Goal: Communication & Community: Participate in discussion

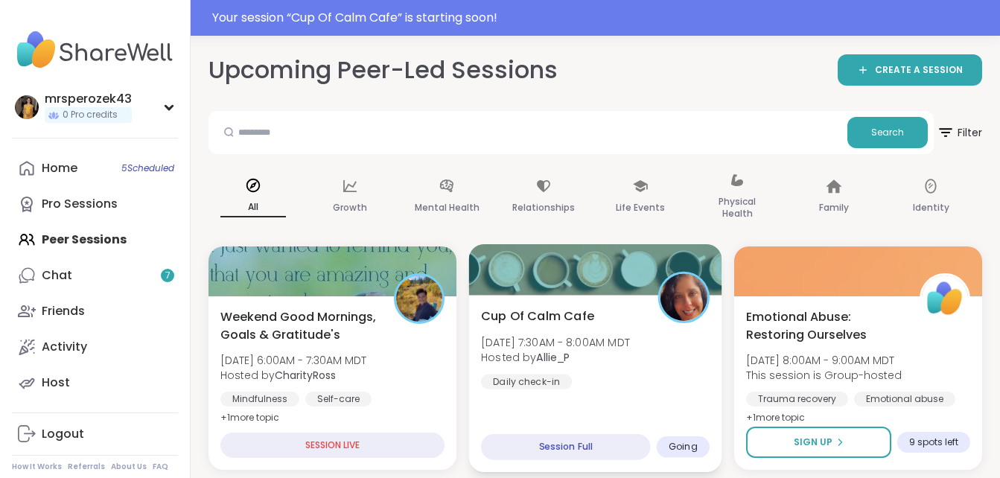
click at [533, 348] on span "[DATE] 7:30AM - 8:00AM MDT" at bounding box center [555, 341] width 149 height 15
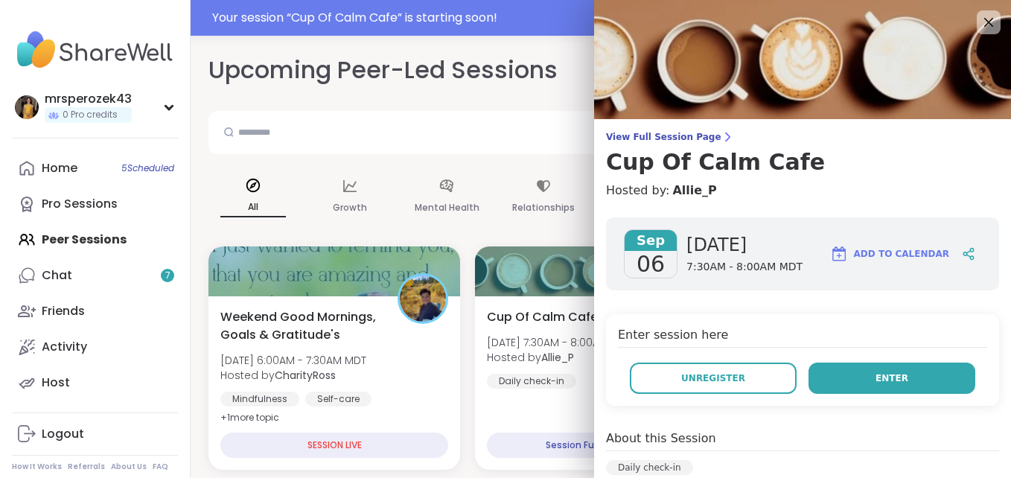
click at [825, 375] on button "Enter" at bounding box center [892, 378] width 167 height 31
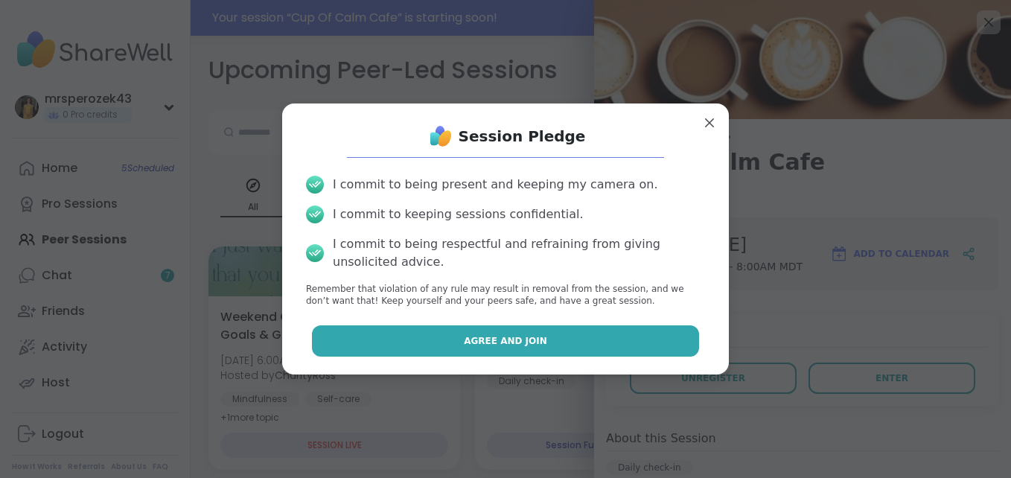
click at [537, 340] on button "Agree and Join" at bounding box center [506, 340] width 388 height 31
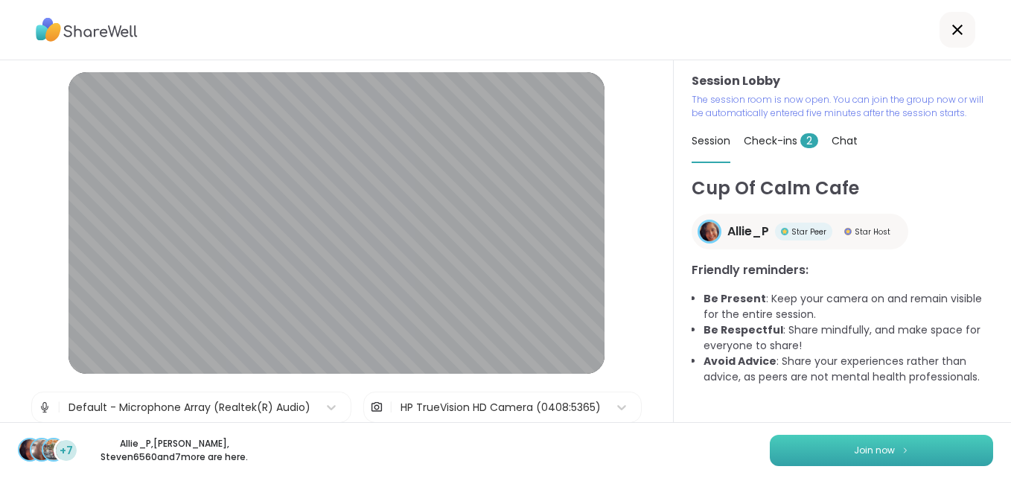
click at [789, 447] on button "Join now" at bounding box center [881, 450] width 223 height 31
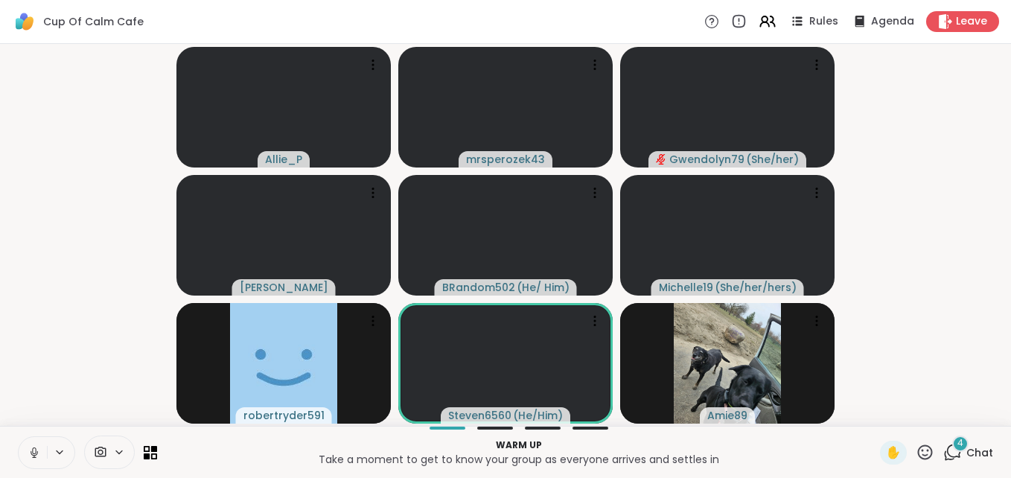
click at [28, 446] on icon at bounding box center [34, 452] width 13 height 13
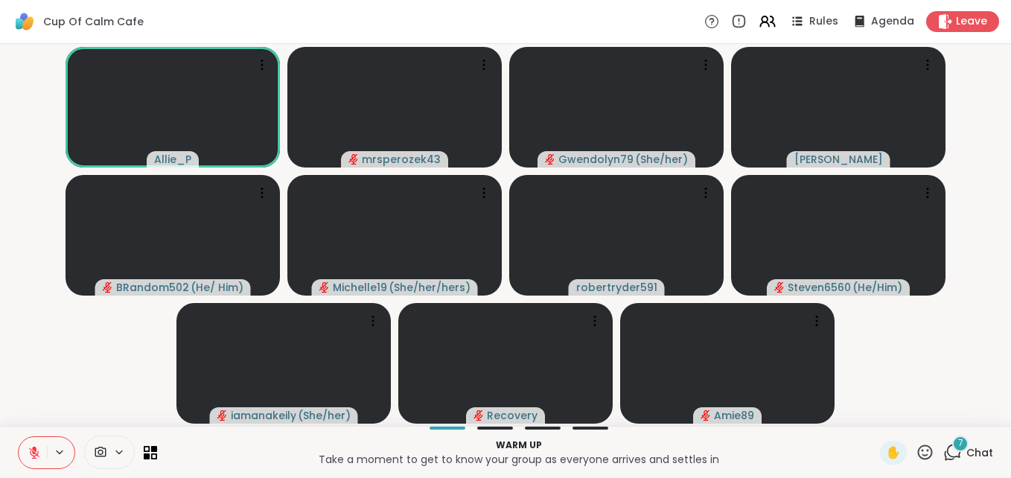
click at [958, 442] on span "7" at bounding box center [960, 443] width 5 height 13
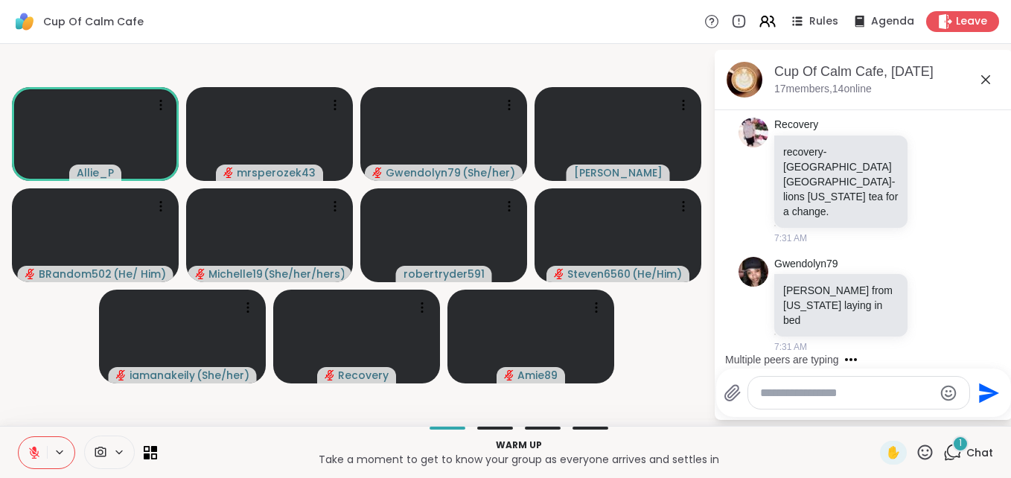
scroll to position [1691, 0]
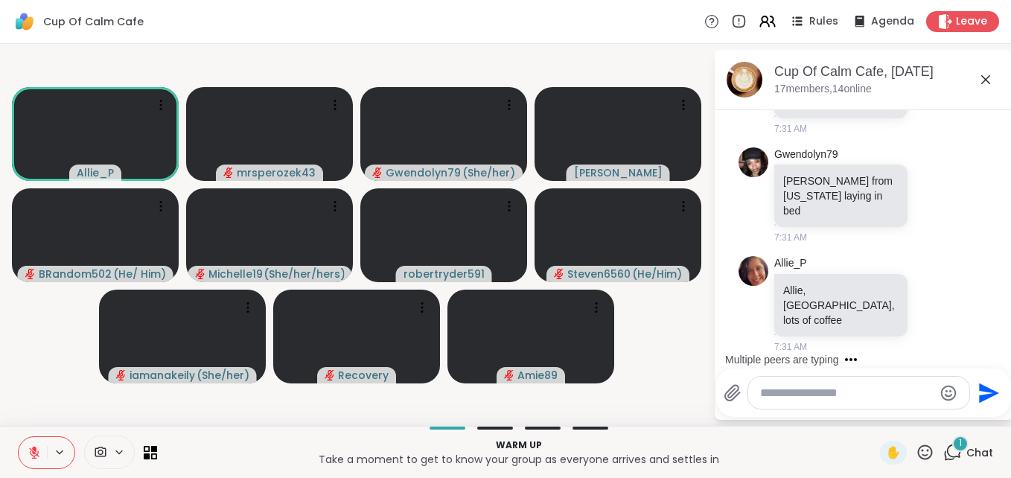
click at [780, 393] on textarea "Type your message" at bounding box center [847, 393] width 174 height 15
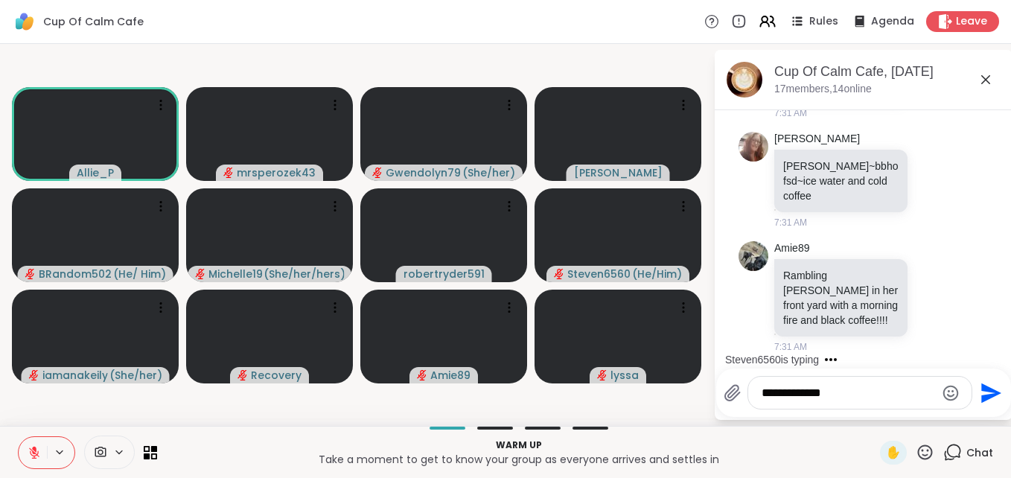
scroll to position [2010, 0]
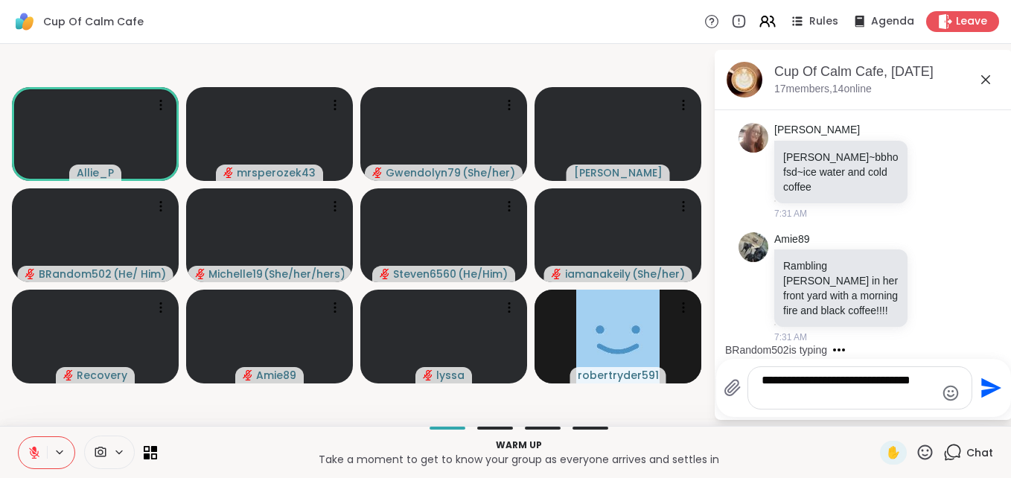
type textarea "**********"
click at [982, 384] on icon "Send" at bounding box center [992, 388] width 20 height 20
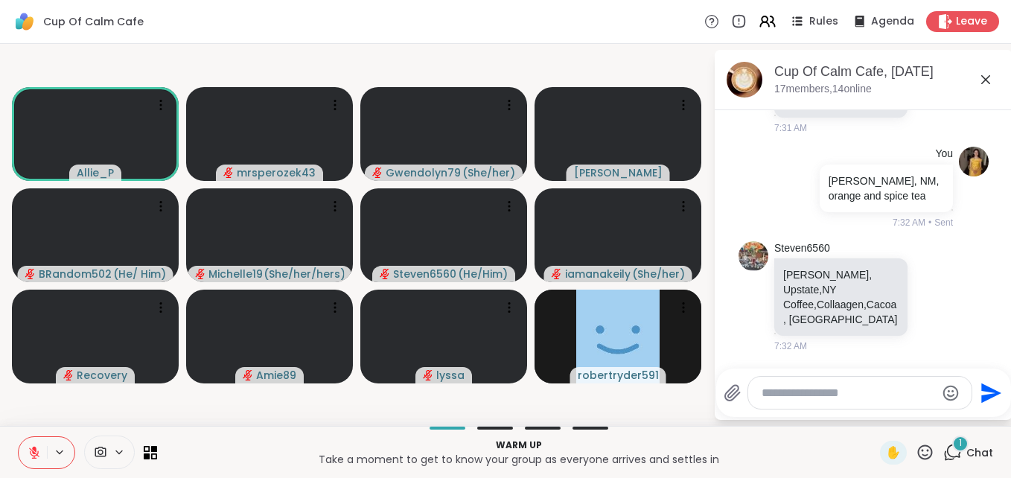
scroll to position [2359, 0]
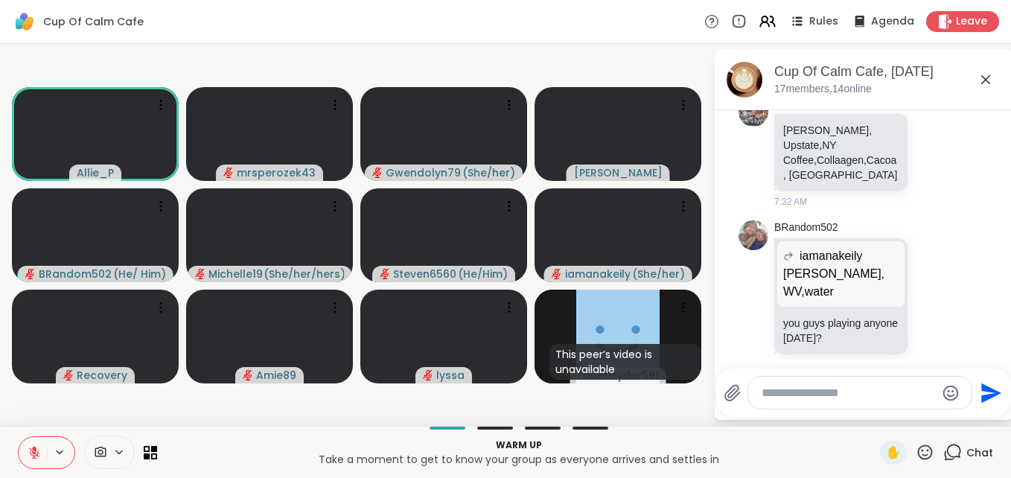
click at [985, 75] on icon at bounding box center [986, 80] width 18 height 18
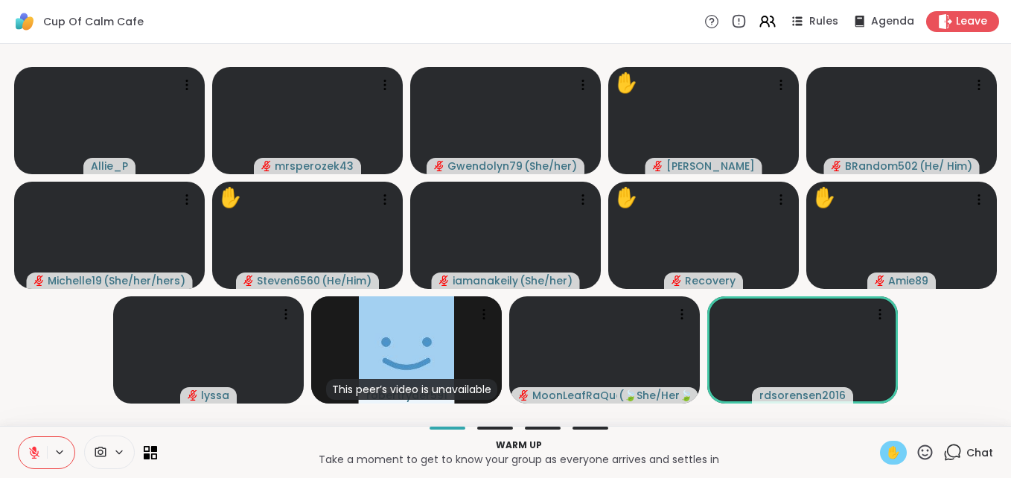
click at [886, 448] on span "✋" at bounding box center [893, 453] width 15 height 18
click at [959, 442] on span "1" at bounding box center [960, 443] width 3 height 13
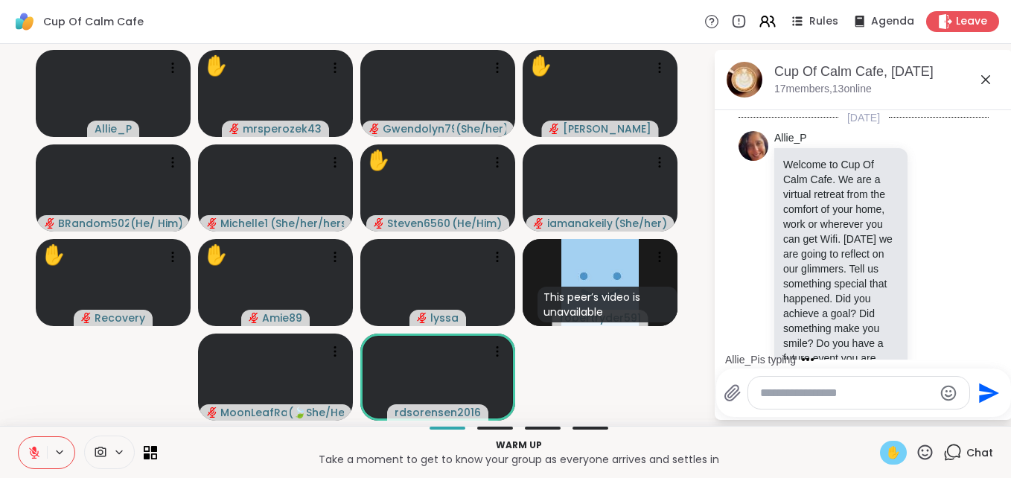
scroll to position [2503, 0]
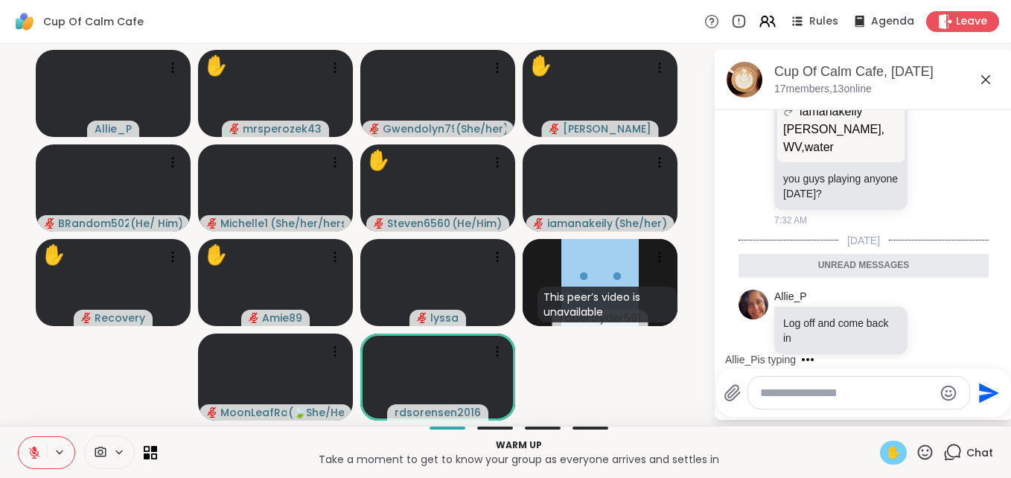
click at [999, 118] on html "Cup Of Calm Cafe Rules Agenda Leave Allie_P ✋ mrsperozek43 Gwendolyn79 ( She/he…" at bounding box center [505, 239] width 1011 height 478
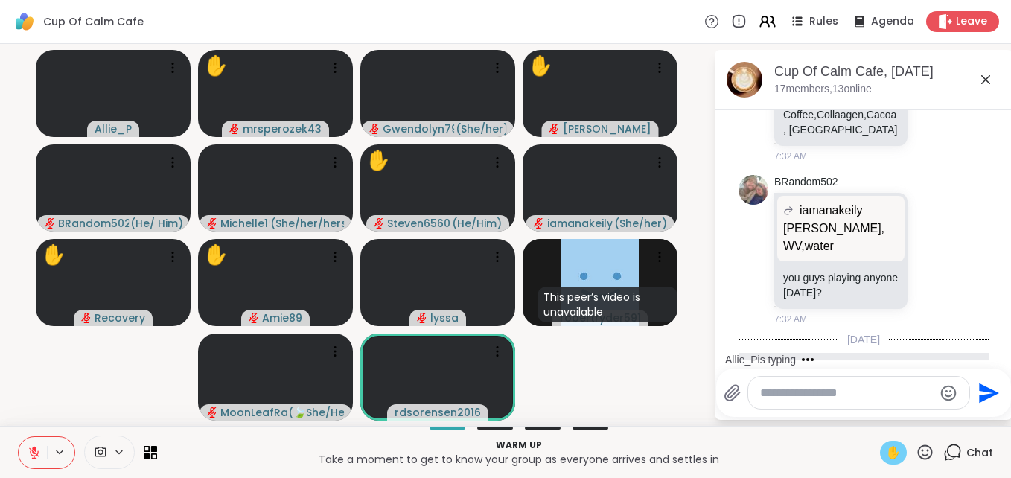
scroll to position [2577, 0]
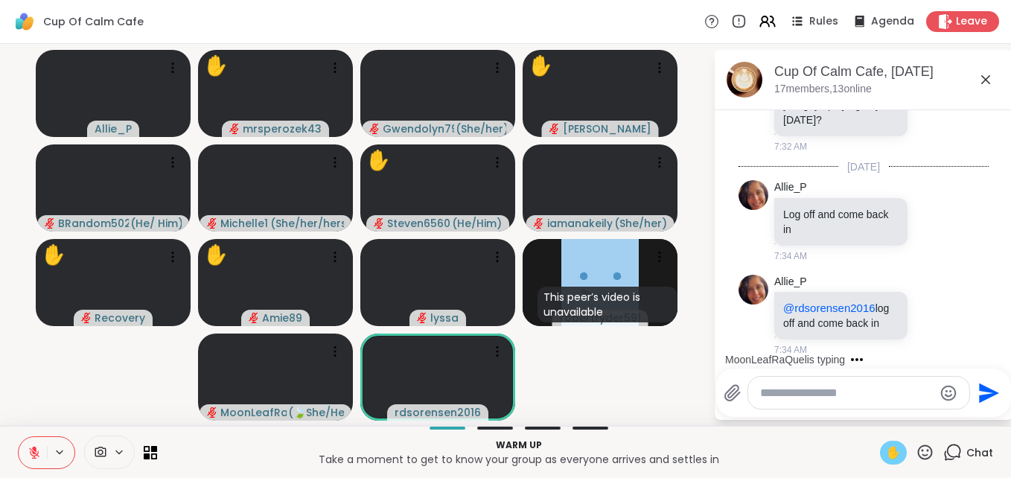
click at [985, 74] on icon at bounding box center [986, 80] width 18 height 18
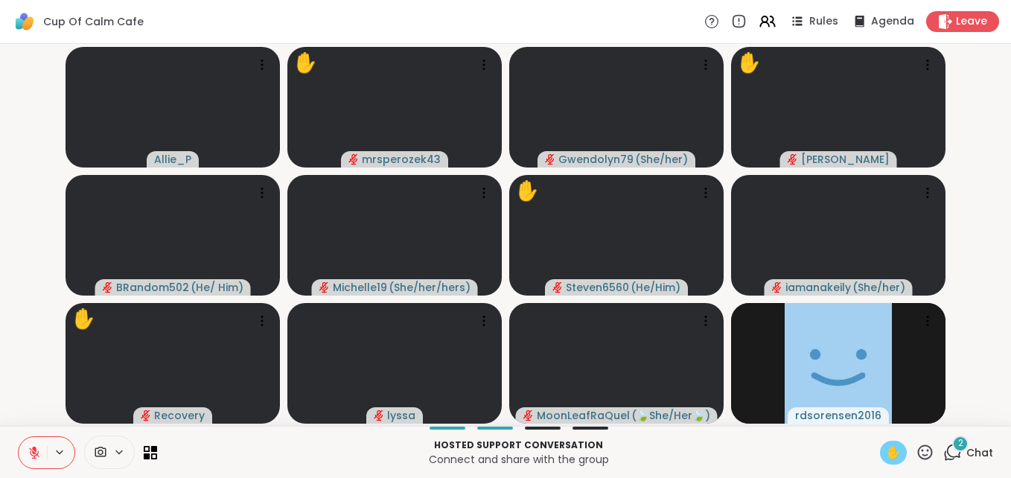
click at [34, 448] on icon at bounding box center [34, 449] width 4 height 6
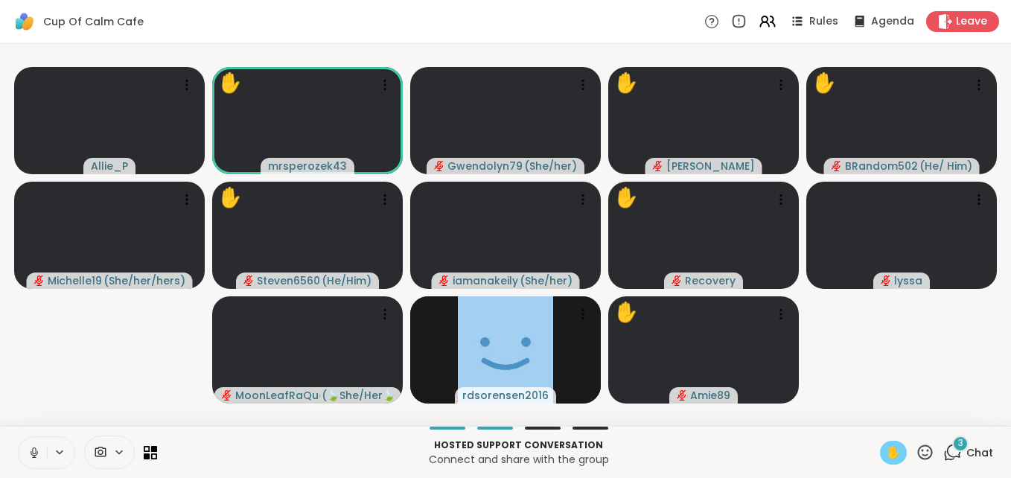
click at [34, 446] on icon at bounding box center [34, 452] width 13 height 13
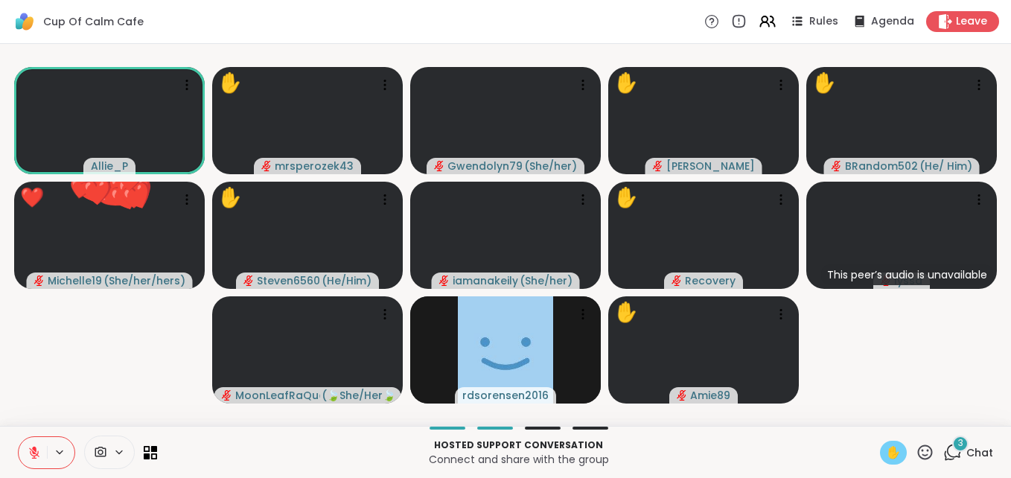
click at [886, 451] on span "✋" at bounding box center [893, 453] width 15 height 18
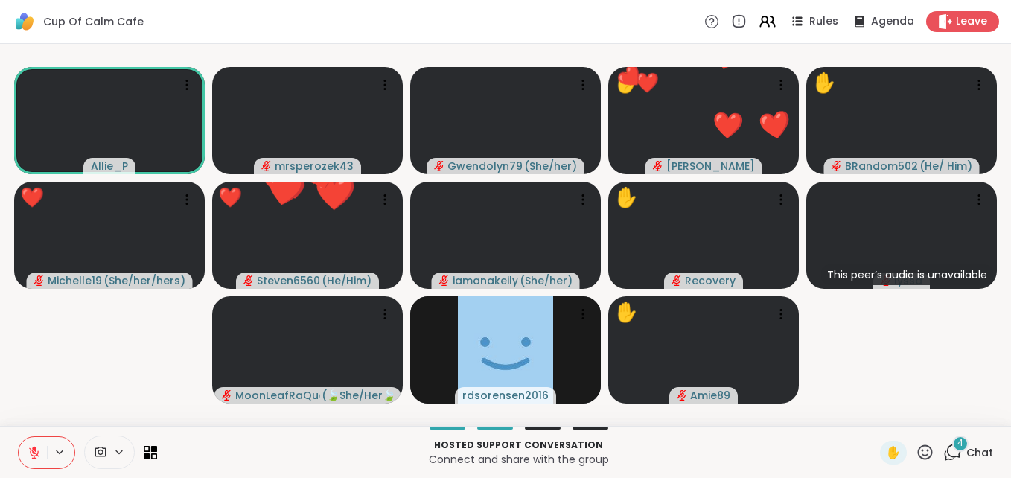
click at [34, 453] on icon at bounding box center [34, 453] width 10 height 10
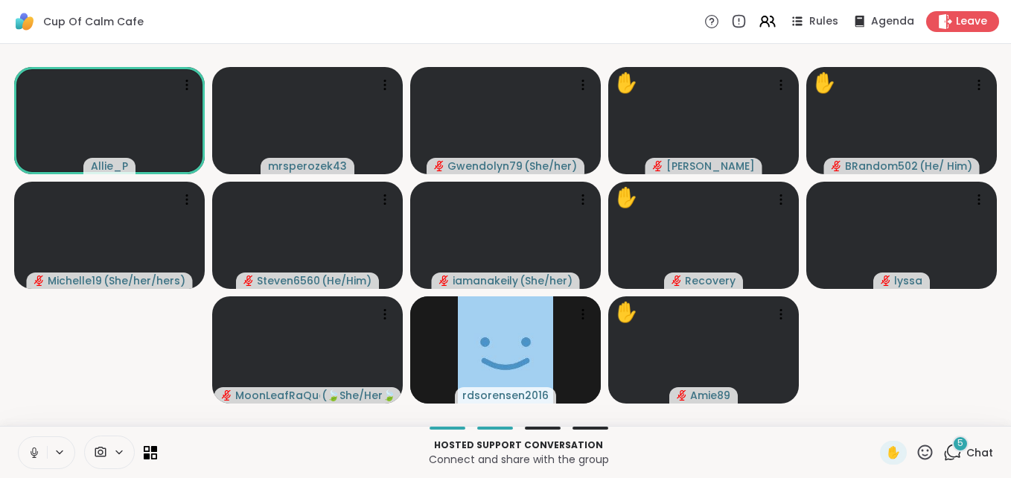
click at [36, 446] on icon at bounding box center [34, 452] width 13 height 13
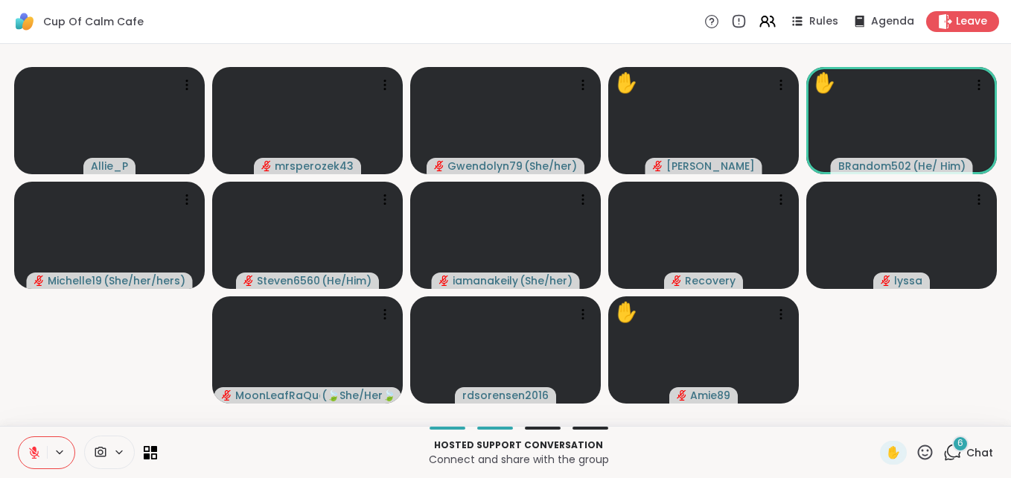
click at [958, 441] on span "6" at bounding box center [961, 443] width 6 height 13
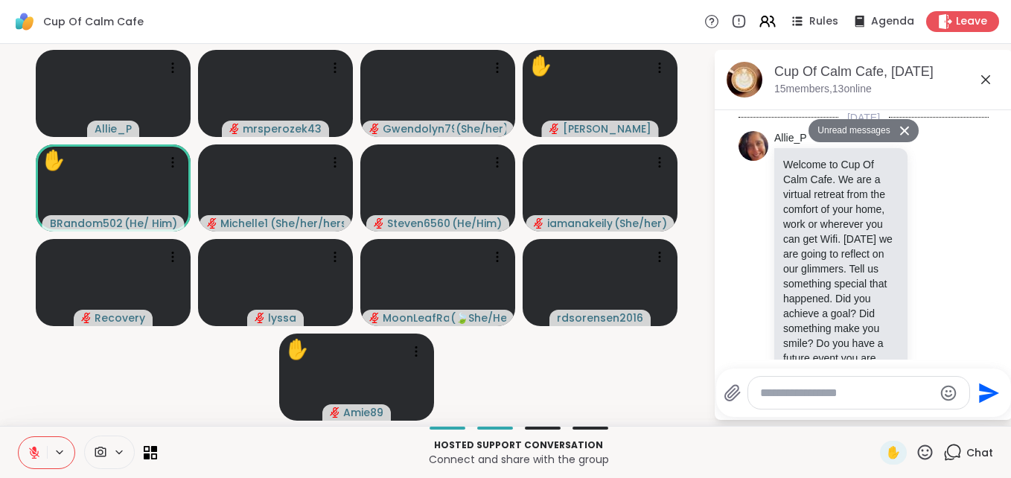
scroll to position [3199, 0]
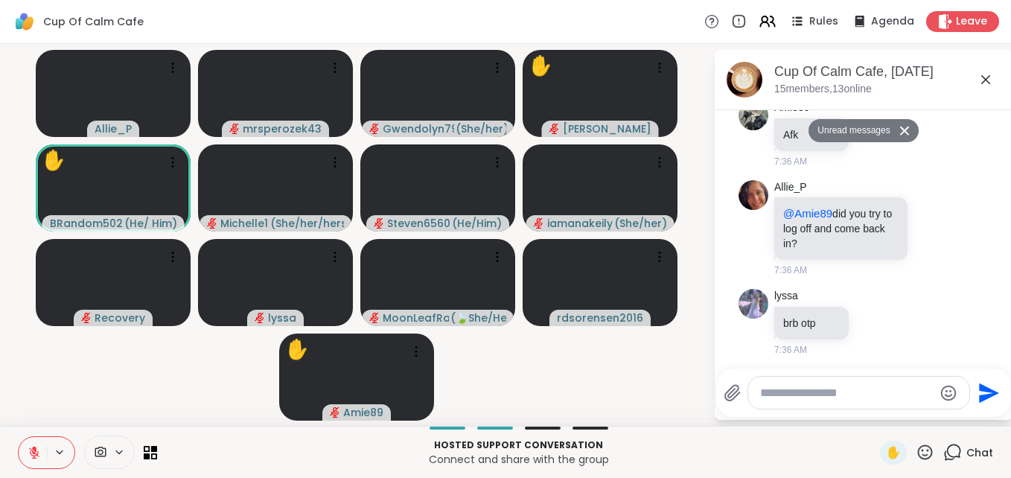
click at [988, 79] on icon at bounding box center [986, 80] width 18 height 18
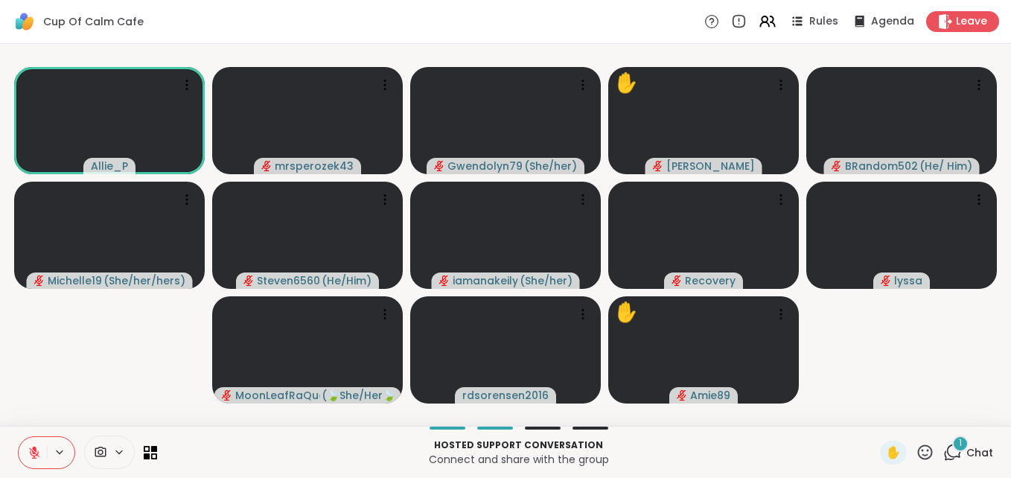
click at [953, 439] on div "1" at bounding box center [961, 444] width 16 height 16
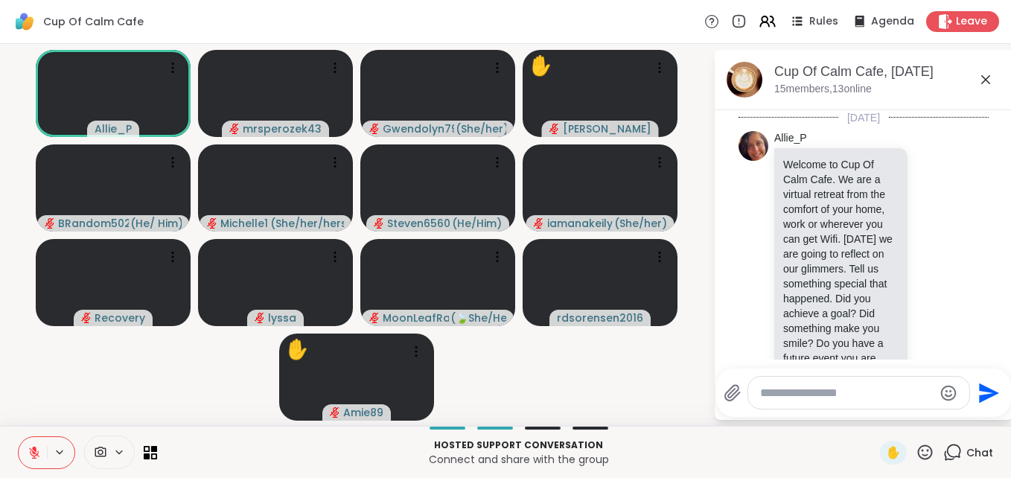
scroll to position [3408, 0]
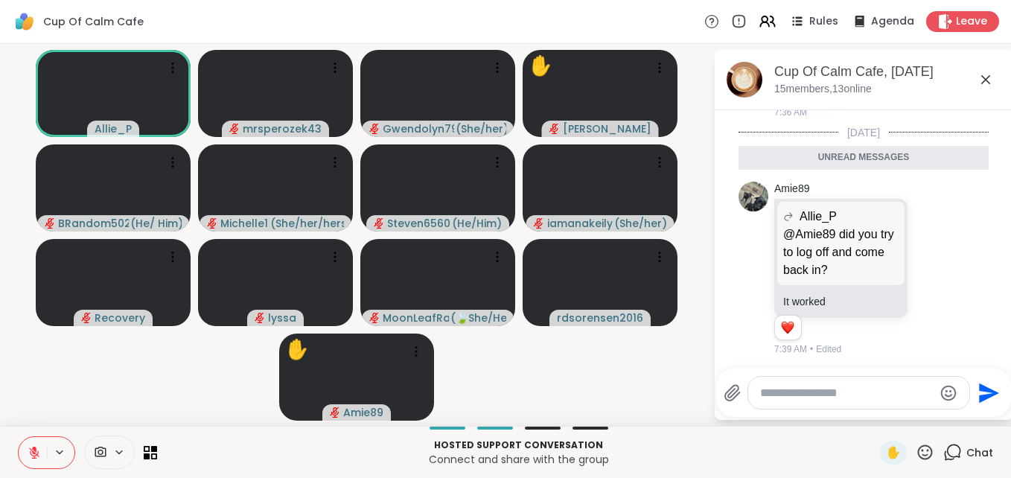
click at [984, 77] on icon at bounding box center [986, 79] width 9 height 9
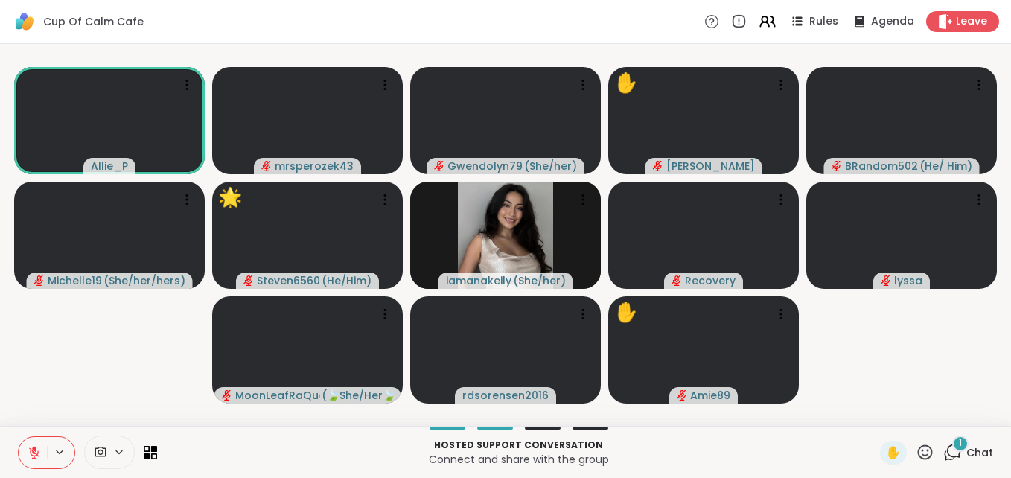
click at [959, 439] on span "1" at bounding box center [960, 443] width 3 height 13
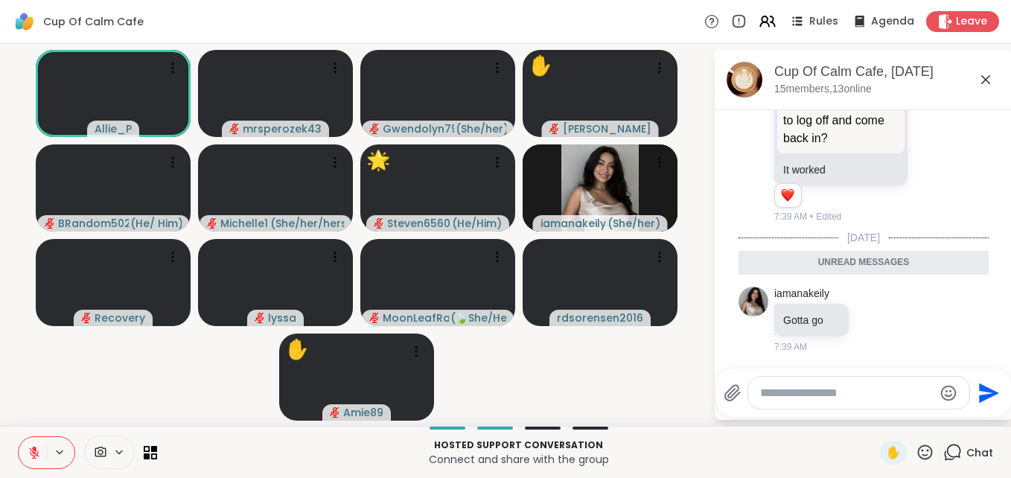
scroll to position [3487, 0]
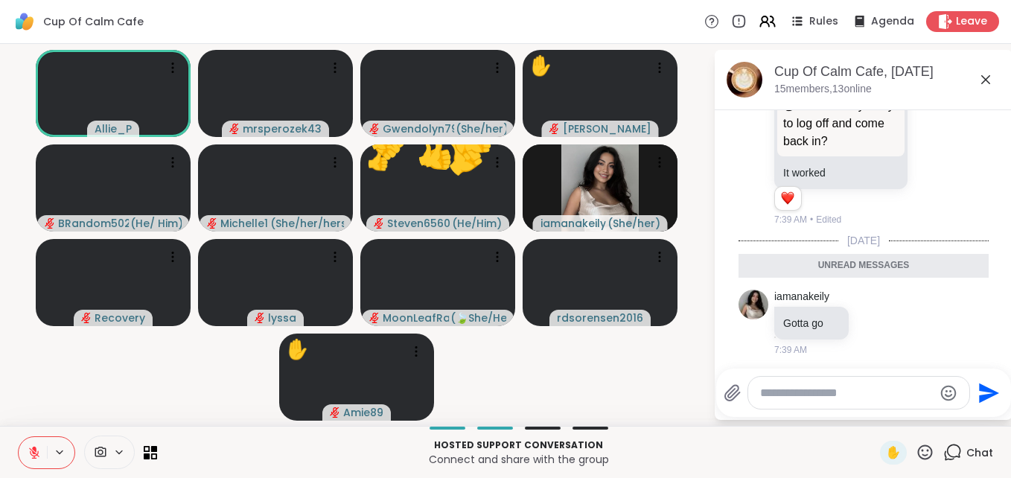
click at [985, 78] on icon at bounding box center [986, 79] width 9 height 9
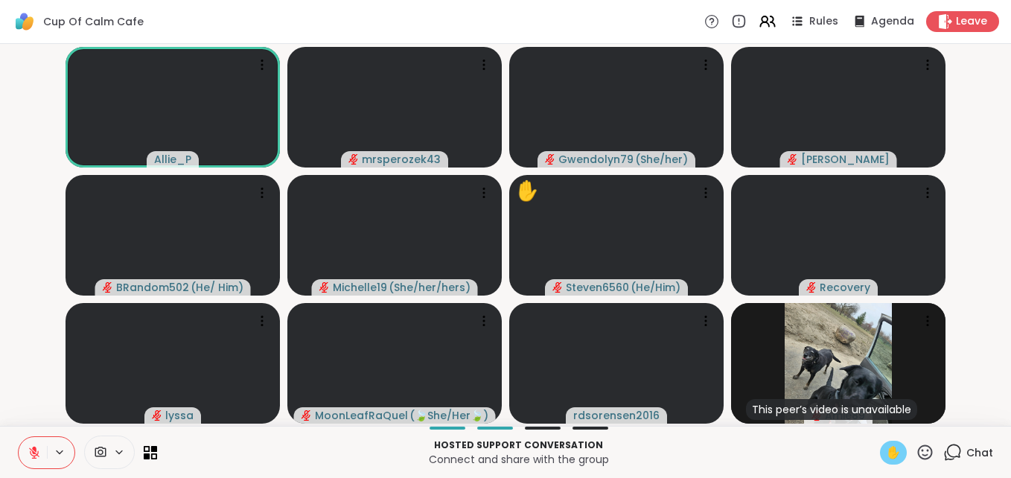
click at [886, 448] on span "✋" at bounding box center [893, 453] width 15 height 18
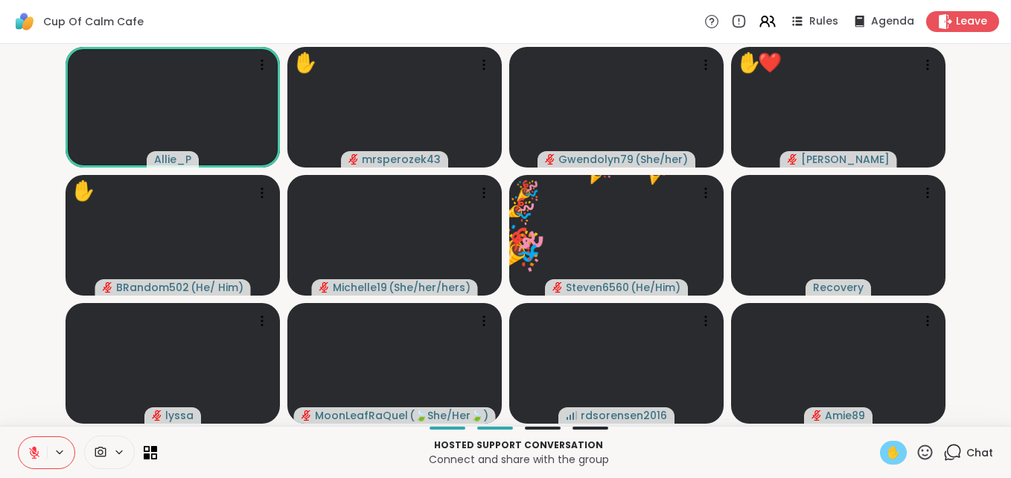
click at [918, 446] on icon at bounding box center [925, 452] width 15 height 15
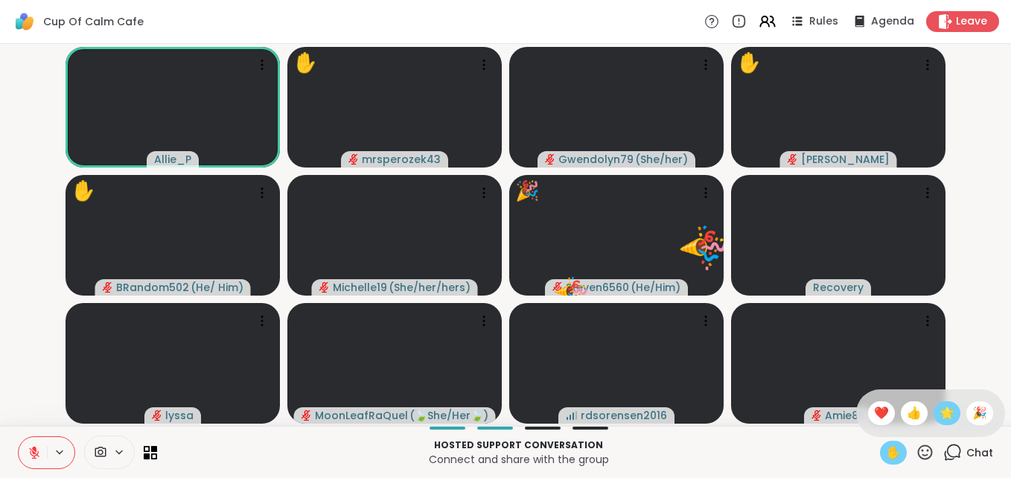
click at [940, 416] on span "🌟" at bounding box center [947, 413] width 15 height 18
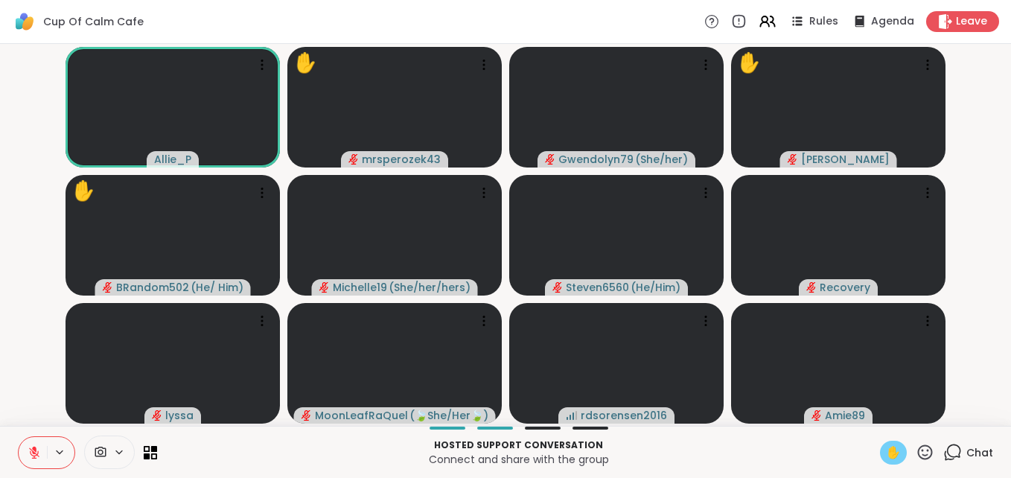
click at [35, 448] on icon at bounding box center [34, 449] width 4 height 6
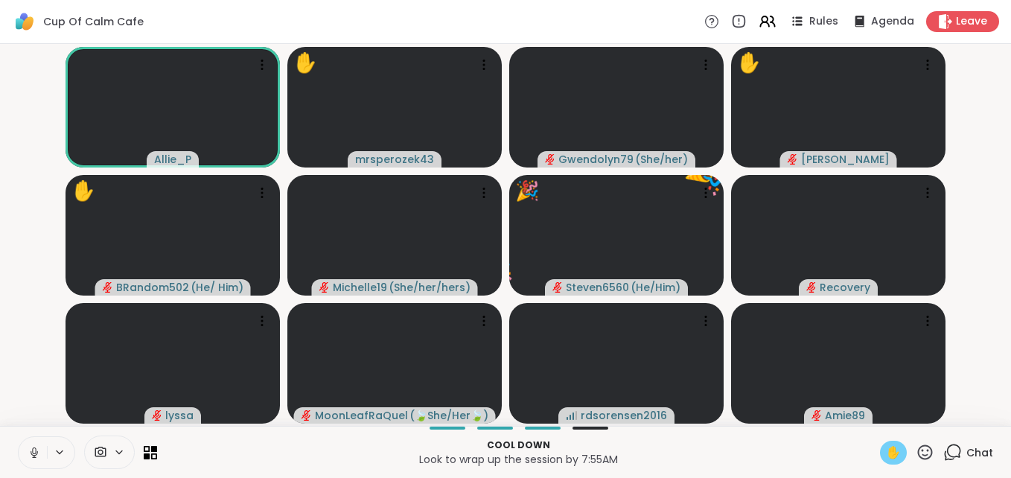
click at [31, 448] on icon at bounding box center [34, 452] width 13 height 13
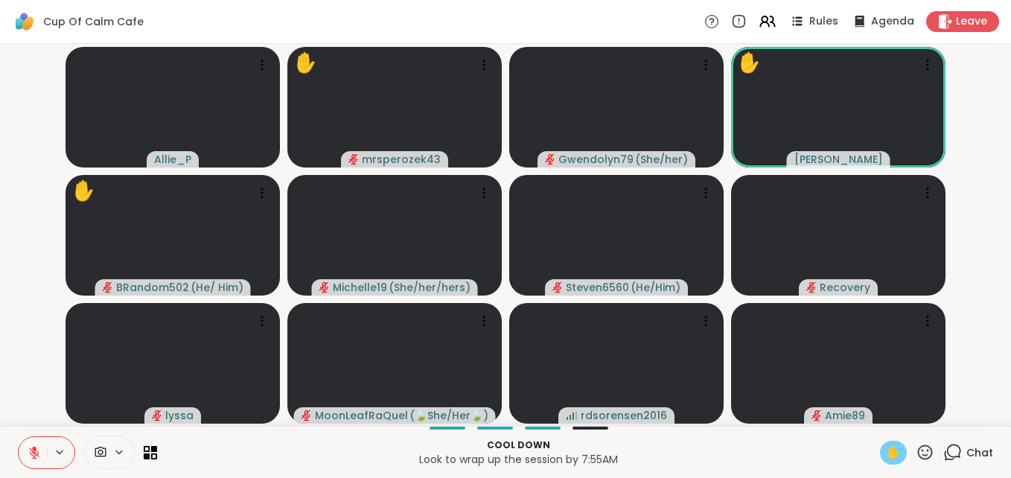
click at [886, 454] on span "✋" at bounding box center [893, 453] width 15 height 18
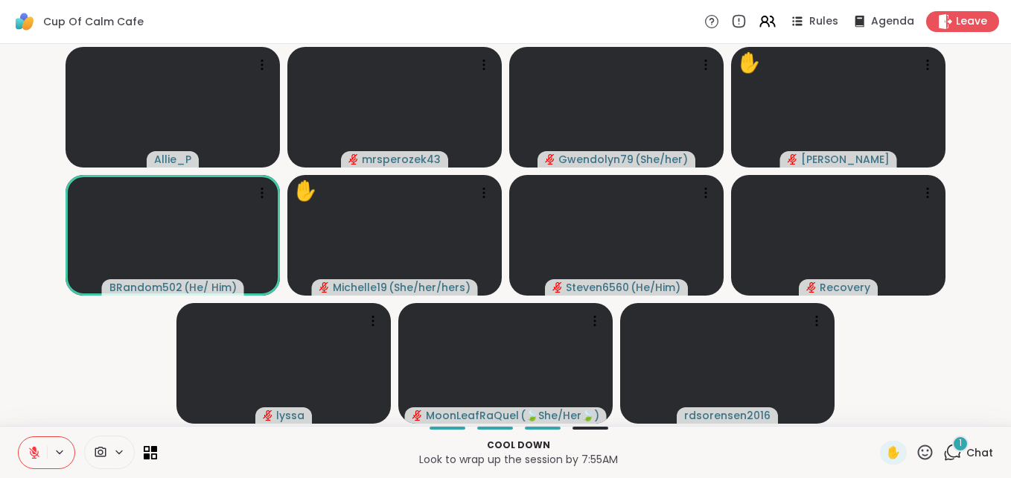
click at [959, 440] on span "1" at bounding box center [960, 443] width 3 height 13
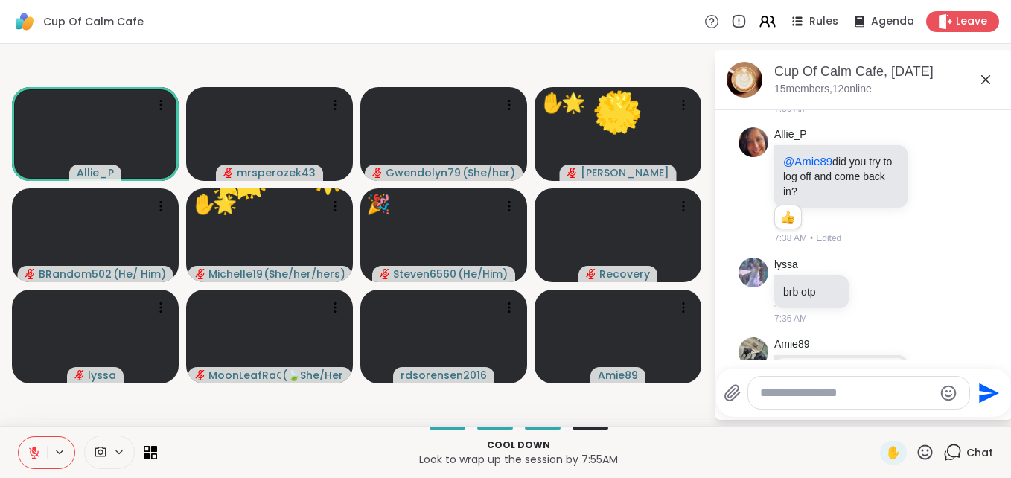
scroll to position [3172, 0]
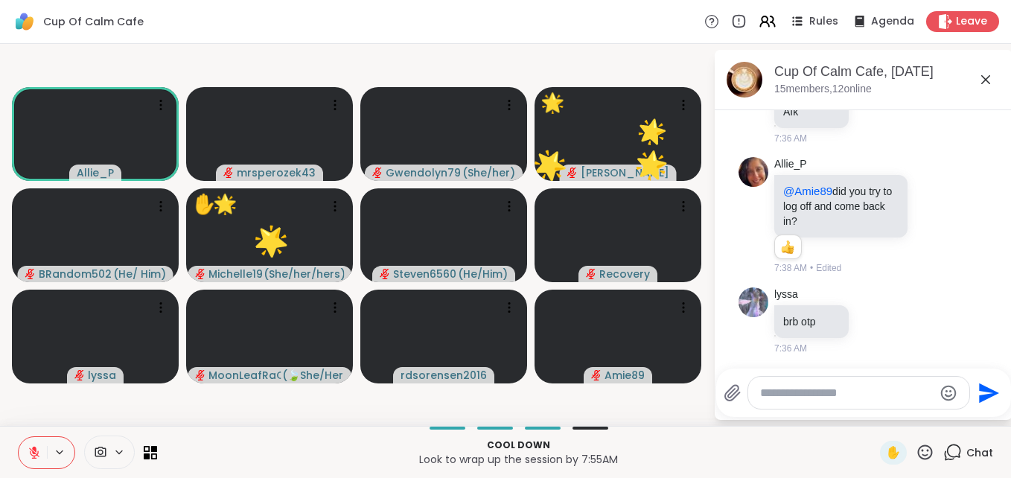
click at [985, 77] on icon at bounding box center [986, 80] width 18 height 18
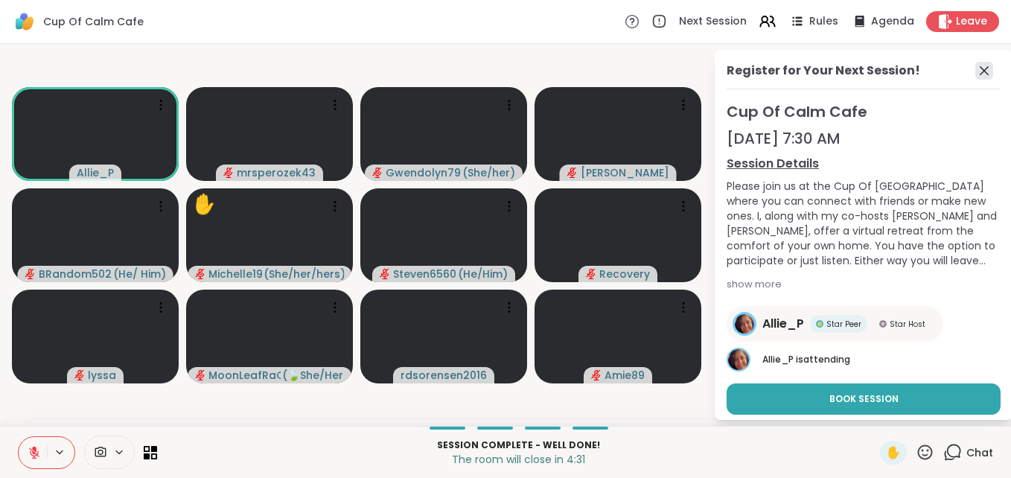
click at [976, 67] on icon at bounding box center [985, 71] width 18 height 18
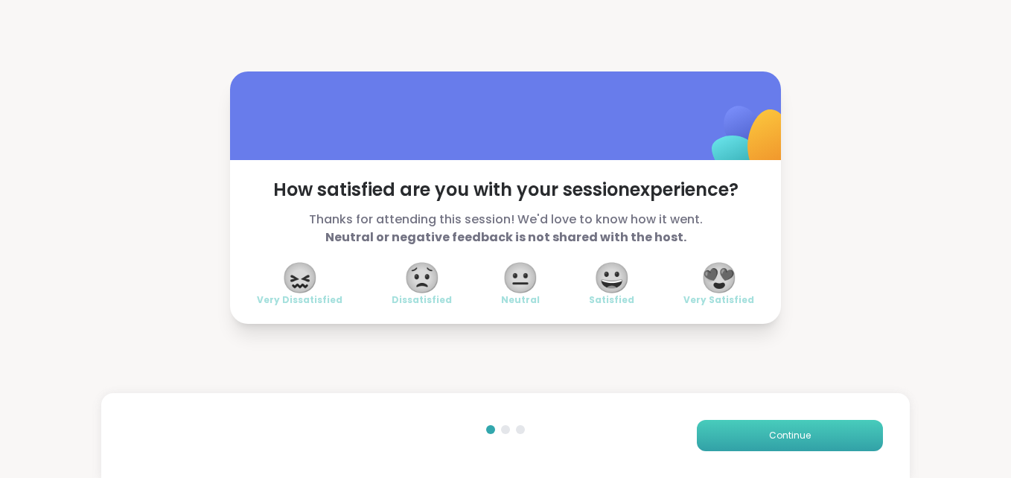
click at [769, 434] on span "Continue" at bounding box center [790, 435] width 42 height 13
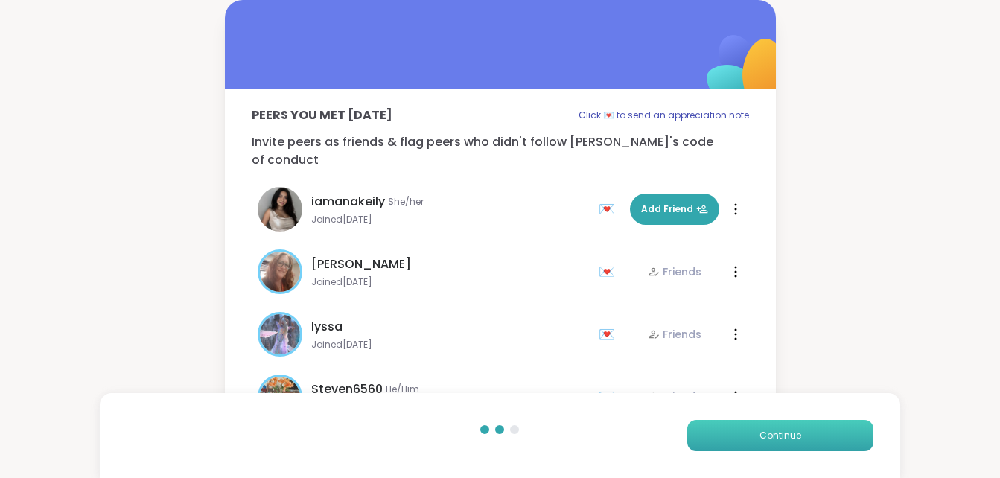
click at [767, 434] on span "Continue" at bounding box center [781, 435] width 42 height 13
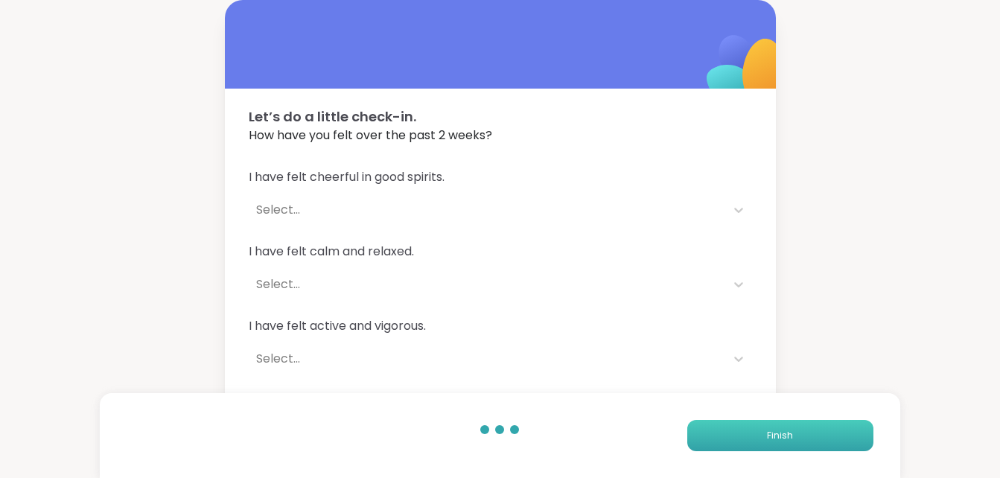
click at [767, 434] on span "Finish" at bounding box center [780, 435] width 26 height 13
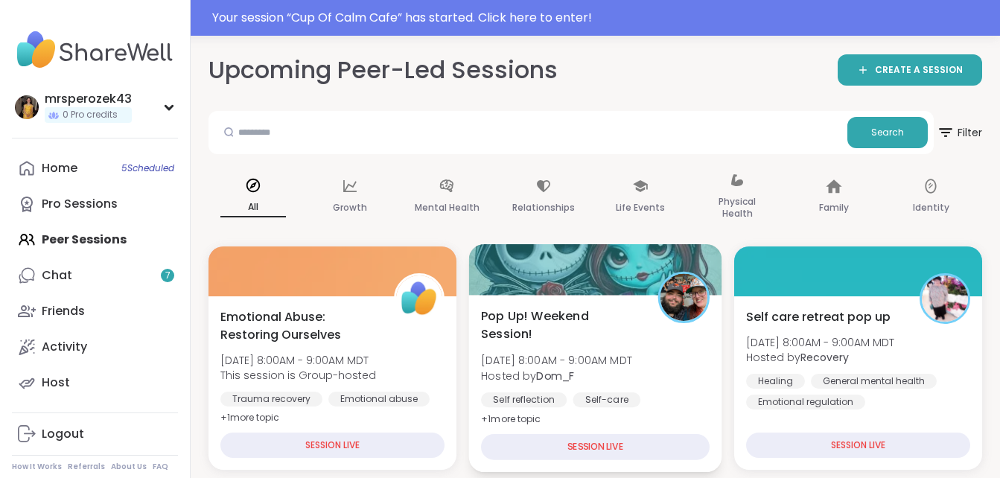
click at [518, 323] on span "Pop Up! Weekend Session!" at bounding box center [561, 325] width 160 height 36
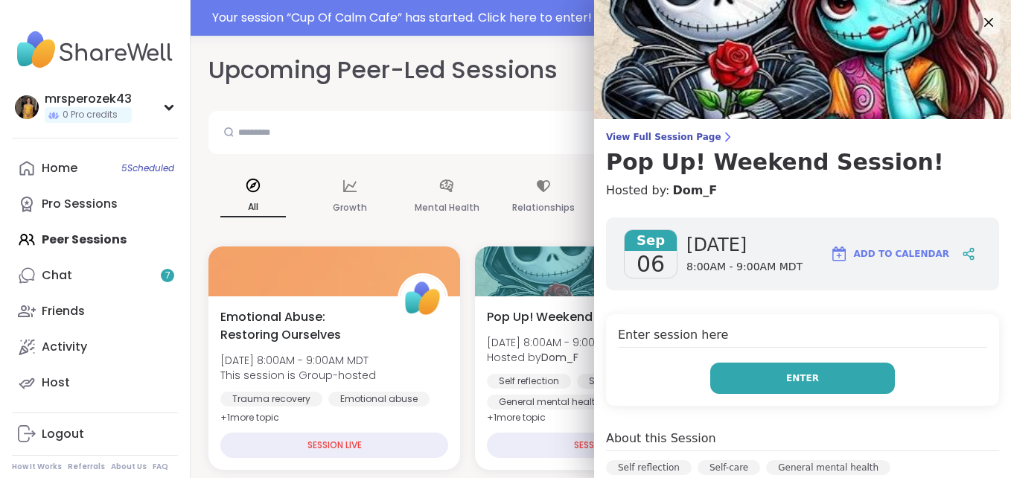
click at [710, 384] on button "Enter" at bounding box center [802, 378] width 185 height 31
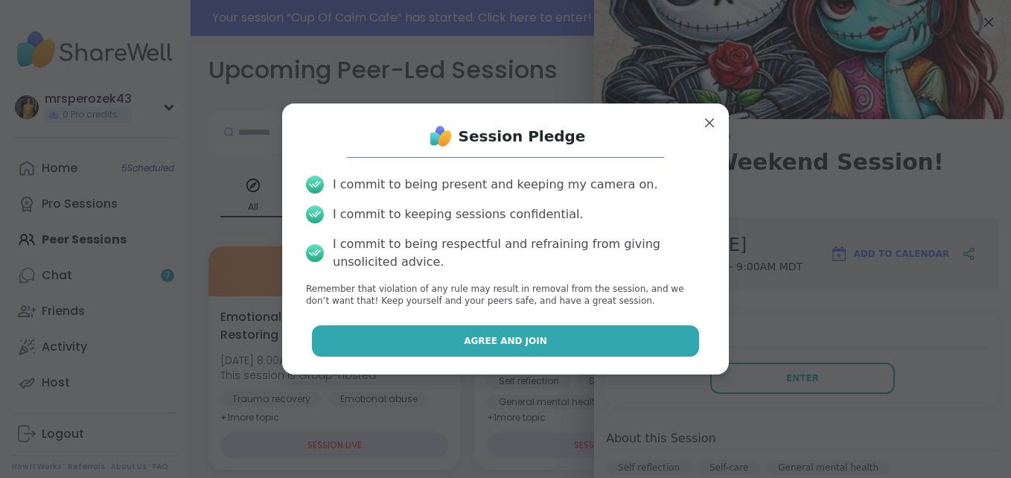
click at [500, 337] on span "Agree and Join" at bounding box center [505, 340] width 83 height 13
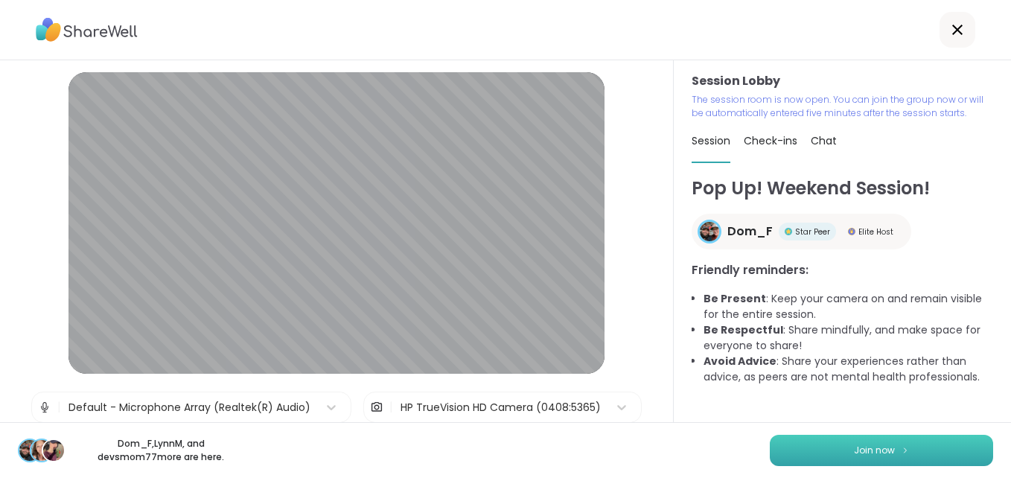
click at [788, 454] on button "Join now" at bounding box center [881, 450] width 223 height 31
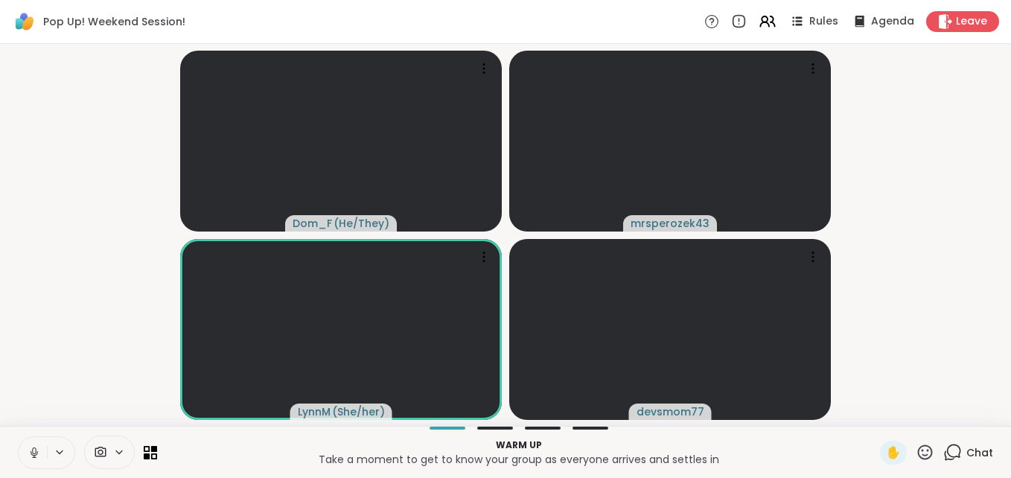
click at [36, 454] on icon at bounding box center [34, 453] width 7 height 4
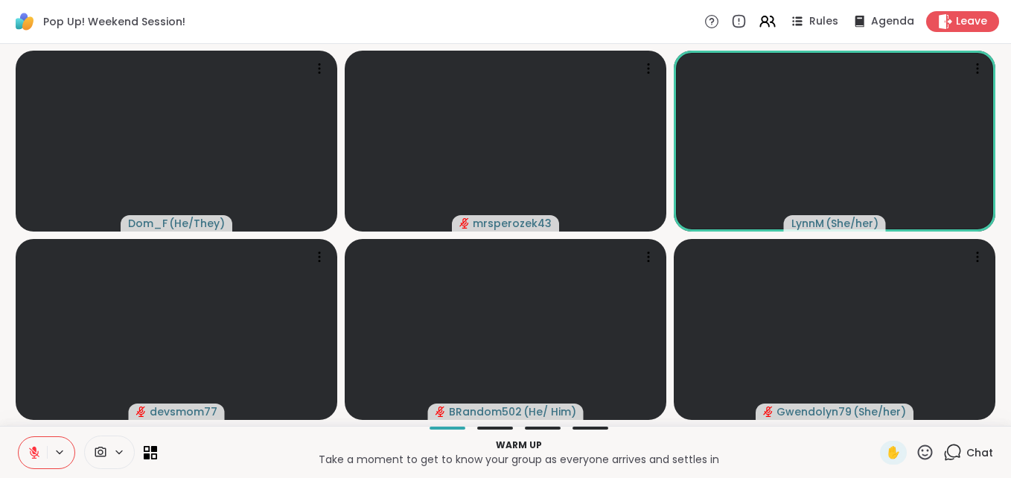
click at [34, 450] on icon at bounding box center [34, 449] width 4 height 6
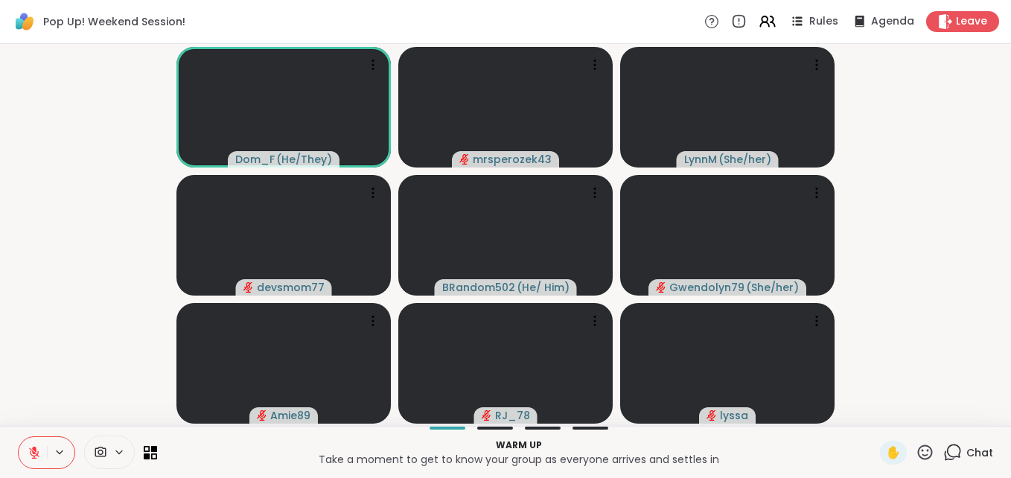
click at [30, 449] on icon at bounding box center [34, 452] width 13 height 13
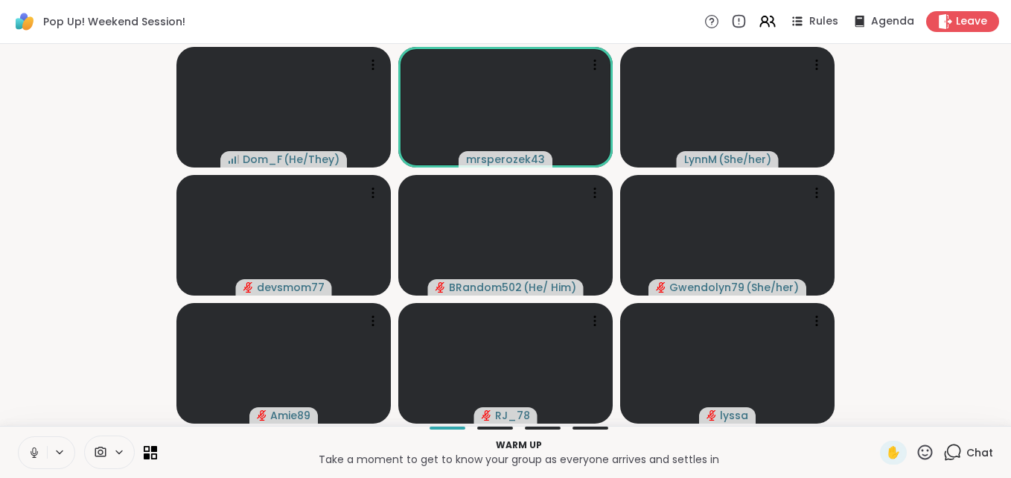
click at [33, 446] on icon at bounding box center [34, 452] width 13 height 13
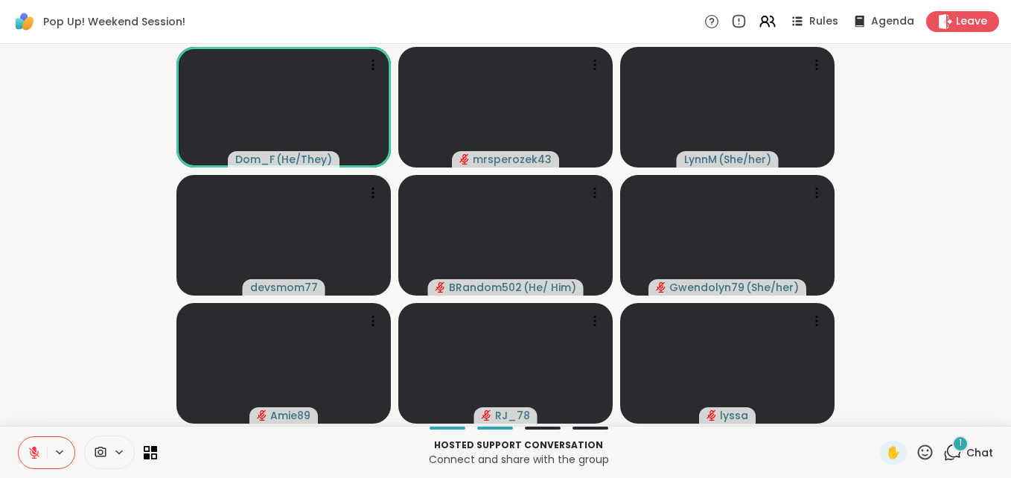
click at [953, 443] on div "1" at bounding box center [961, 444] width 16 height 16
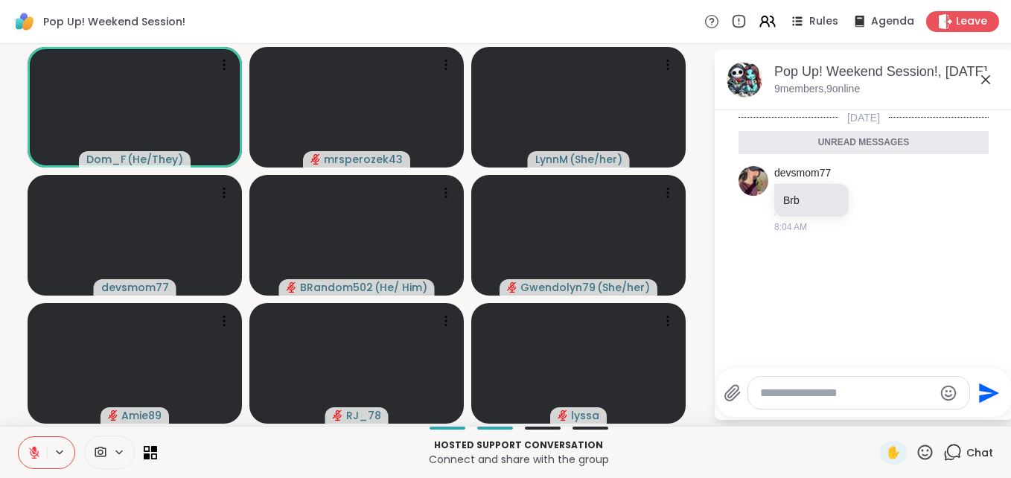
drag, startPoint x: 985, startPoint y: 75, endPoint x: 979, endPoint y: 47, distance: 28.8
drag, startPoint x: 979, startPoint y: 47, endPoint x: 738, endPoint y: 439, distance: 460.7
click at [738, 439] on p "Hosted support conversation" at bounding box center [518, 445] width 705 height 13
click at [987, 79] on icon at bounding box center [986, 79] width 9 height 9
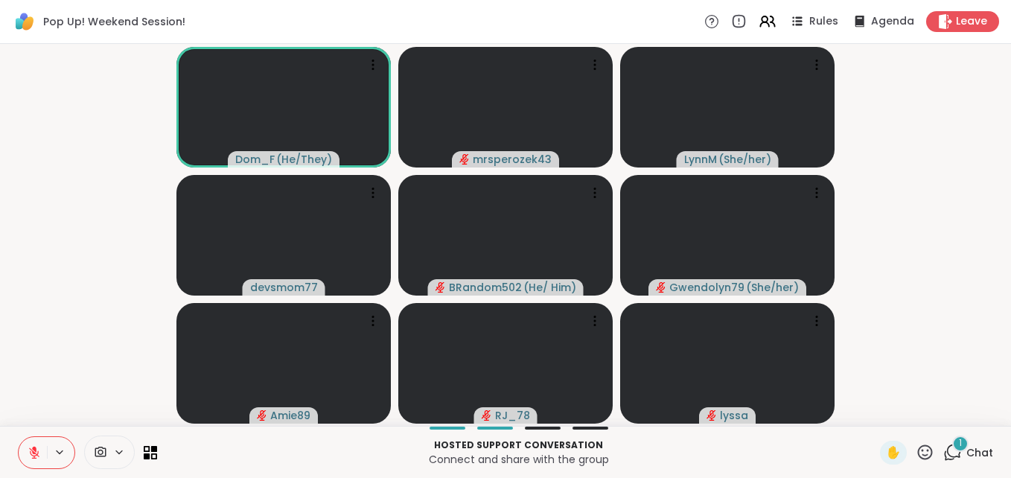
click at [28, 446] on icon at bounding box center [34, 452] width 13 height 13
click at [28, 448] on icon at bounding box center [34, 452] width 13 height 13
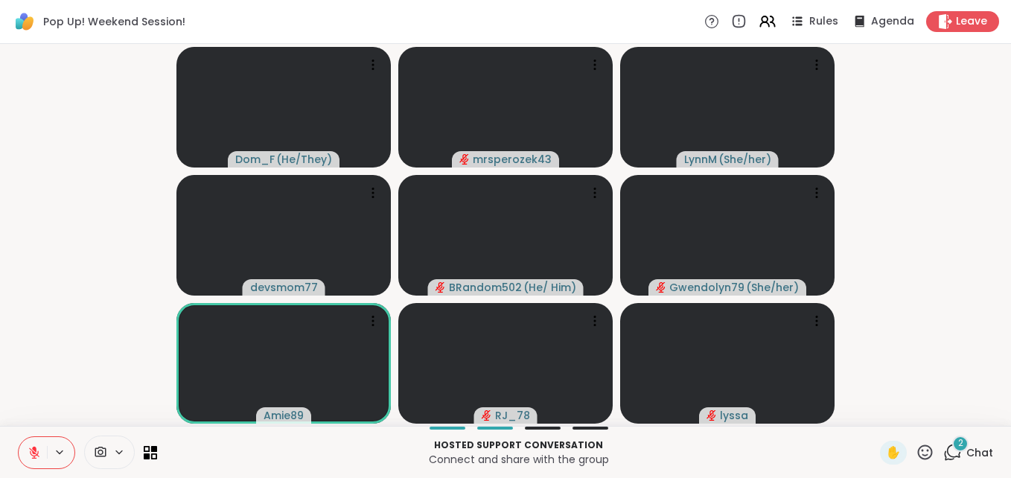
click at [953, 442] on div "2" at bounding box center [961, 444] width 16 height 16
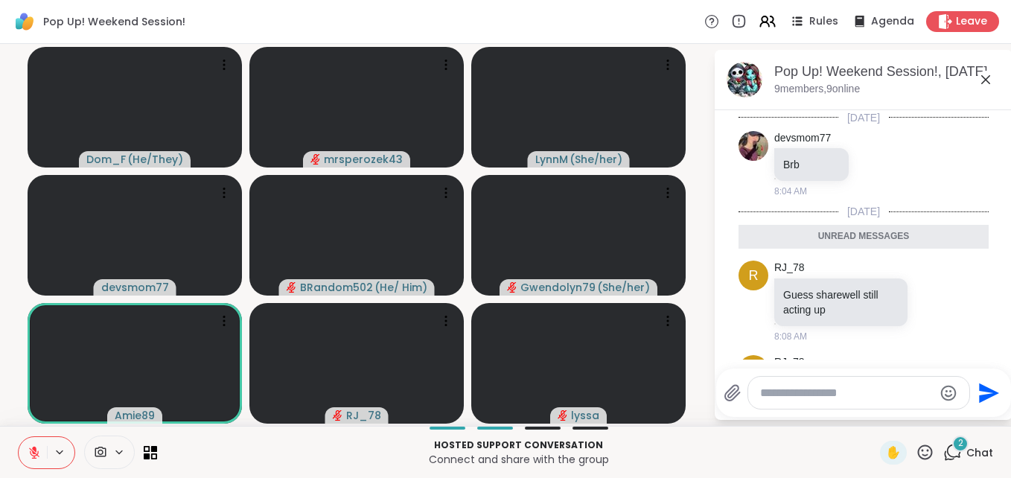
scroll to position [69, 0]
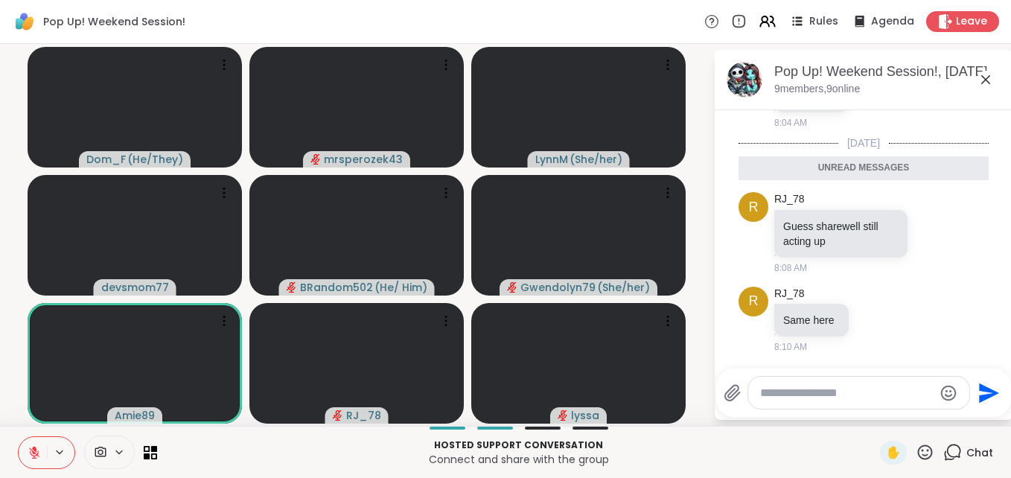
click at [772, 398] on textarea "Type your message" at bounding box center [847, 393] width 174 height 15
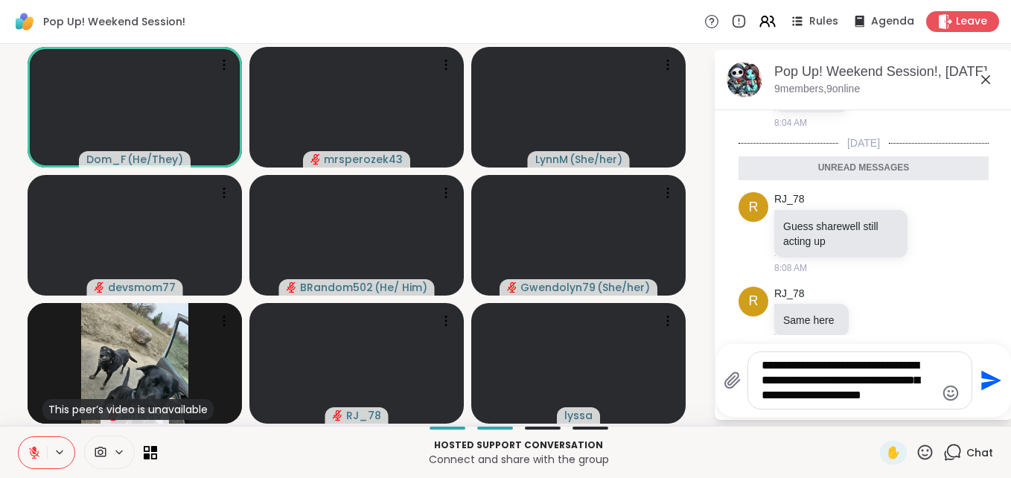
click at [918, 395] on textarea "**********" at bounding box center [849, 380] width 174 height 45
click at [926, 395] on textarea "**********" at bounding box center [849, 380] width 174 height 45
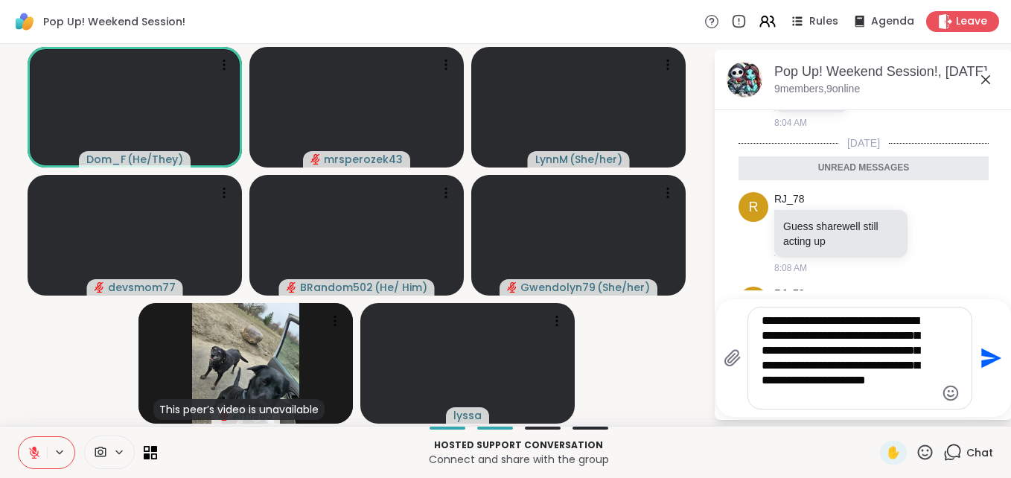
type textarea "**********"
click at [982, 356] on icon "Send" at bounding box center [992, 359] width 20 height 20
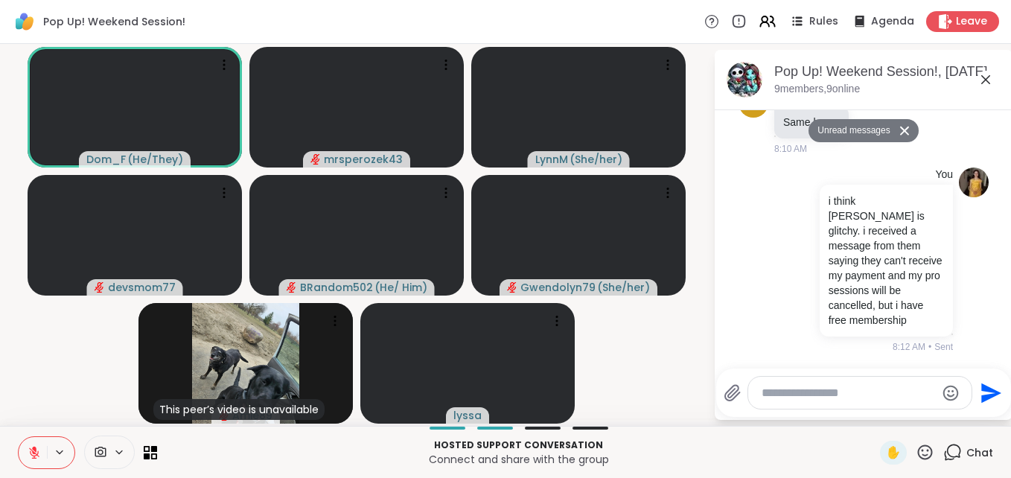
scroll to position [232, 0]
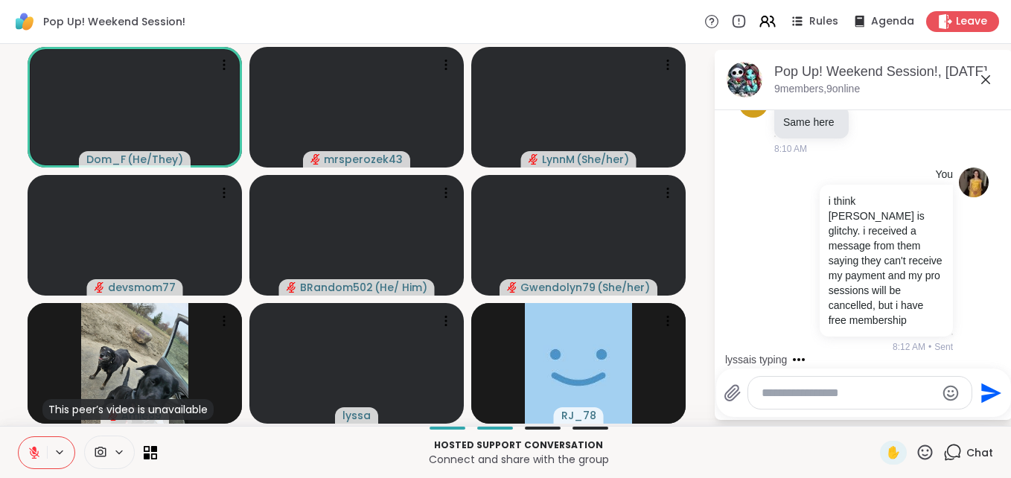
click at [984, 81] on icon at bounding box center [986, 79] width 9 height 9
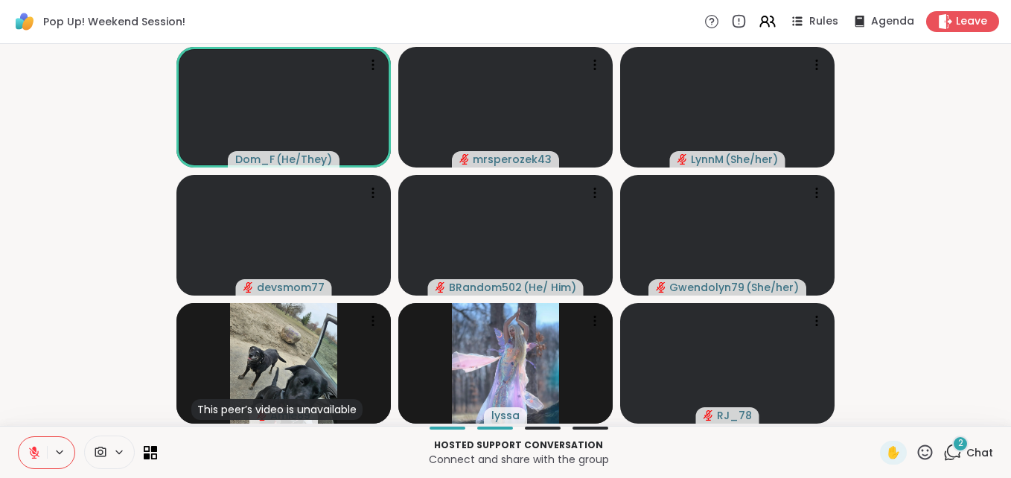
click at [958, 444] on span "2" at bounding box center [960, 443] width 5 height 13
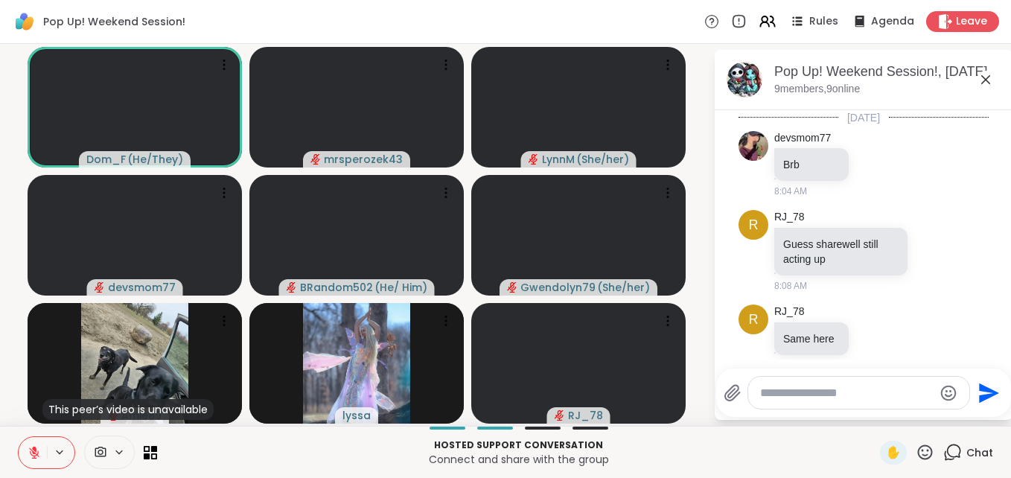
scroll to position [426, 0]
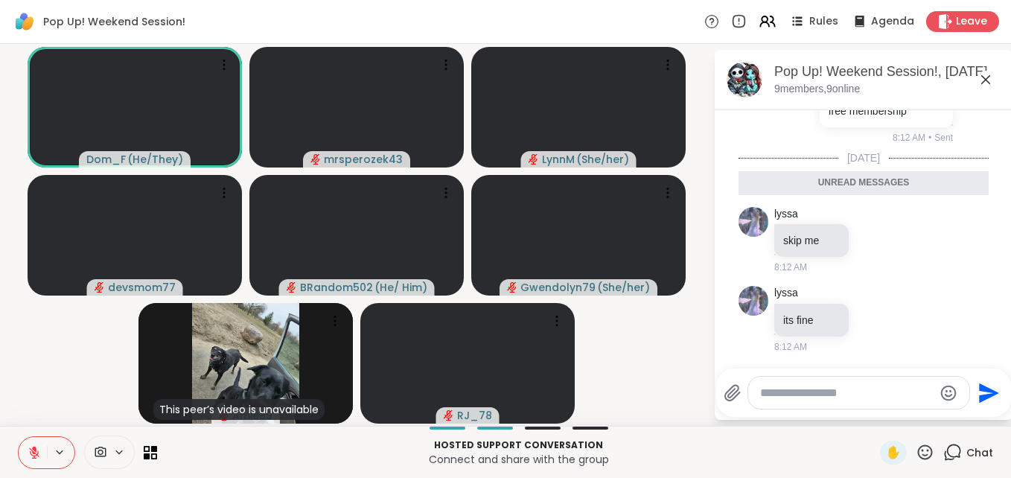
click at [985, 76] on icon at bounding box center [986, 80] width 18 height 18
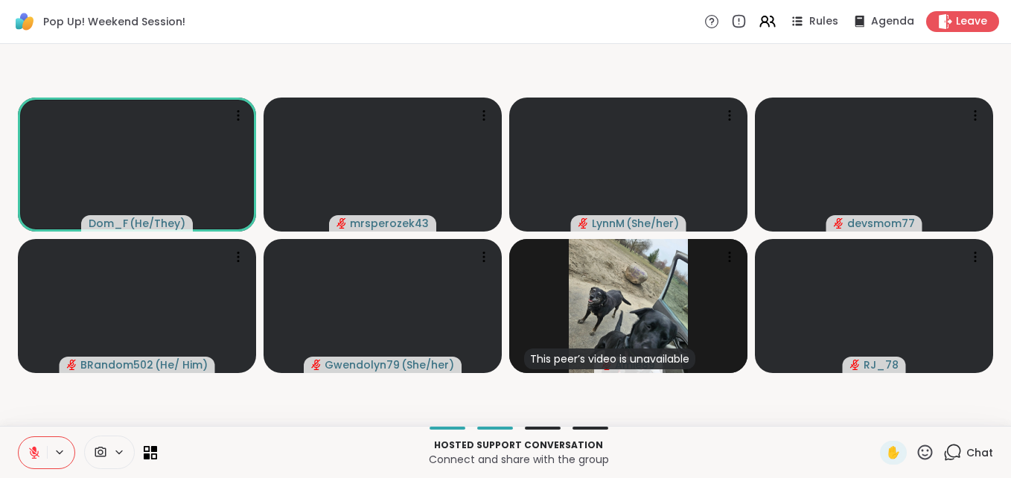
click at [36, 446] on icon at bounding box center [34, 452] width 13 height 13
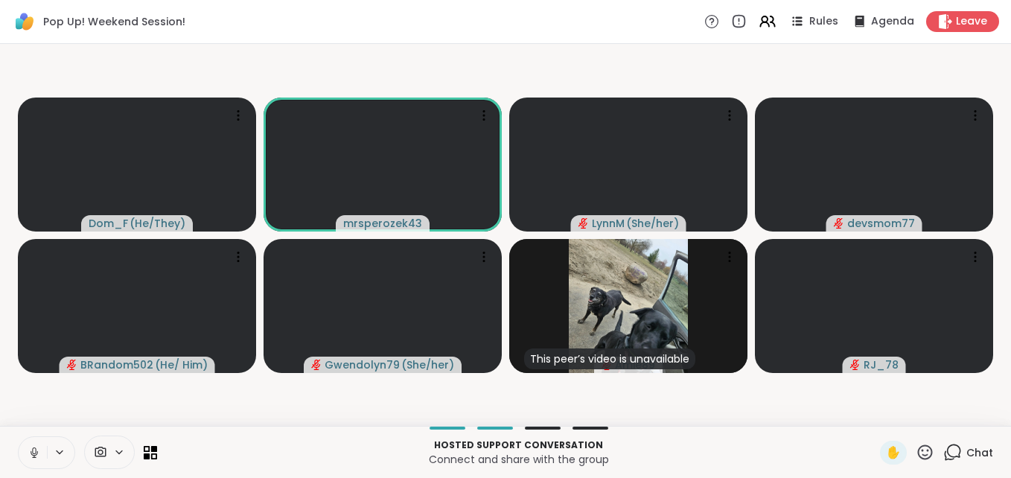
click at [28, 448] on icon at bounding box center [34, 452] width 13 height 13
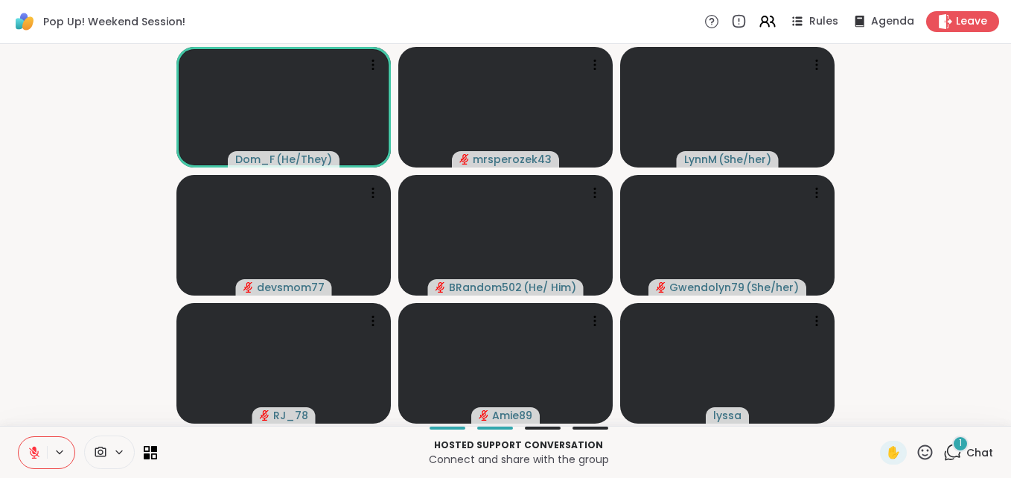
click at [953, 439] on div "1" at bounding box center [961, 444] width 16 height 16
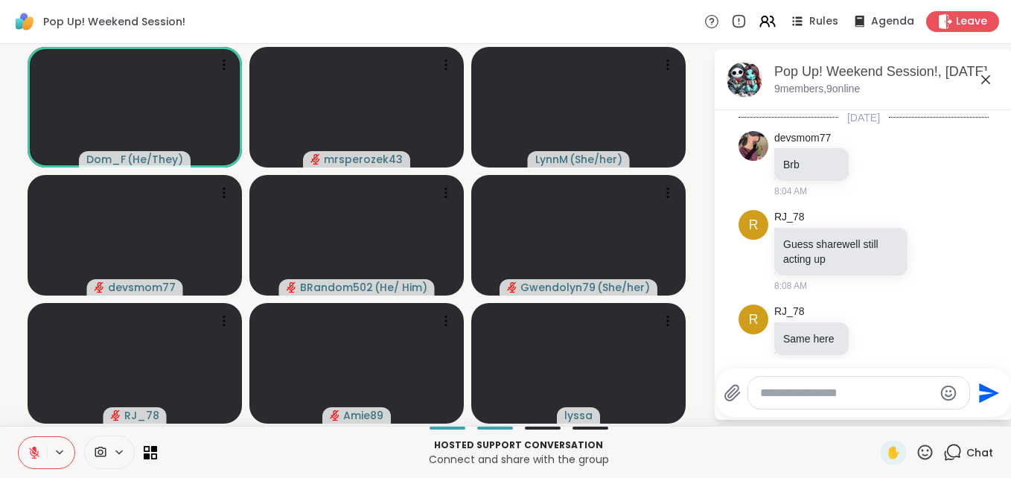
scroll to position [506, 0]
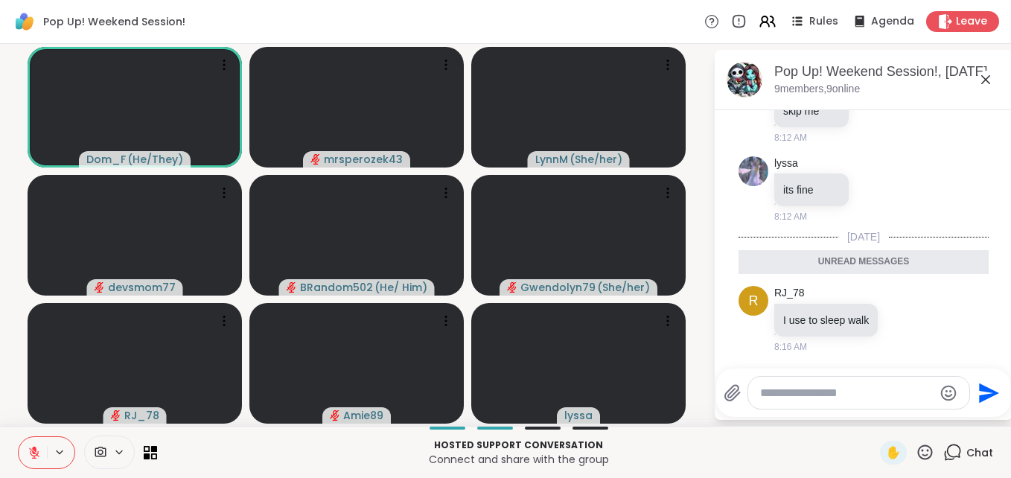
click at [985, 80] on icon at bounding box center [986, 79] width 9 height 9
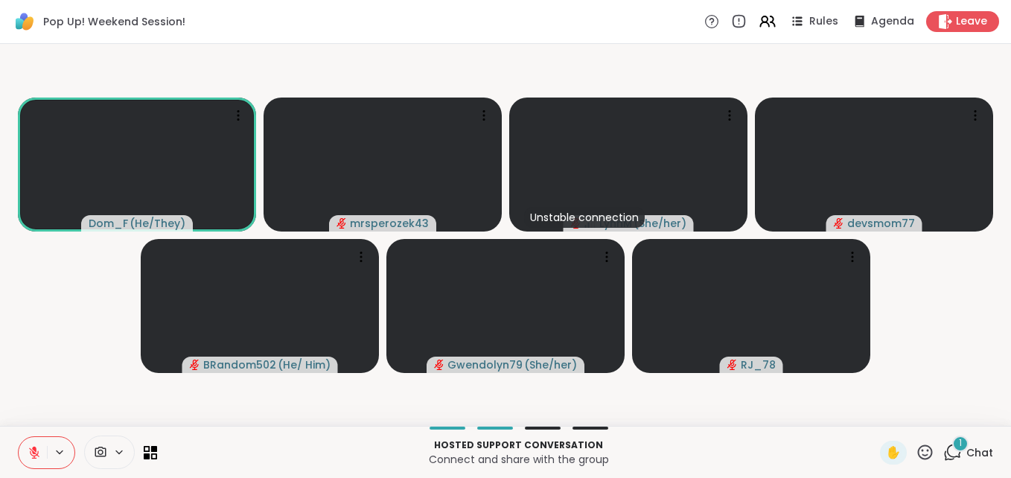
click at [31, 450] on icon at bounding box center [34, 453] width 10 height 10
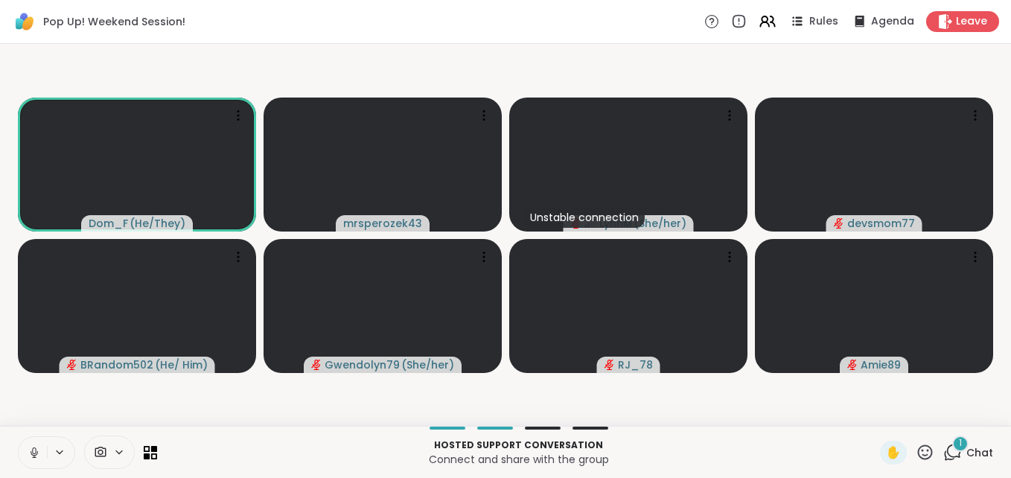
click at [35, 454] on icon at bounding box center [34, 451] width 4 height 7
click at [959, 442] on span "1" at bounding box center [960, 443] width 3 height 13
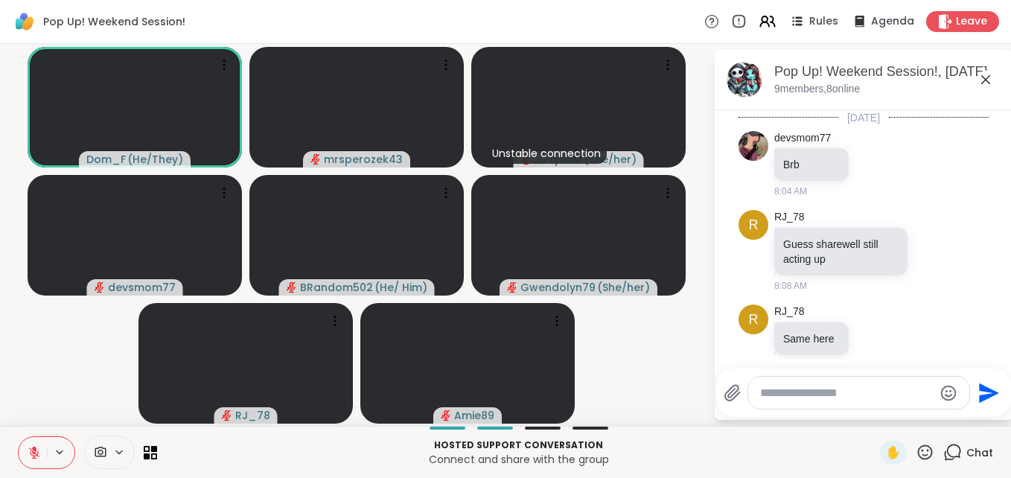
scroll to position [635, 0]
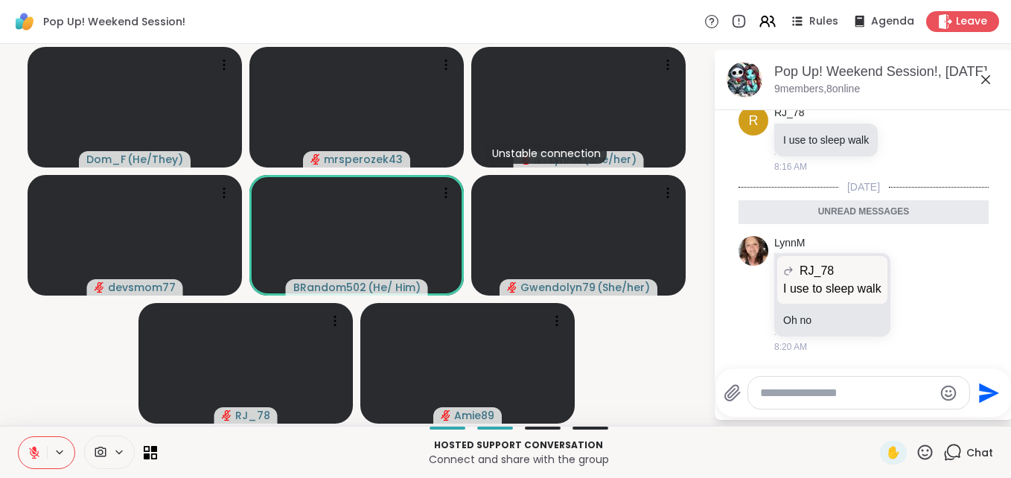
click at [988, 81] on icon at bounding box center [986, 79] width 9 height 9
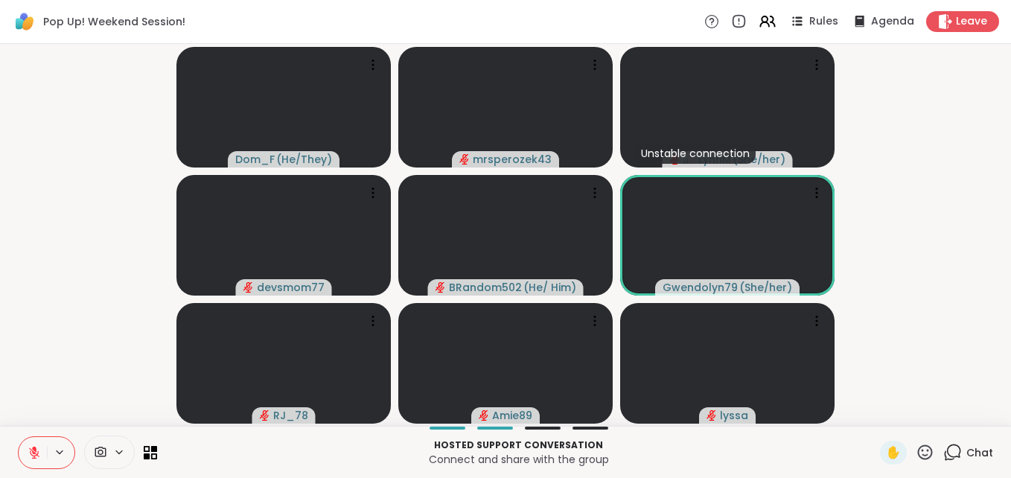
click at [945, 446] on icon at bounding box center [953, 452] width 19 height 19
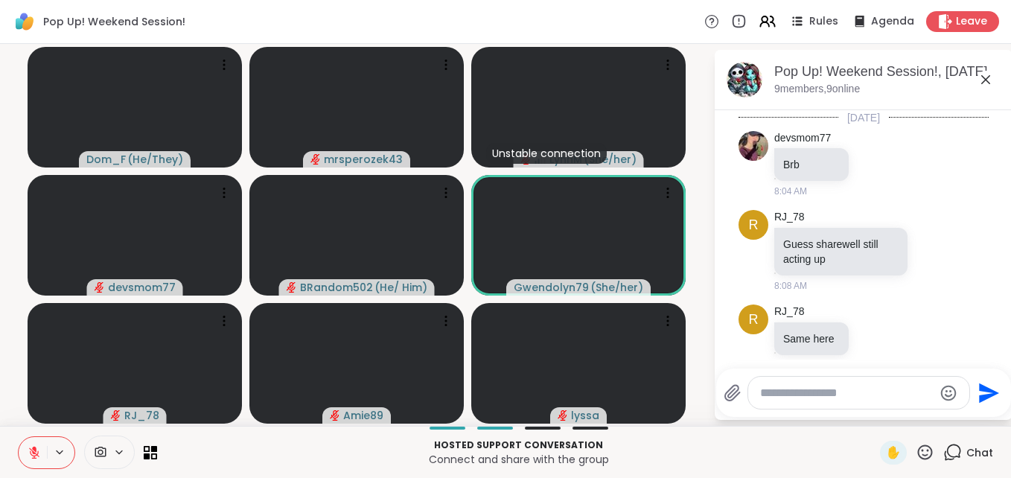
scroll to position [585, 0]
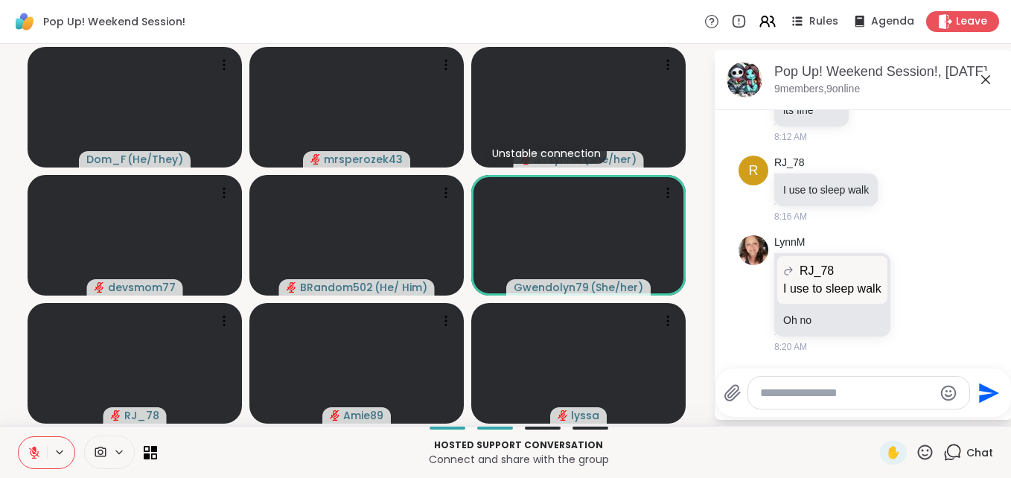
click at [807, 391] on textarea "Type your message" at bounding box center [847, 393] width 174 height 15
type textarea "***"
click at [985, 392] on icon "Send" at bounding box center [990, 393] width 24 height 24
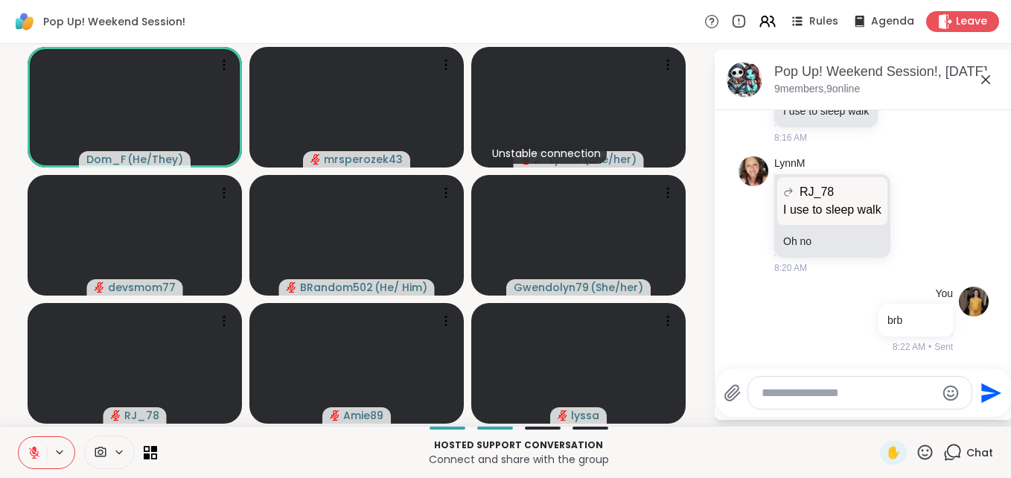
click at [985, 76] on icon at bounding box center [986, 80] width 18 height 18
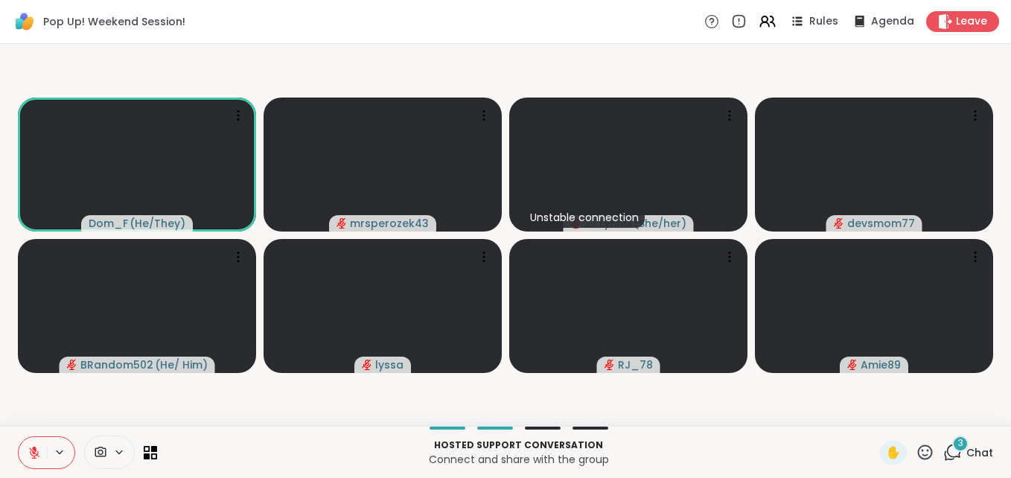
click at [985, 76] on video-player-container "Dom_F ( He/They ) mrsperozek43 Unstable connection LynnM ( She/her ) devsmom77 …" at bounding box center [505, 235] width 993 height 370
click at [958, 440] on span "3" at bounding box center [960, 443] width 5 height 13
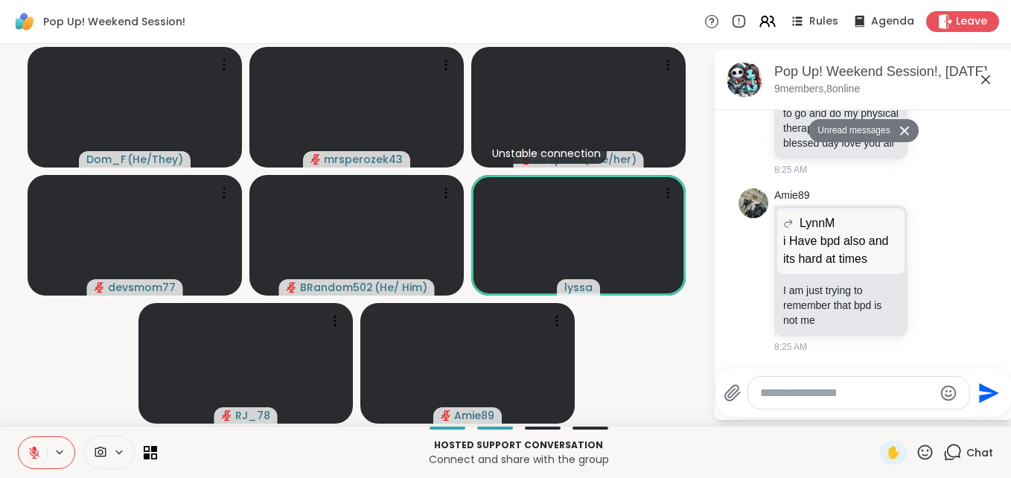
scroll to position [1180, 0]
click at [918, 451] on icon at bounding box center [925, 452] width 15 height 15
click at [874, 415] on span "❤️" at bounding box center [881, 413] width 15 height 18
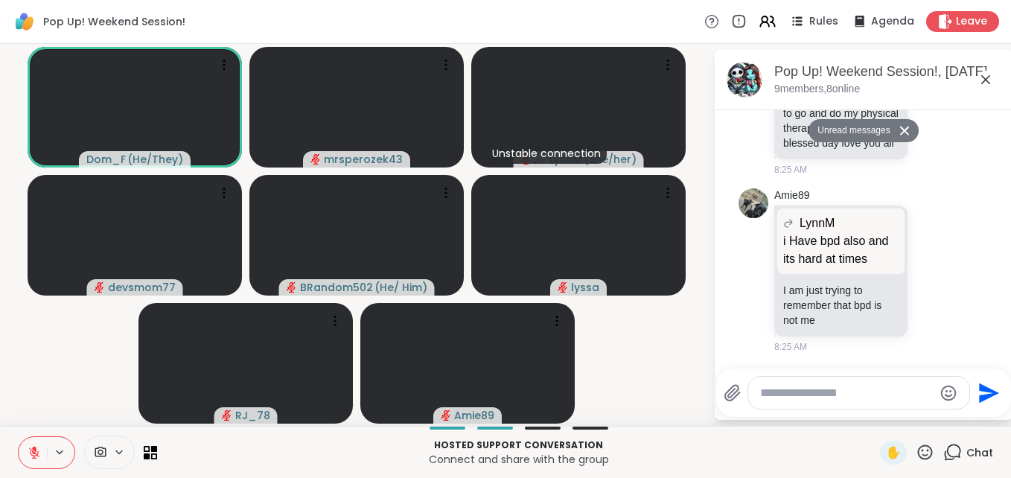
click at [810, 395] on textarea "Type your message" at bounding box center [847, 393] width 174 height 15
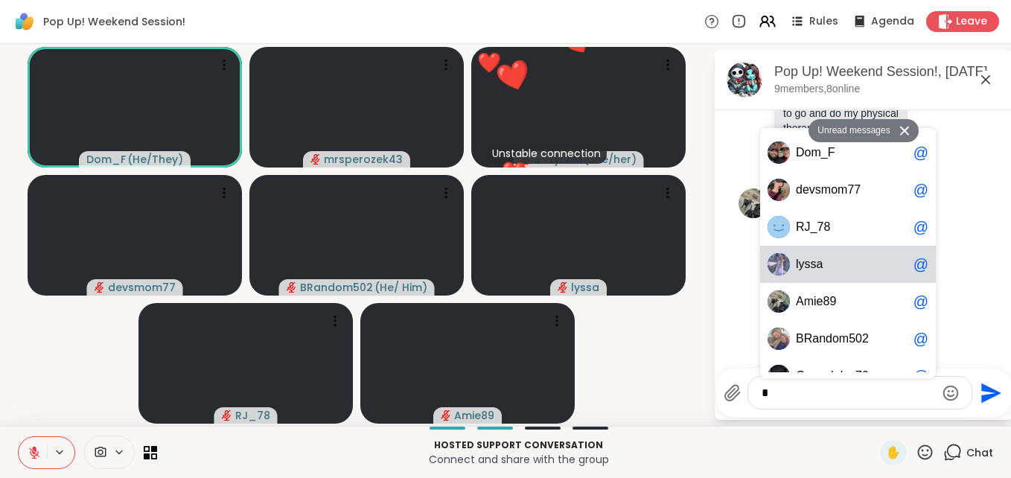
click at [811, 261] on span "s" at bounding box center [814, 264] width 6 height 15
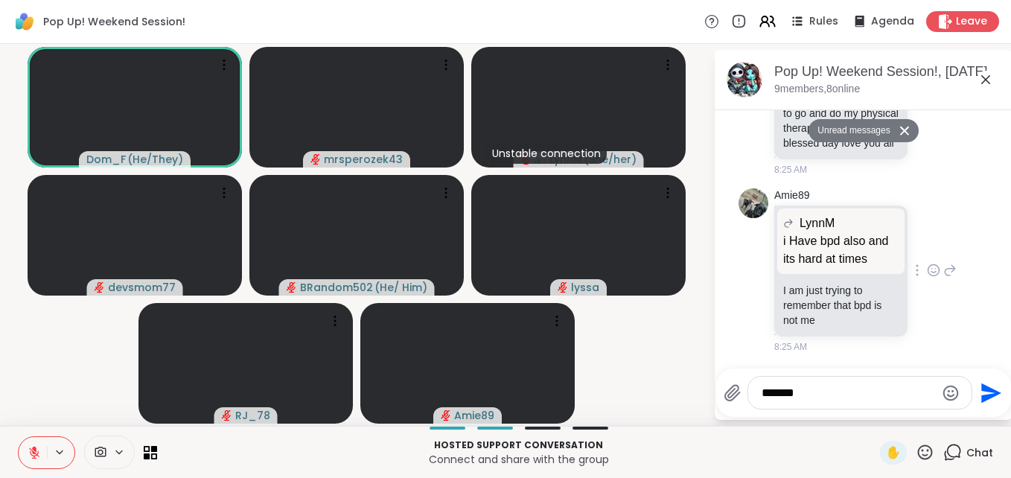
drag, startPoint x: 810, startPoint y: 261, endPoint x: 859, endPoint y: 349, distance: 100.4
click at [859, 349] on div "8:25 AM" at bounding box center [843, 346] width 136 height 13
click at [821, 394] on textarea "******" at bounding box center [849, 393] width 174 height 15
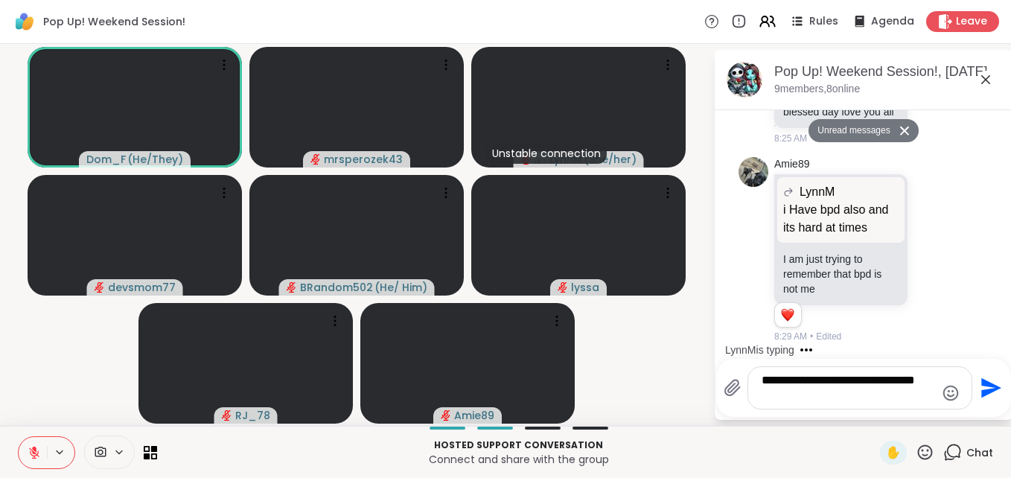
type textarea "**********"
click at [986, 387] on icon "Send" at bounding box center [992, 388] width 20 height 20
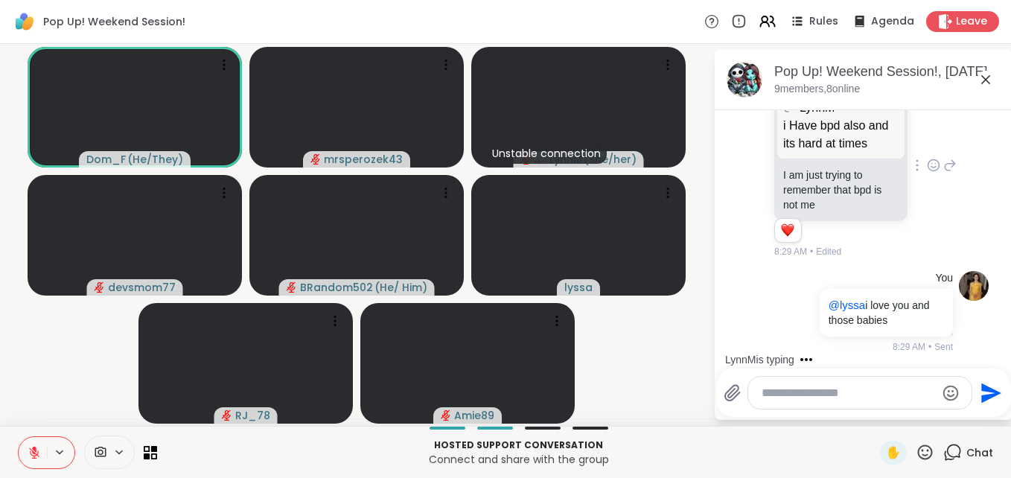
scroll to position [1355, 0]
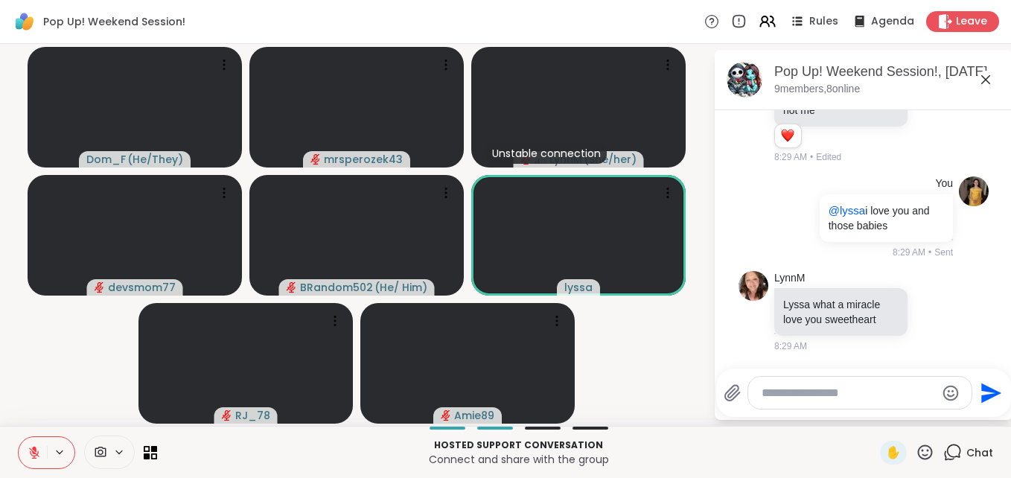
click at [984, 80] on icon at bounding box center [986, 80] width 18 height 18
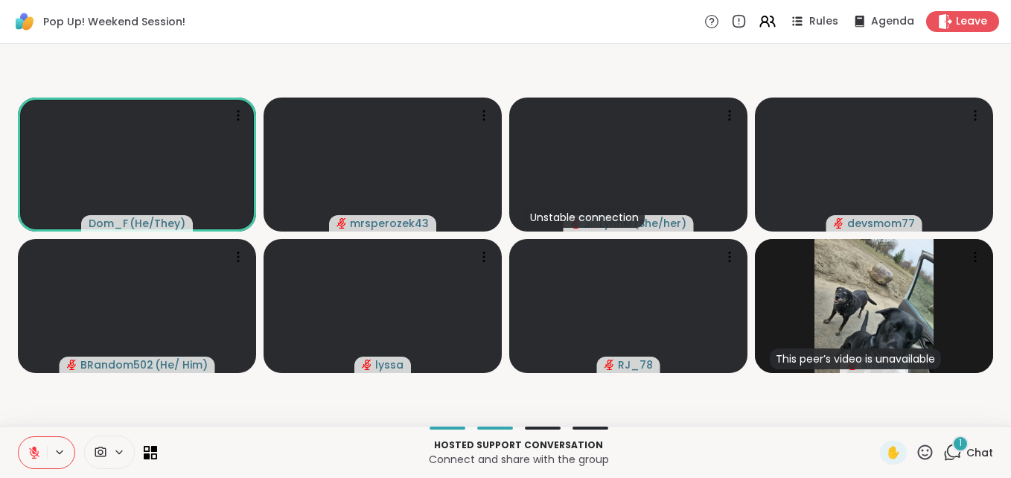
click at [953, 441] on div "1" at bounding box center [961, 444] width 16 height 16
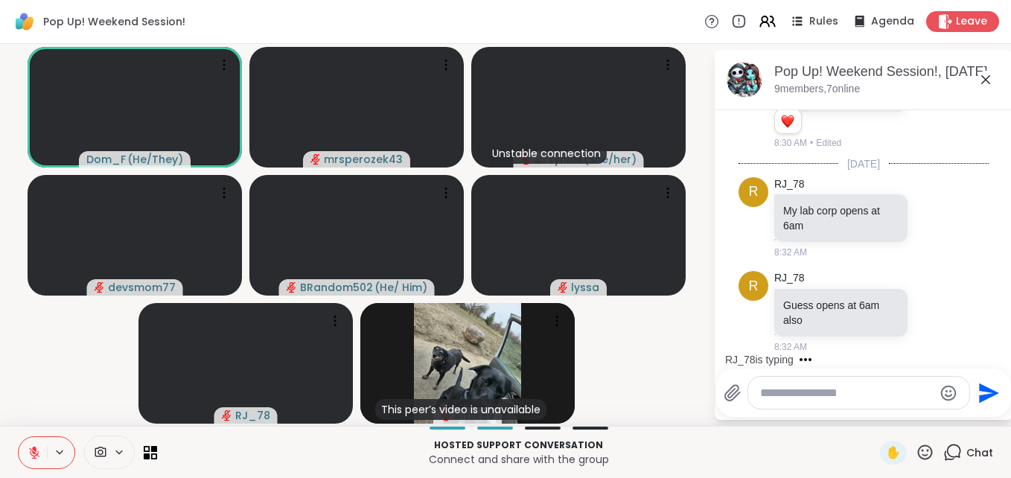
scroll to position [1586, 0]
drag, startPoint x: 996, startPoint y: 119, endPoint x: 955, endPoint y: 112, distance: 41.6
click at [955, 112] on div "LynnM Lyssa what a miracle love you sweetheart 1 1 8:30 AM • Edited" at bounding box center [864, 97] width 250 height 115
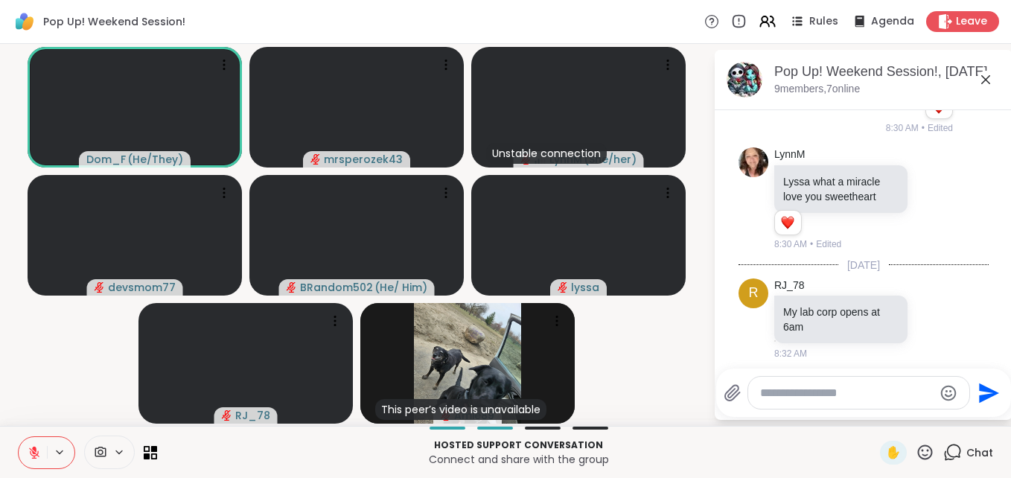
scroll to position [1367, 0]
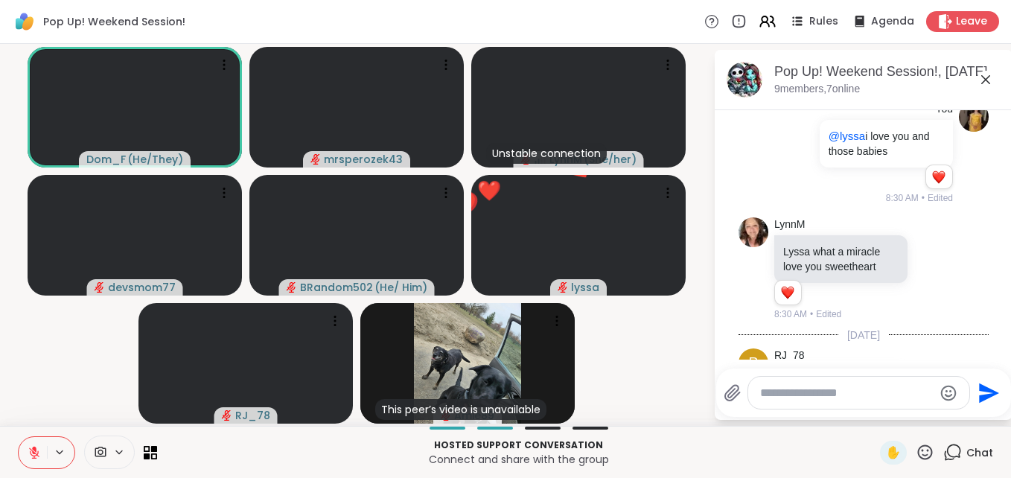
click at [916, 447] on icon at bounding box center [925, 452] width 19 height 19
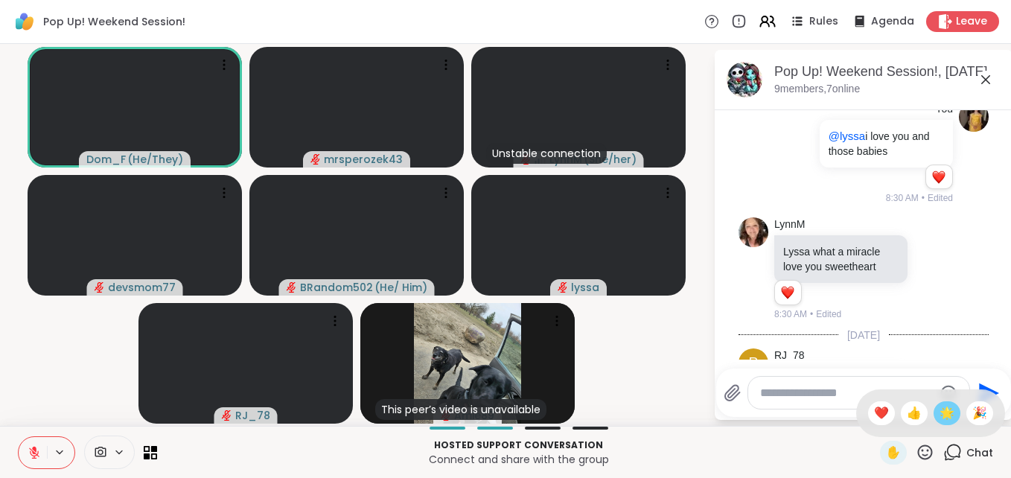
click at [940, 410] on span "🌟" at bounding box center [947, 413] width 15 height 18
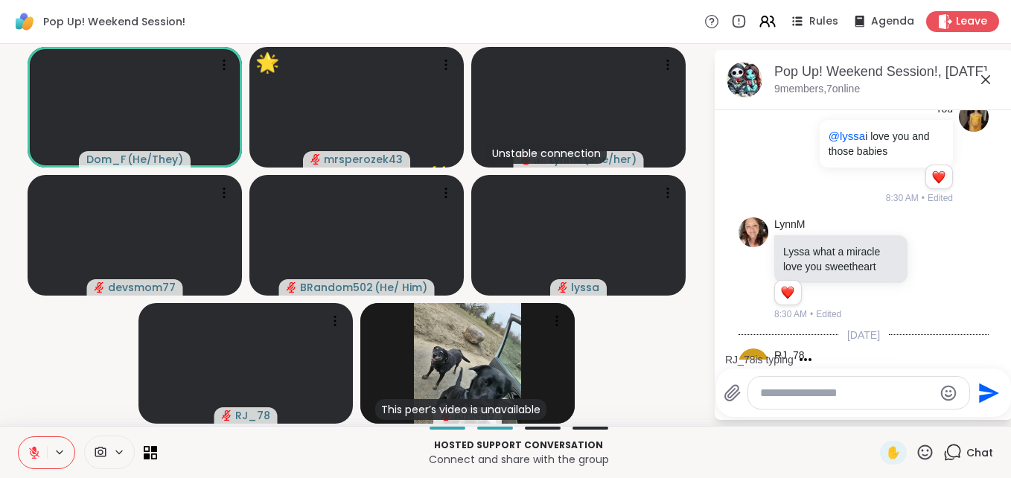
click at [993, 352] on div "RJ_78 is typing" at bounding box center [867, 360] width 292 height 24
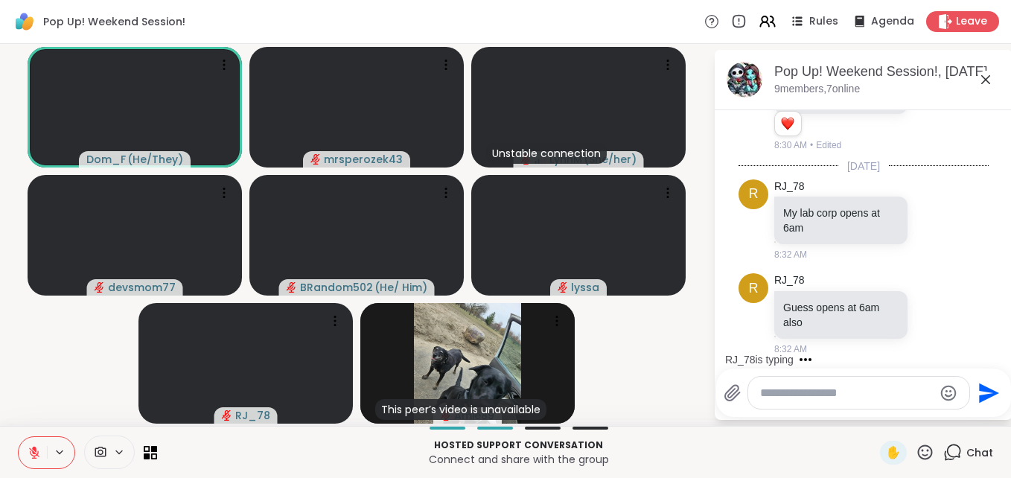
scroll to position [1586, 0]
click at [987, 78] on icon at bounding box center [986, 79] width 9 height 9
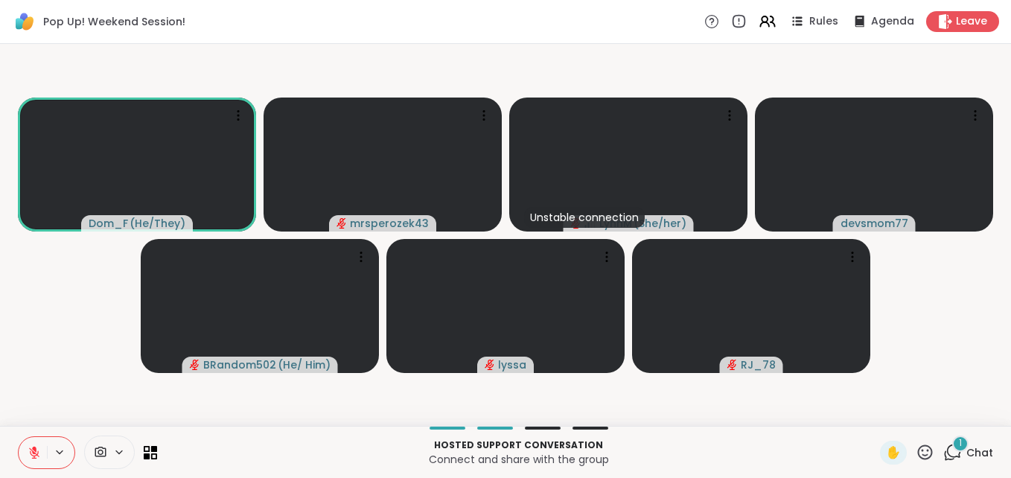
click at [953, 436] on div "1" at bounding box center [961, 444] width 16 height 16
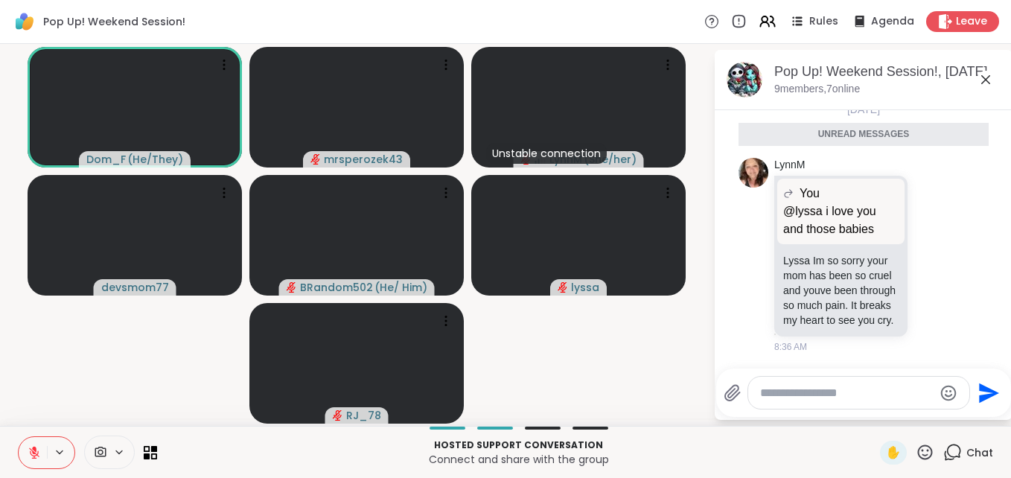
scroll to position [1932, 0]
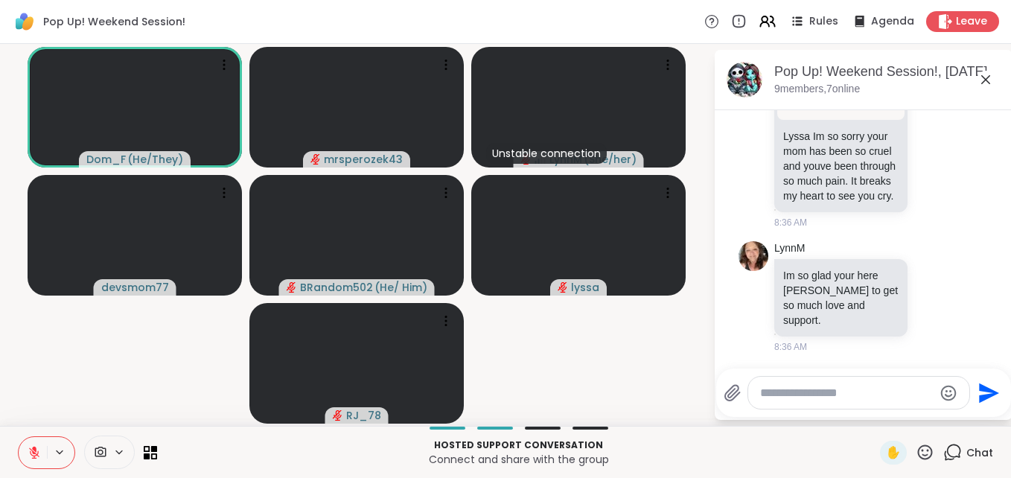
drag, startPoint x: 994, startPoint y: 119, endPoint x: 728, endPoint y: 335, distance: 342.5
click at [729, 335] on li "LynnM Im so glad your here Lyssa to get so much love and support. 8:36 AM" at bounding box center [864, 297] width 270 height 124
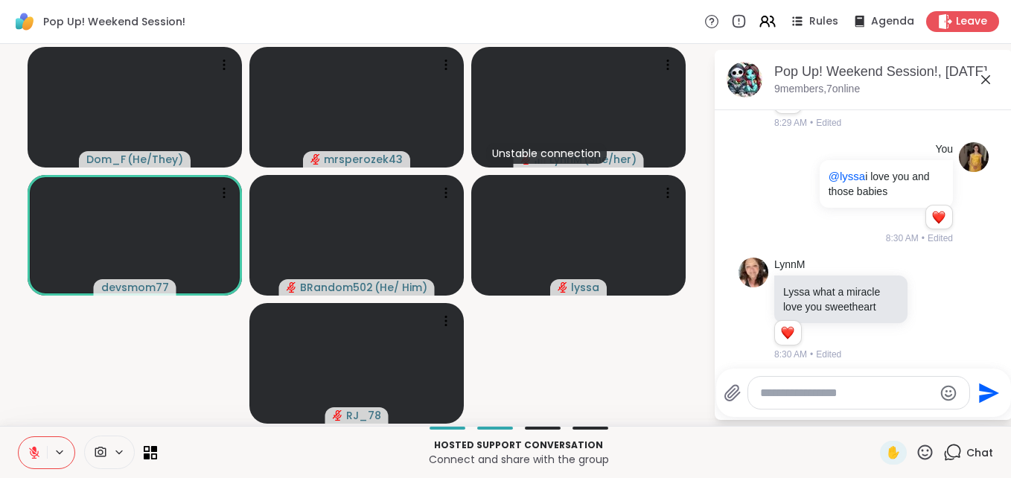
scroll to position [1306, 0]
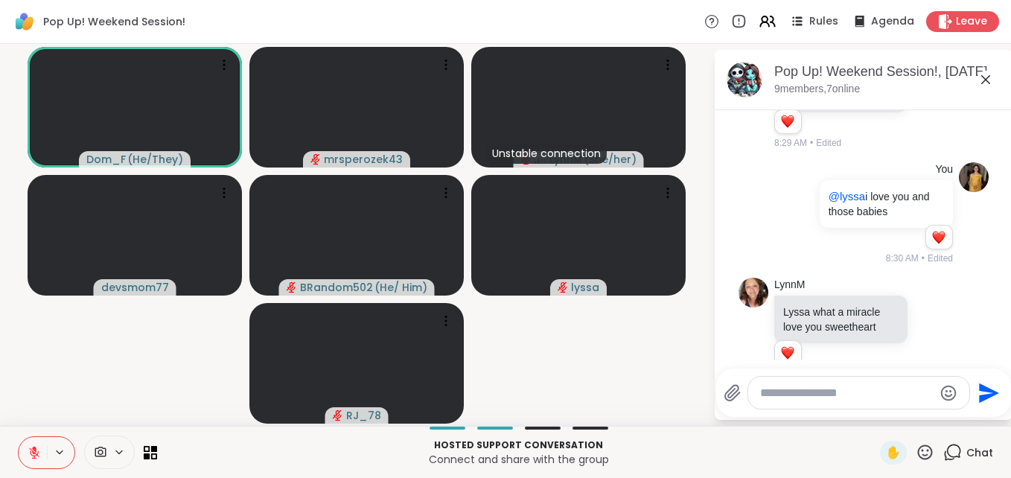
click at [985, 78] on icon at bounding box center [986, 79] width 9 height 9
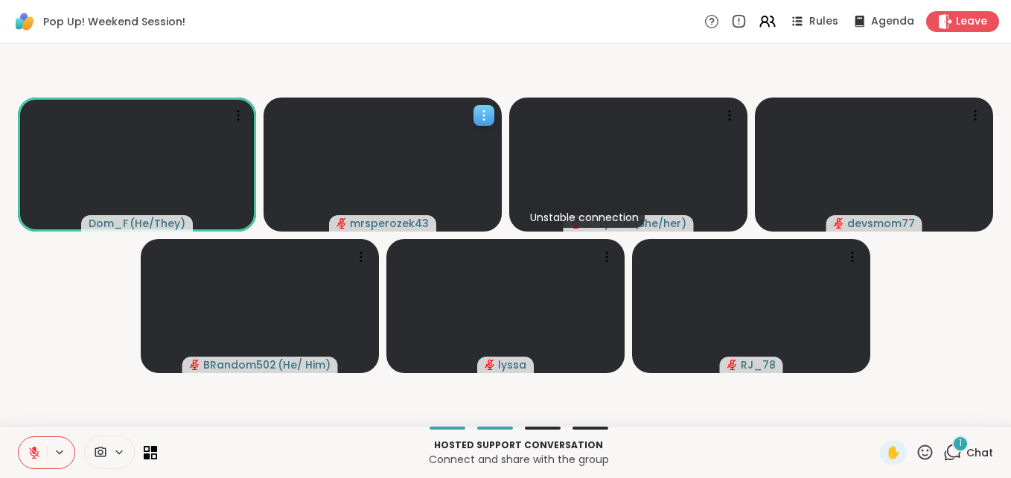
scroll to position [0, 11]
click at [29, 451] on icon at bounding box center [34, 453] width 10 height 10
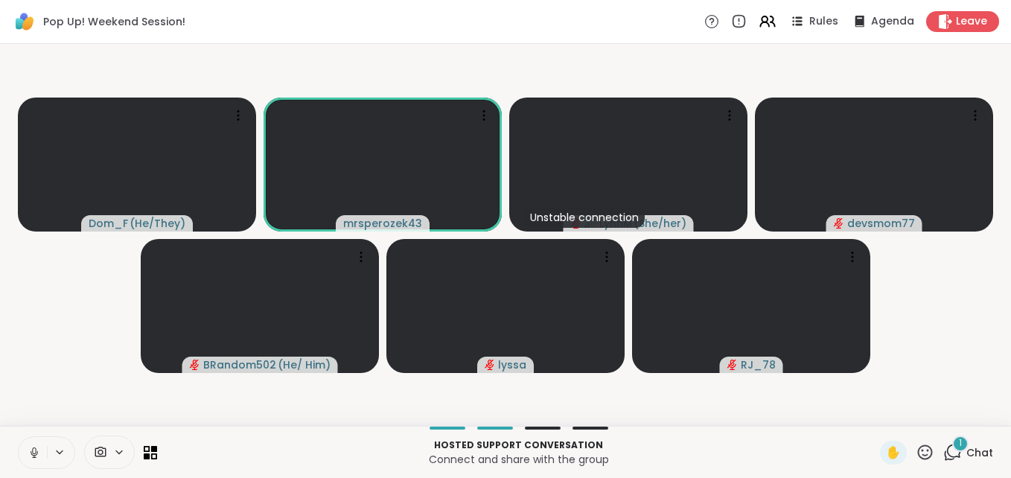
click at [28, 451] on icon at bounding box center [34, 452] width 13 height 13
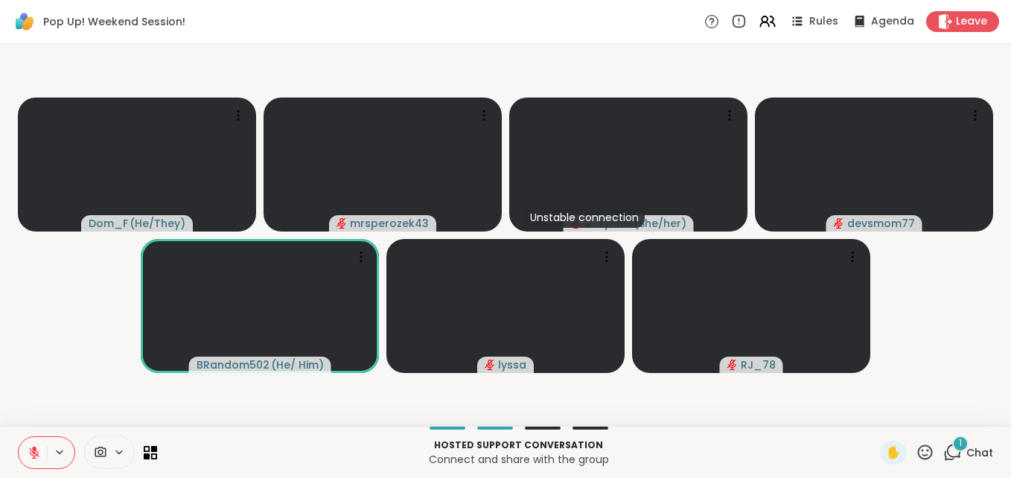
click at [959, 441] on span "1" at bounding box center [960, 443] width 3 height 13
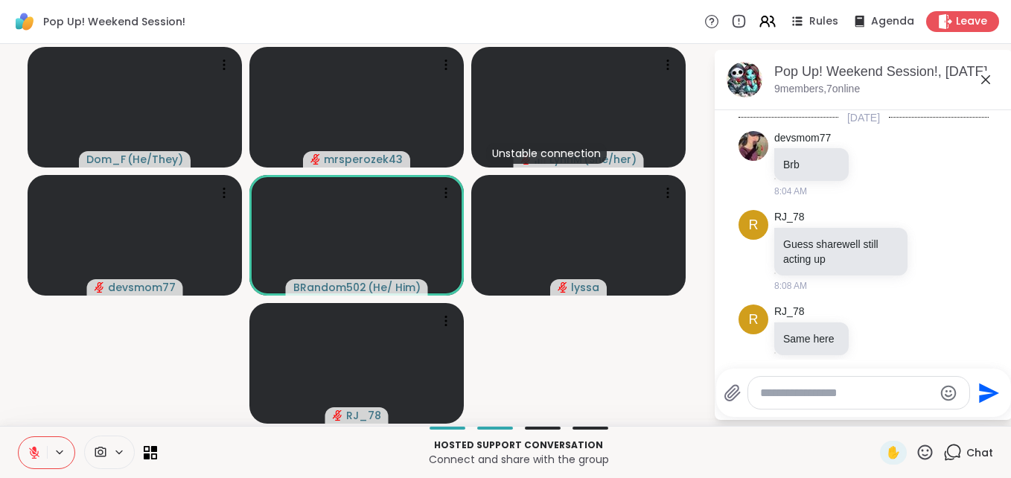
scroll to position [2047, 0]
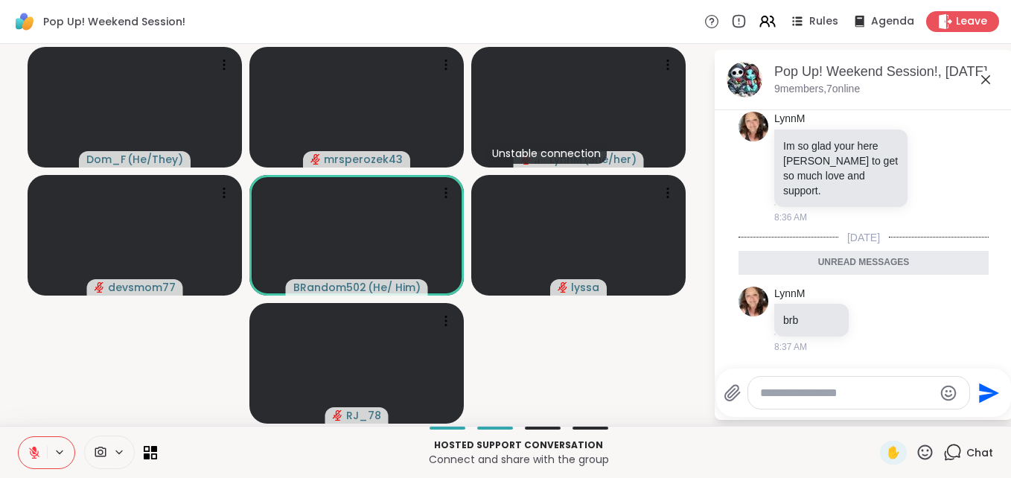
drag, startPoint x: 976, startPoint y: 77, endPoint x: 639, endPoint y: 386, distance: 456.5
click at [639, 386] on video-player-container "Dom_F ( He/They ) mrsperozek43 Unstable connection LynnM ( She/her ) devsmom77 …" at bounding box center [357, 235] width 696 height 370
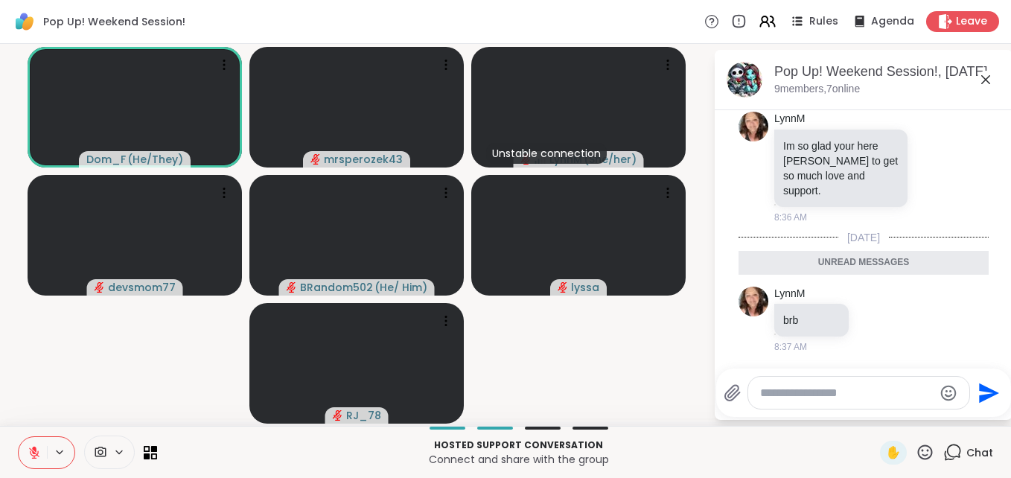
click at [977, 77] on icon at bounding box center [986, 80] width 18 height 18
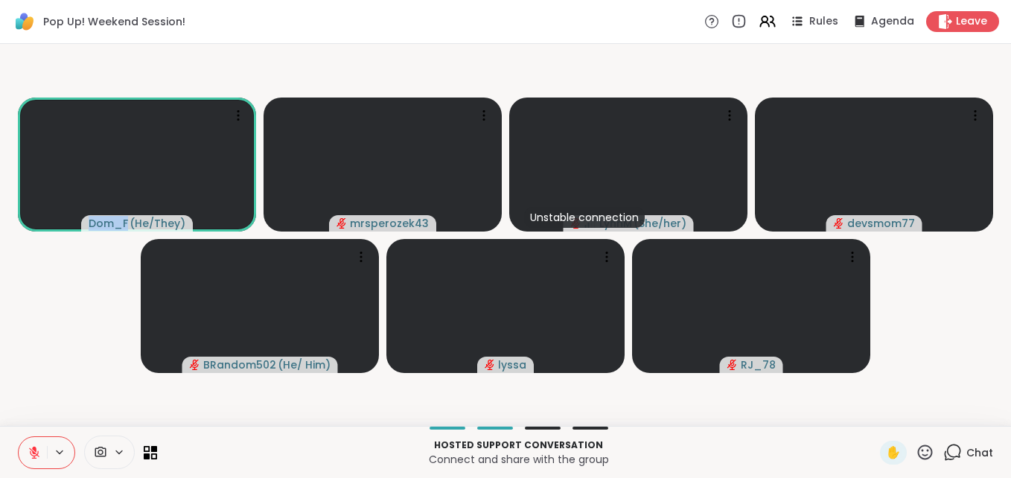
click at [974, 77] on video-player-container "Dom_F ( He/They ) mrsperozek43 Unstable connection LynnM ( She/her ) devsmom77 …" at bounding box center [505, 235] width 993 height 370
drag, startPoint x: 974, startPoint y: 77, endPoint x: 948, endPoint y: 77, distance: 26.1
click at [948, 77] on video-player-container "Dom_F ( He/They ) mrsperozek43 Unstable connection LynnM ( She/her ) devsmom77 …" at bounding box center [505, 235] width 993 height 370
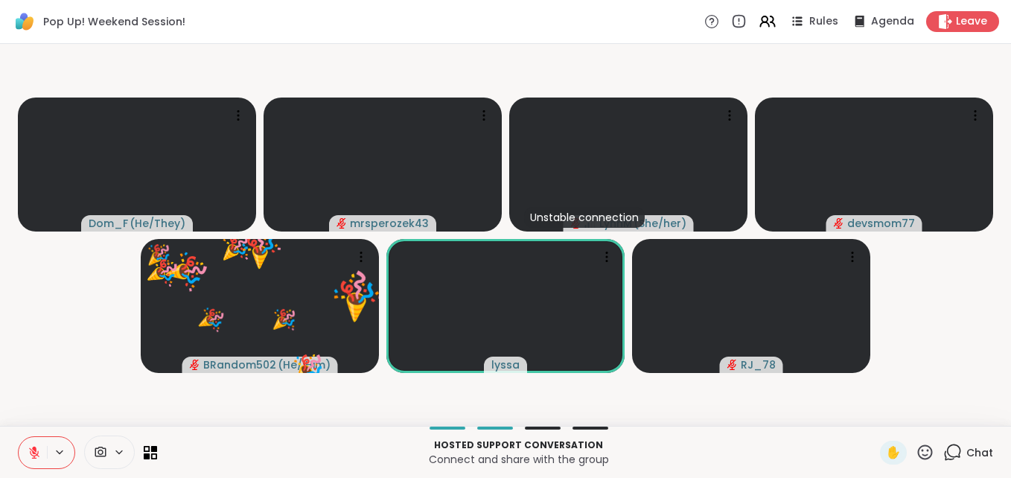
click at [916, 453] on icon at bounding box center [925, 452] width 19 height 19
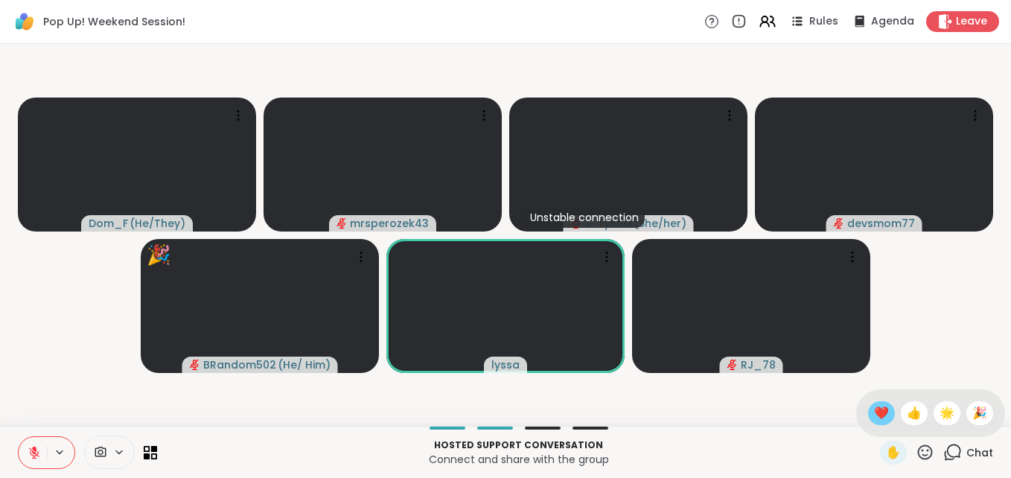
click at [874, 412] on span "❤️" at bounding box center [881, 413] width 15 height 18
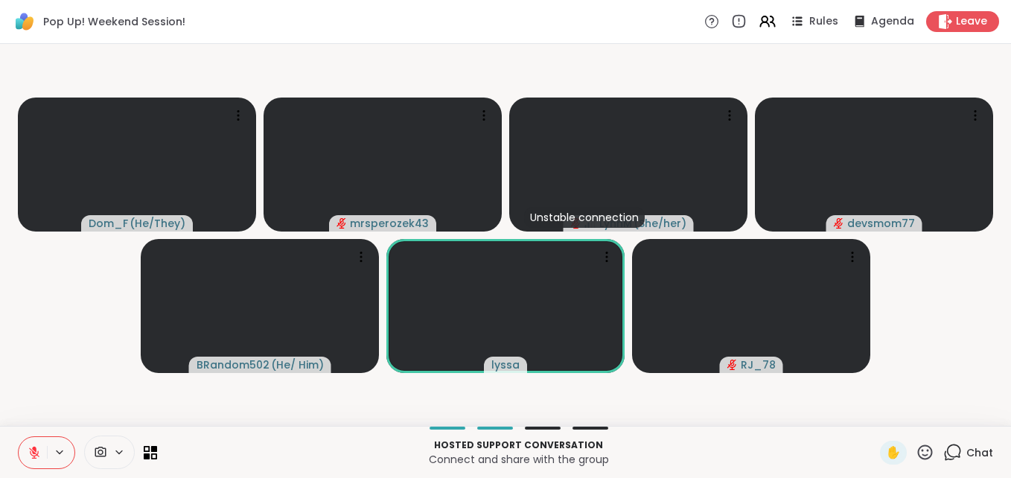
click at [944, 451] on icon at bounding box center [953, 452] width 19 height 19
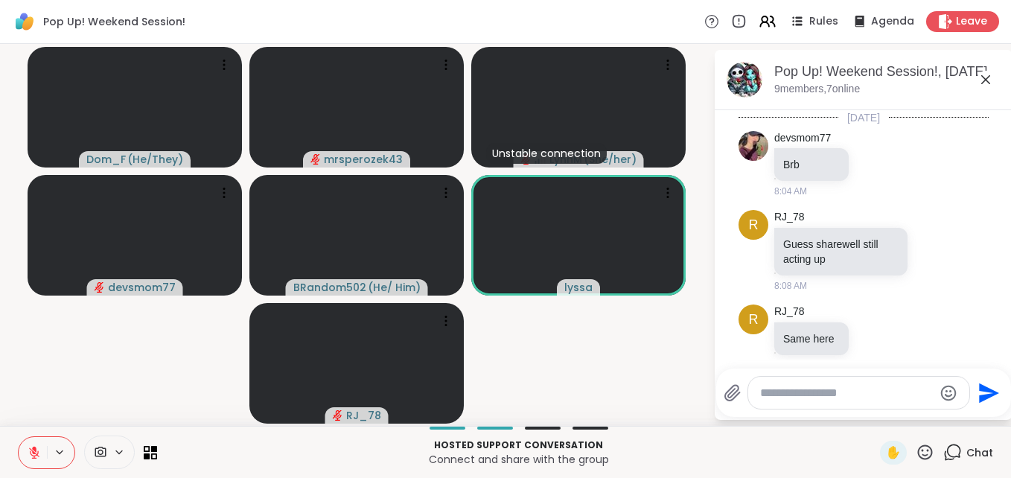
scroll to position [1997, 0]
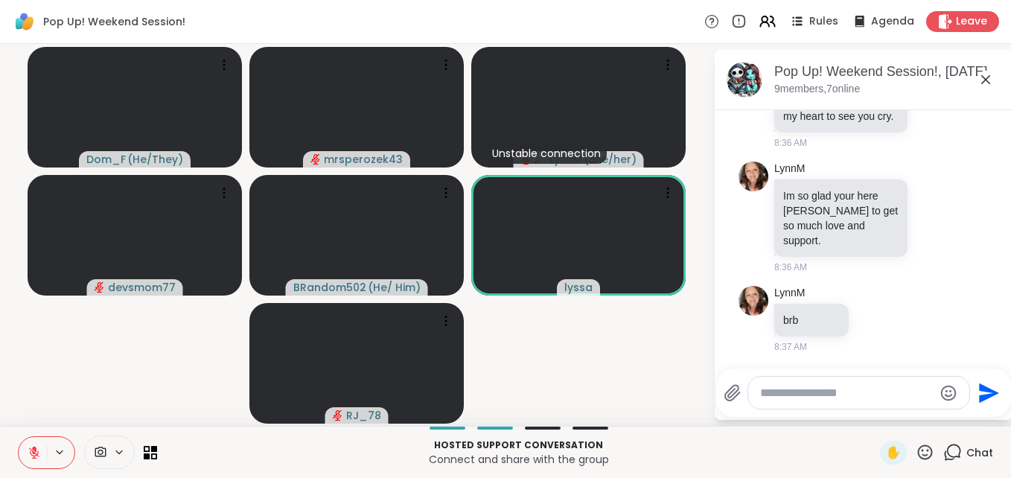
click at [791, 394] on textarea "Type your message" at bounding box center [847, 393] width 174 height 15
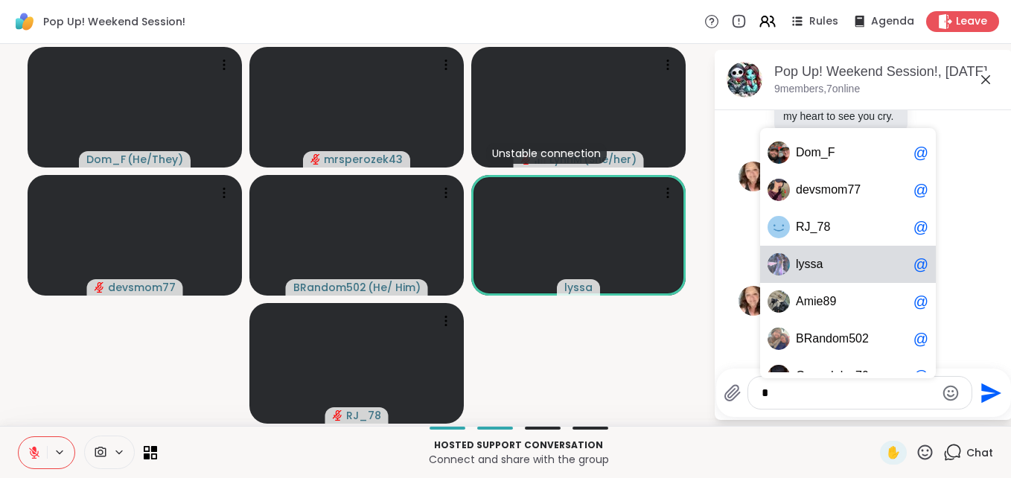
click at [811, 271] on span "s" at bounding box center [814, 264] width 6 height 15
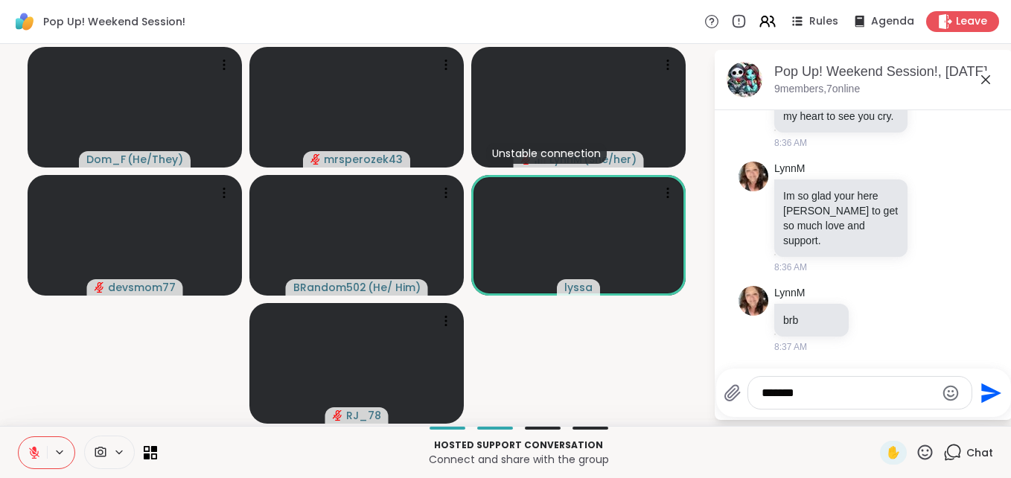
click at [802, 271] on div "8:36 AM" at bounding box center [843, 267] width 136 height 13
click at [811, 389] on textarea "******" at bounding box center [849, 393] width 174 height 15
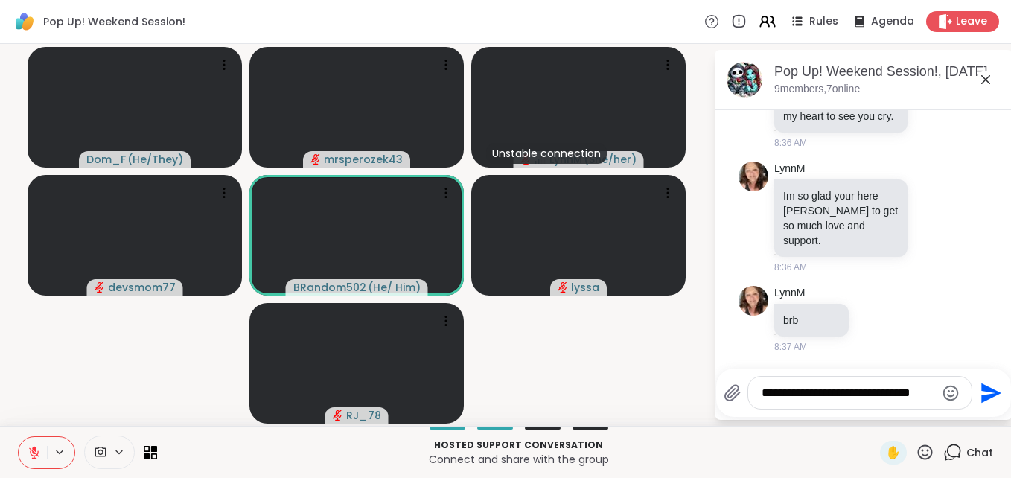
click at [918, 391] on textarea "**********" at bounding box center [849, 393] width 174 height 15
click at [920, 393] on textarea "**********" at bounding box center [849, 393] width 174 height 15
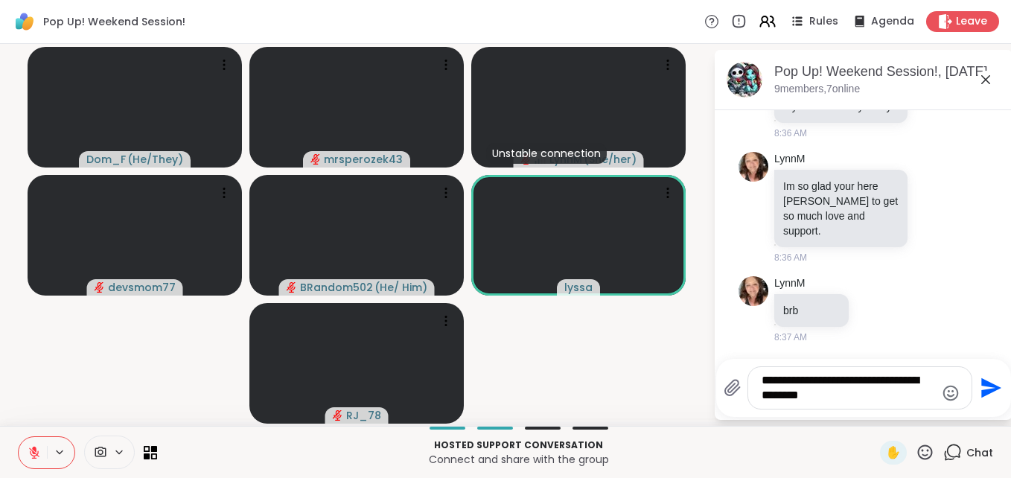
type textarea "**********"
click at [978, 389] on icon "Send" at bounding box center [990, 388] width 24 height 24
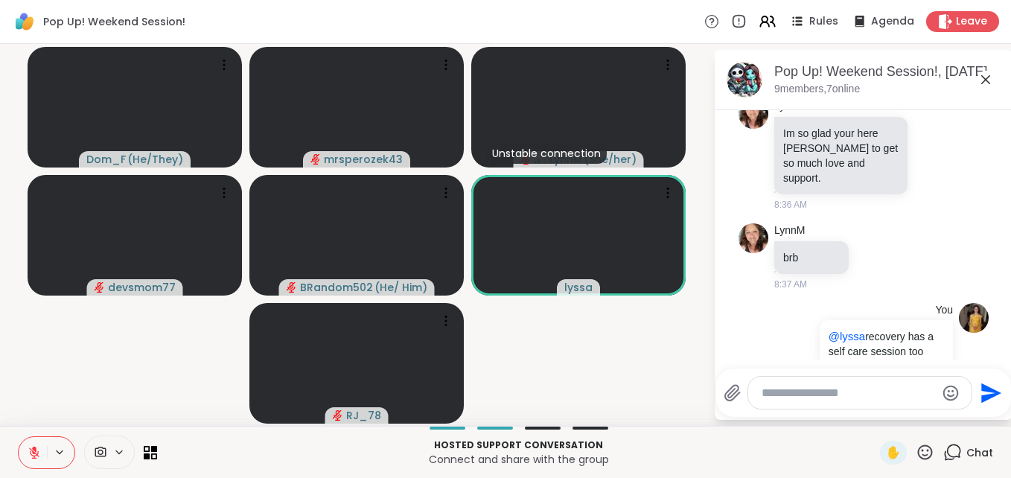
scroll to position [2090, 0]
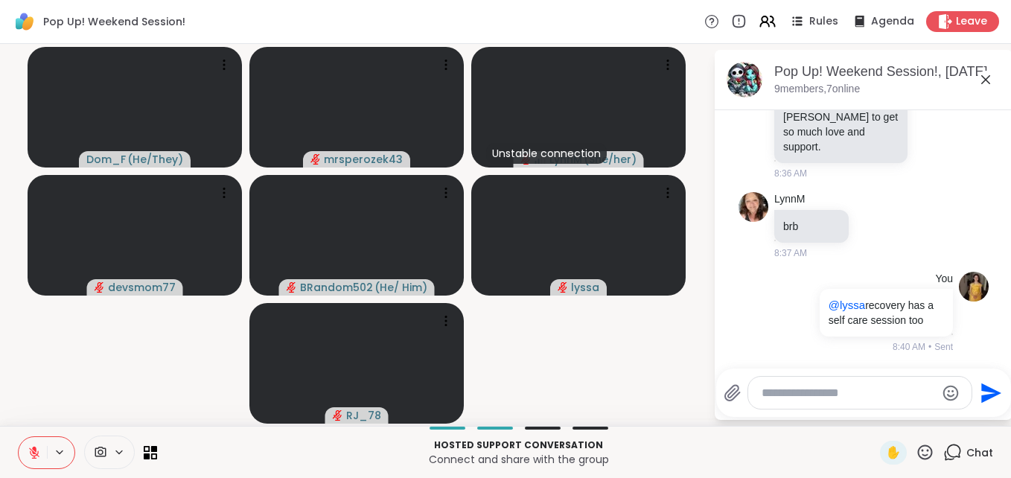
click at [977, 78] on icon at bounding box center [986, 80] width 18 height 18
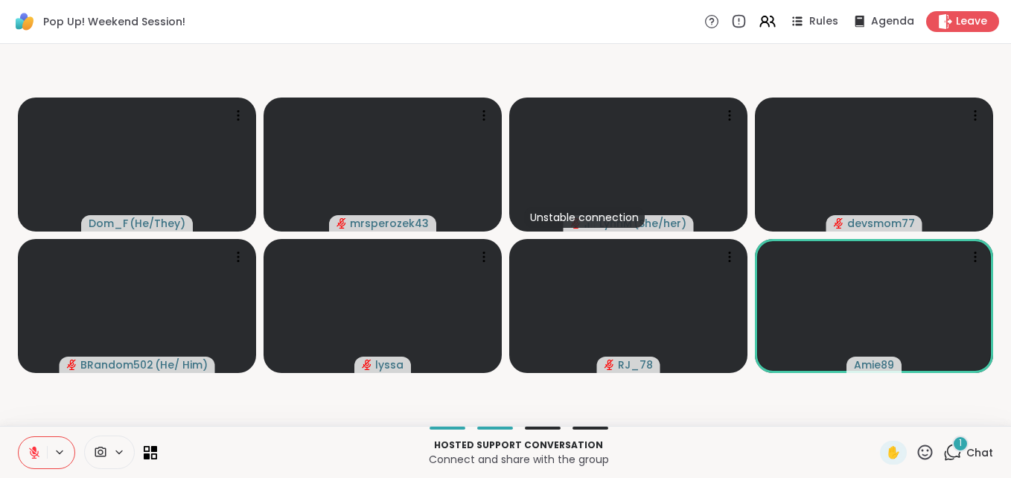
click at [953, 445] on div "1" at bounding box center [961, 444] width 16 height 16
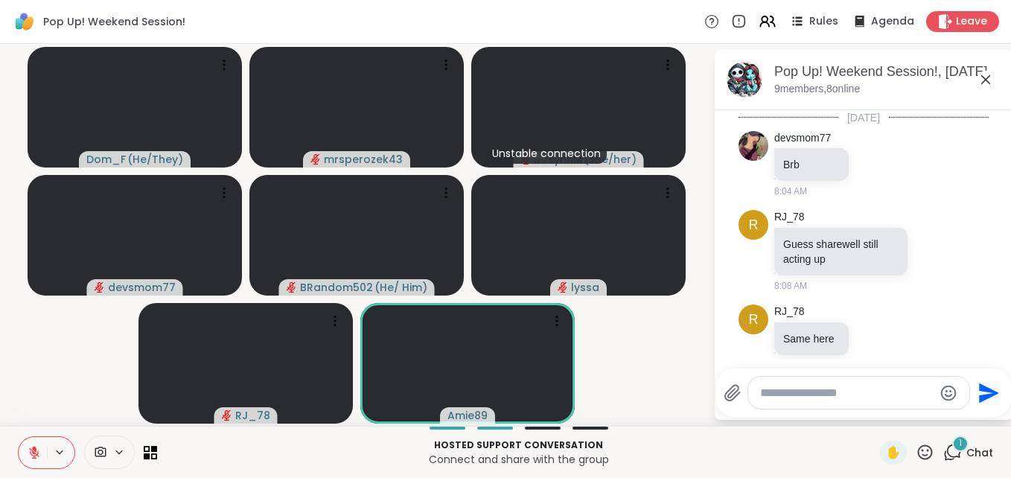
scroll to position [2250, 0]
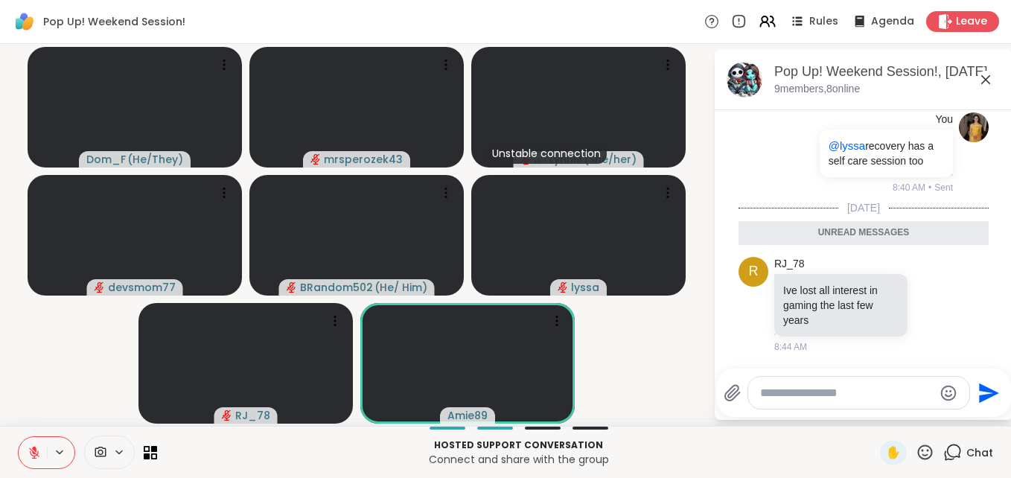
click at [977, 77] on icon at bounding box center [986, 80] width 18 height 18
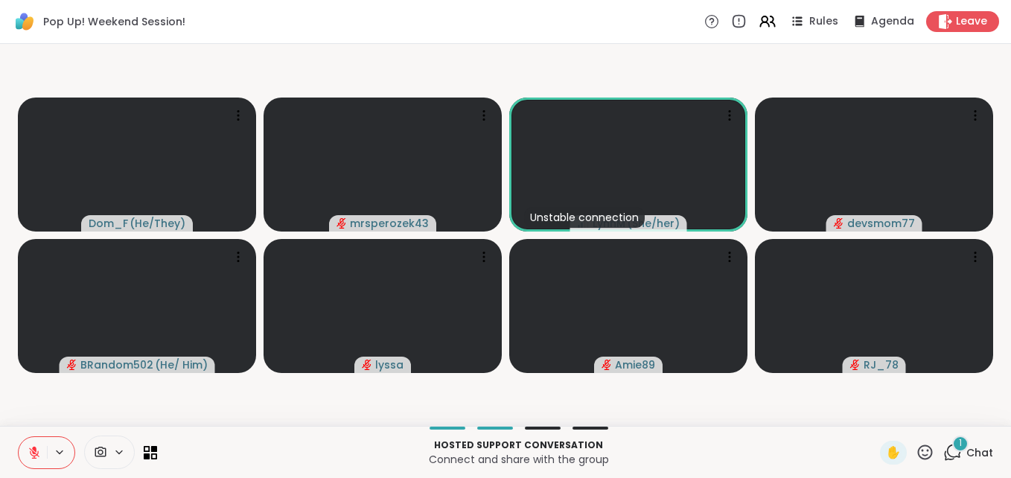
click at [953, 448] on div "1" at bounding box center [961, 444] width 16 height 16
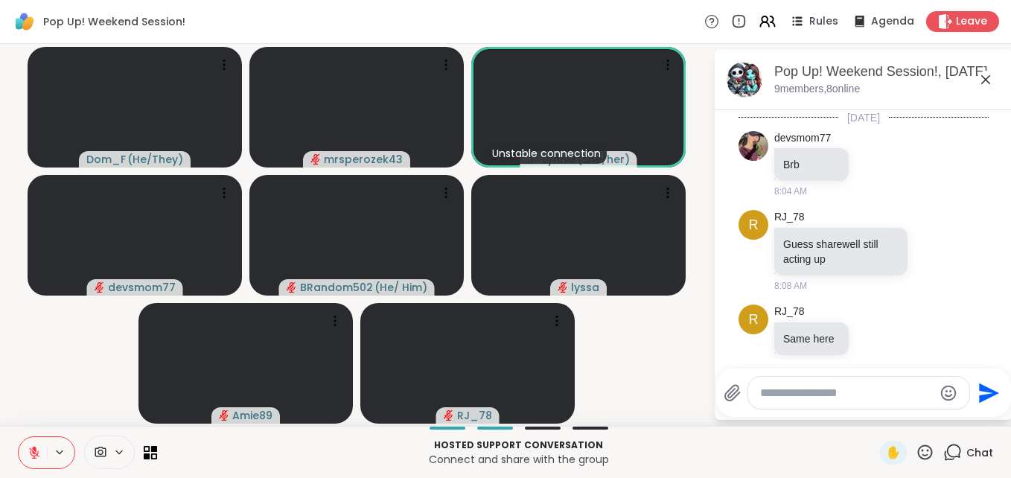
scroll to position [2437, 0]
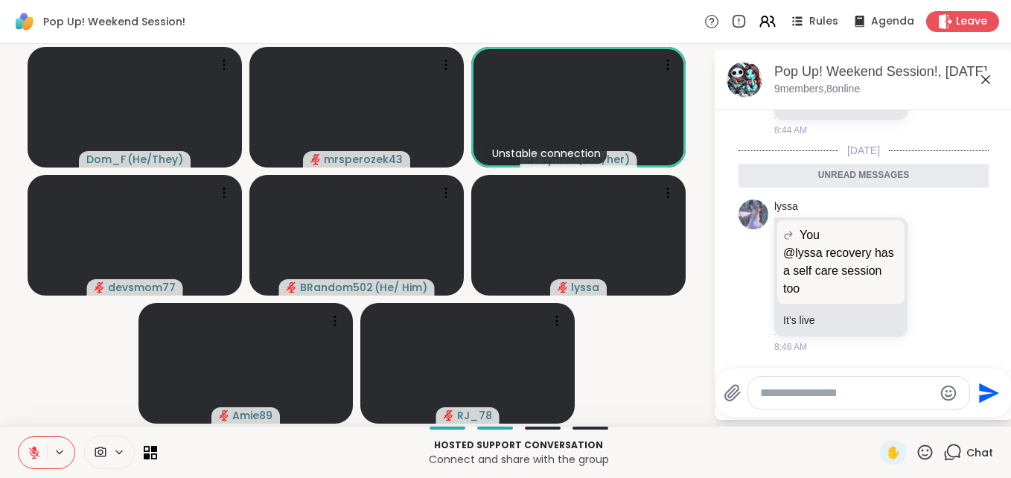
click at [833, 395] on textarea "Type your message" at bounding box center [847, 393] width 174 height 15
type textarea "**"
click at [982, 389] on icon "Send" at bounding box center [992, 393] width 20 height 20
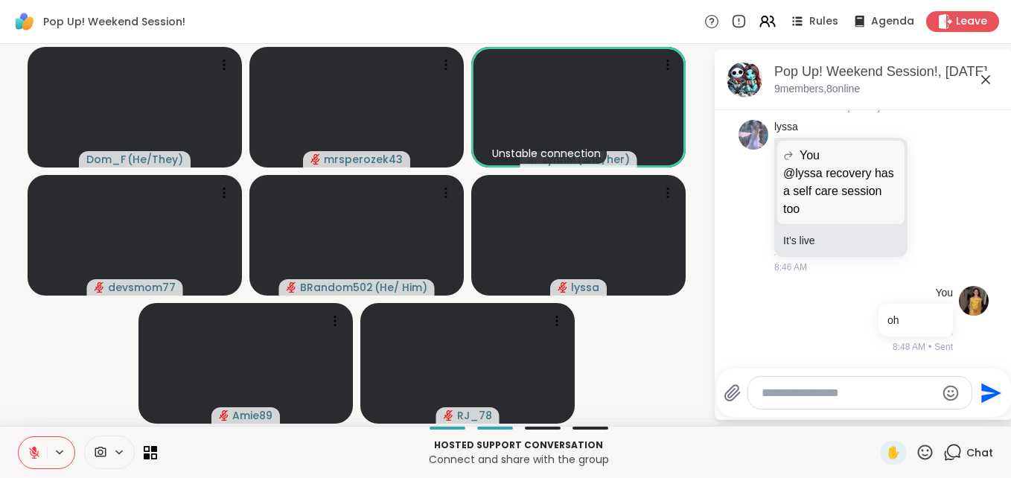
scroll to position [2481, 0]
click at [977, 75] on icon at bounding box center [986, 80] width 18 height 18
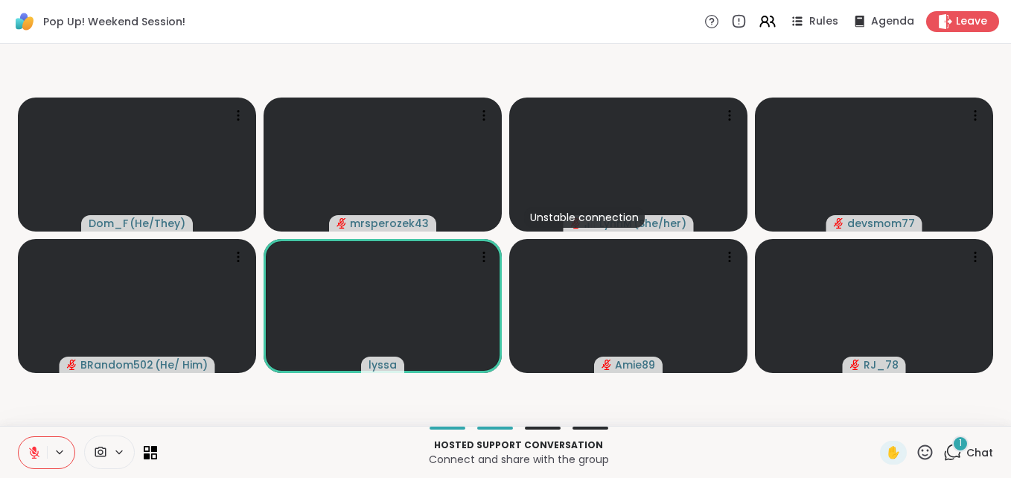
click at [959, 442] on span "1" at bounding box center [960, 443] width 3 height 13
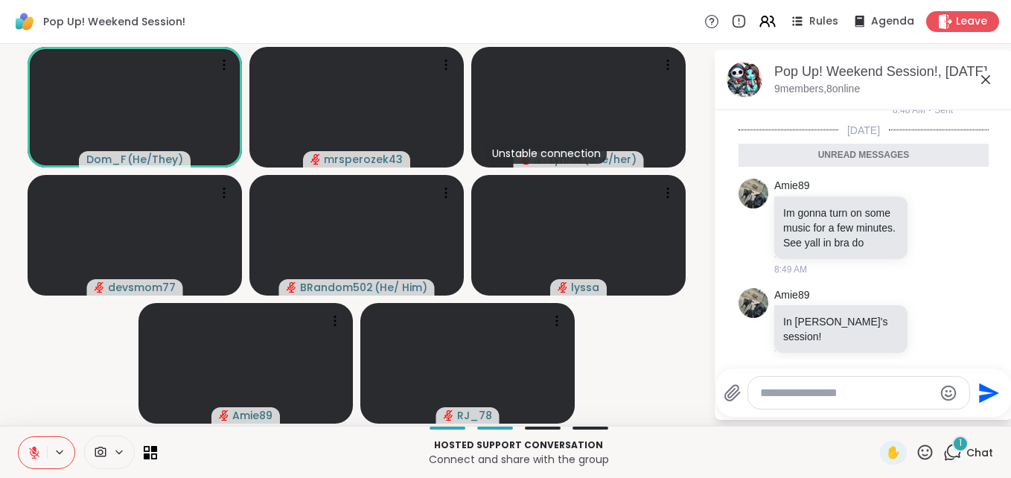
scroll to position [2685, 0]
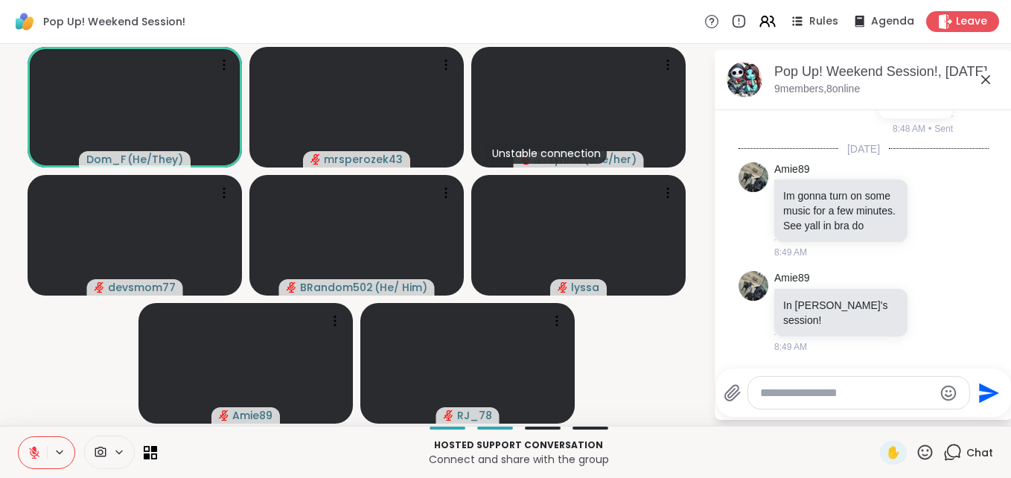
click at [982, 78] on icon at bounding box center [986, 79] width 9 height 9
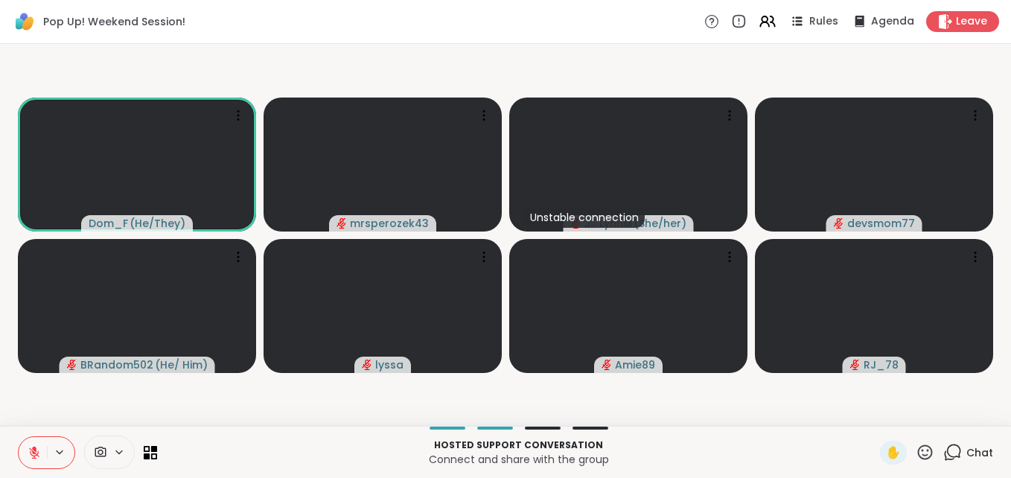
click at [976, 78] on video-player-container "Dom_F ( He/They ) mrsperozek43 Unstable connection LynnM ( She/her ) devsmom77 …" at bounding box center [505, 235] width 993 height 370
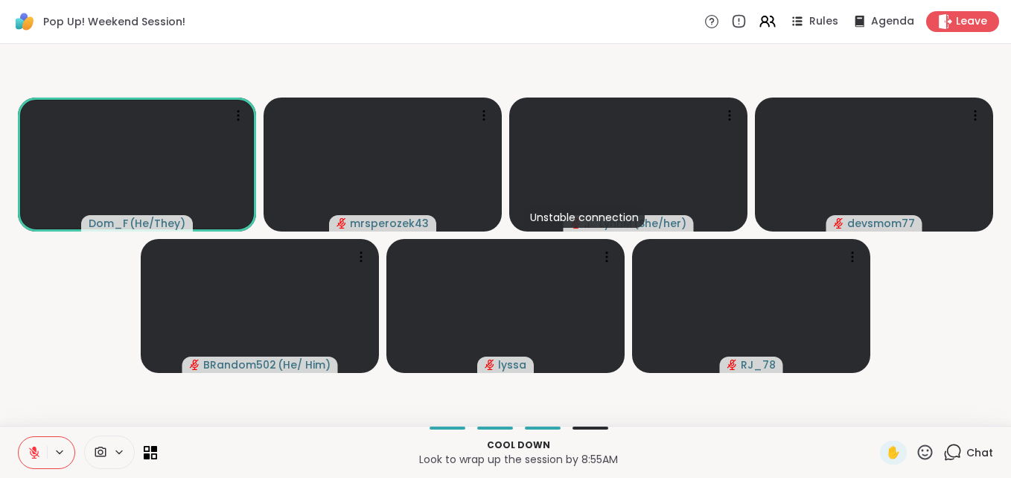
click at [32, 448] on icon at bounding box center [34, 449] width 4 height 6
click at [28, 447] on icon at bounding box center [34, 452] width 13 height 13
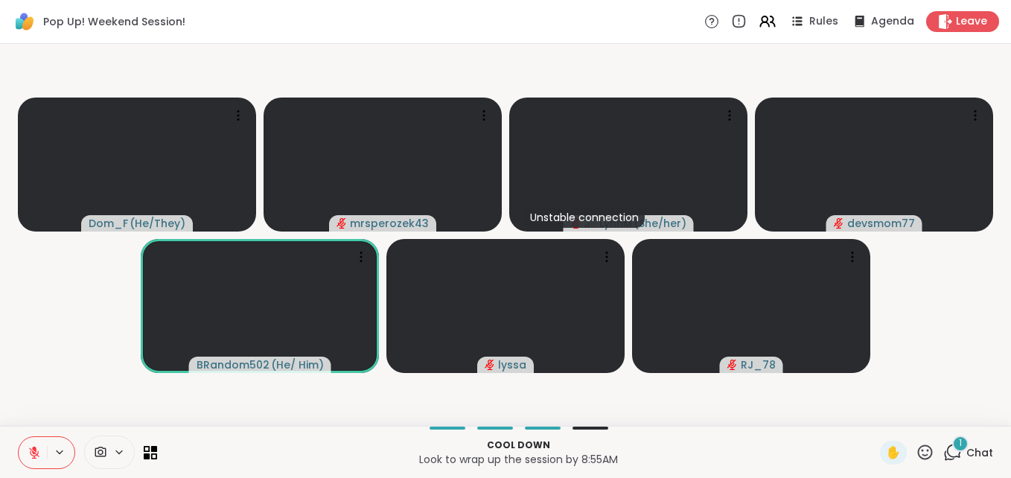
click at [959, 441] on span "1" at bounding box center [960, 443] width 3 height 13
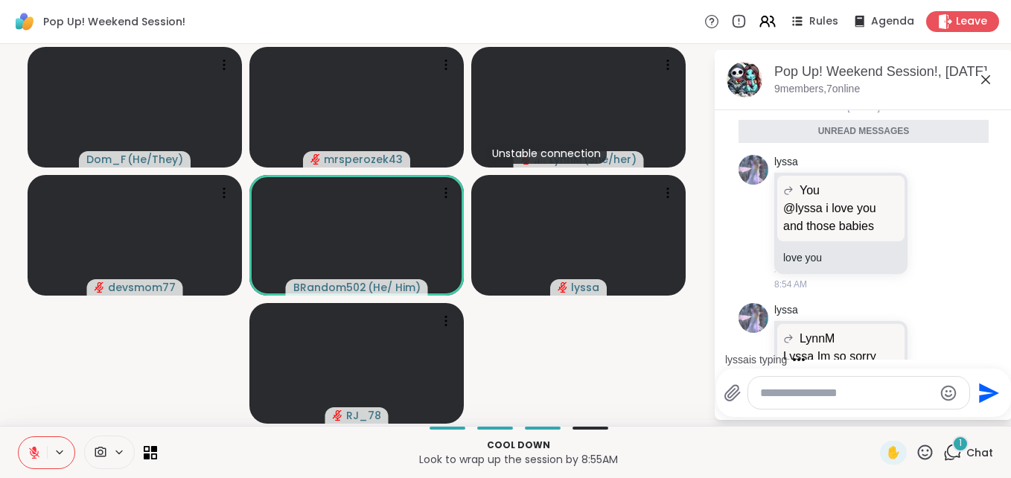
scroll to position [3056, 0]
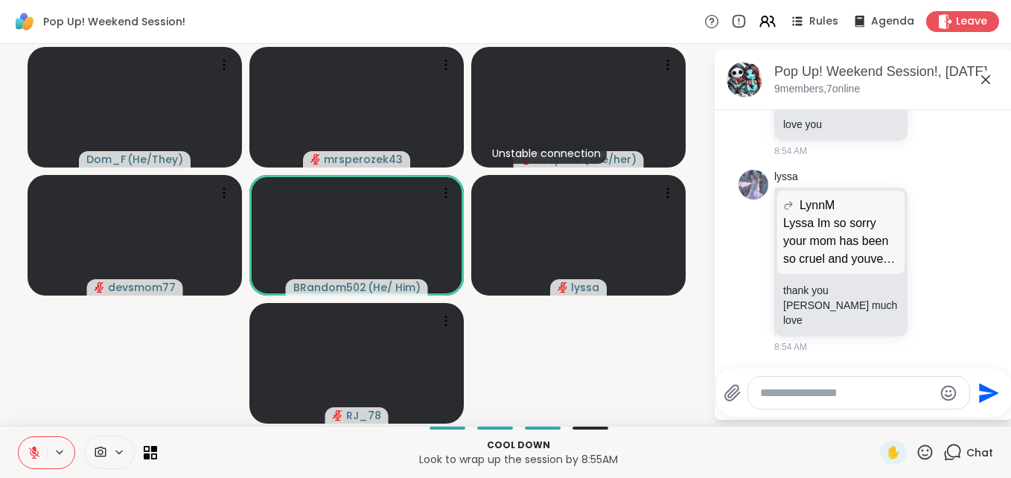
click at [982, 80] on icon at bounding box center [986, 79] width 9 height 9
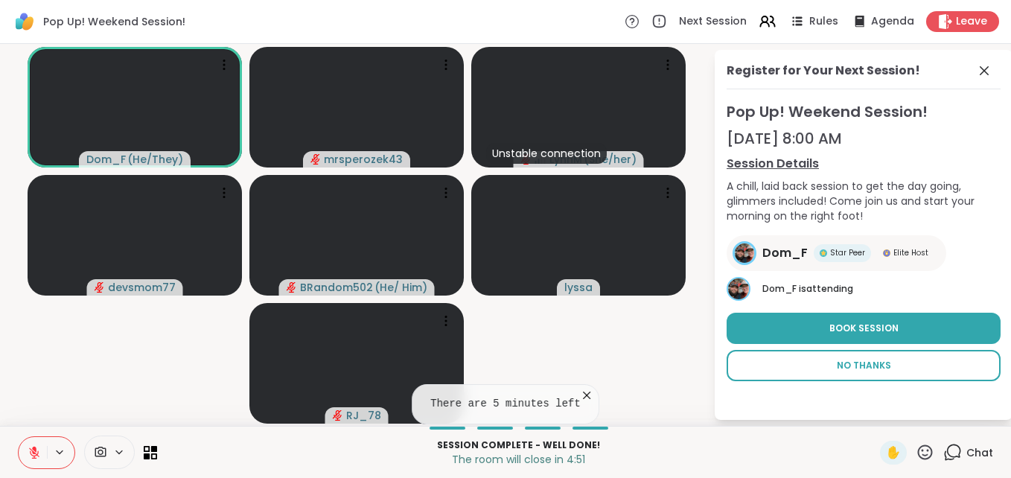
click at [856, 363] on span "No Thanks" at bounding box center [864, 365] width 54 height 13
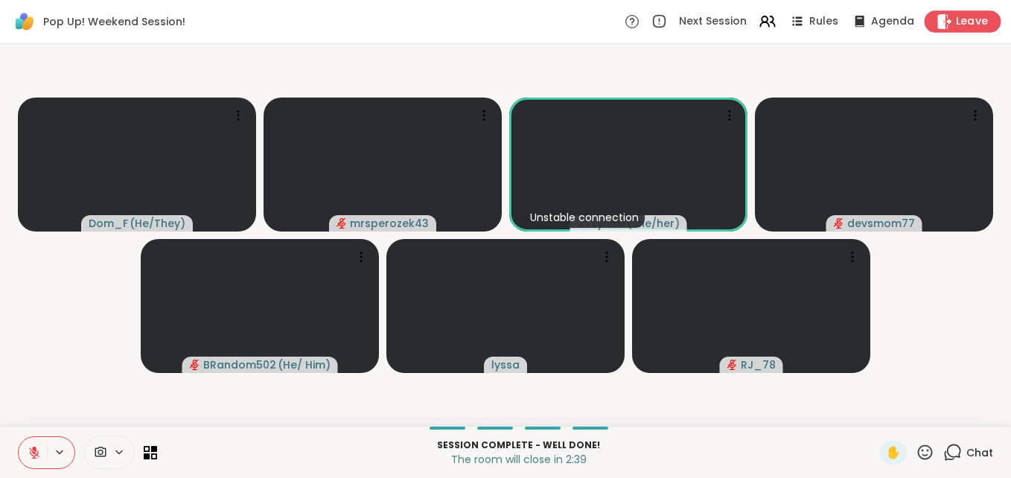
click at [956, 18] on span "Leave" at bounding box center [972, 22] width 33 height 16
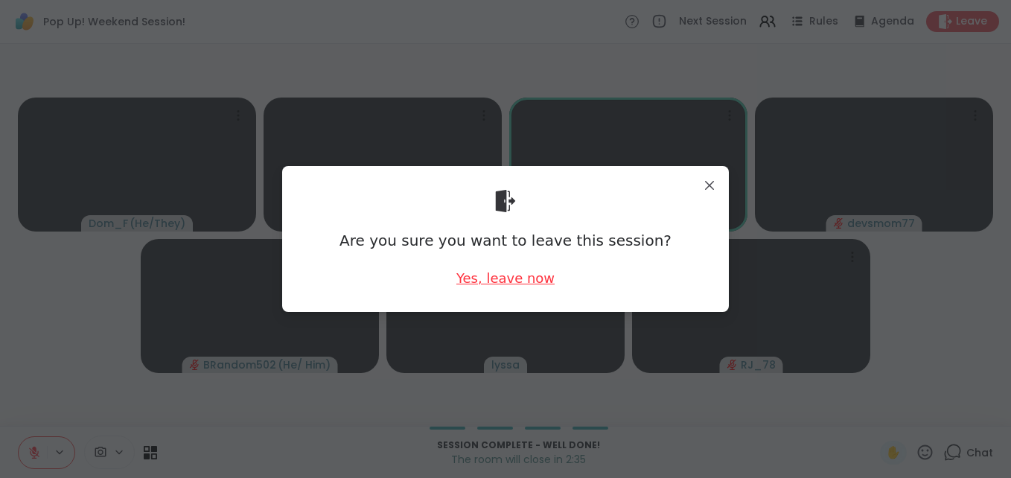
click at [486, 273] on div "Yes, leave now" at bounding box center [506, 278] width 98 height 19
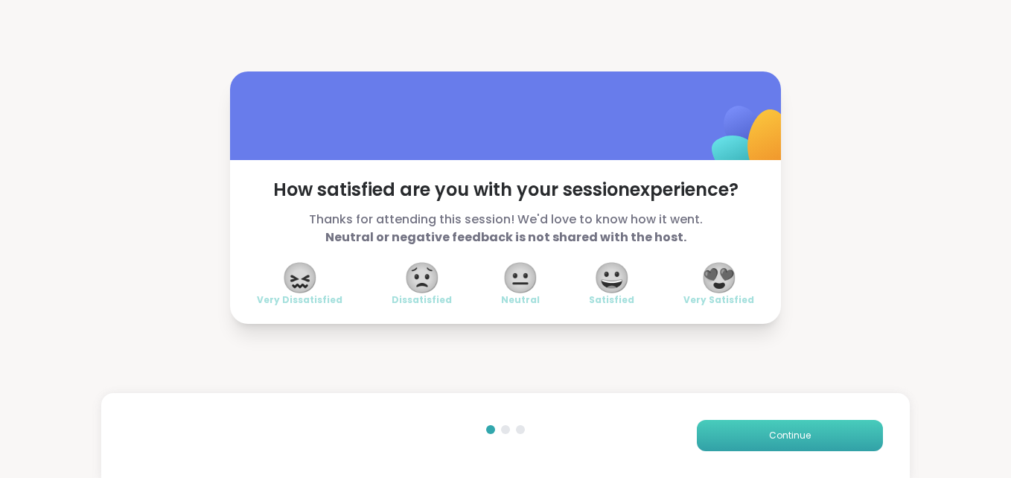
click at [813, 433] on button "Continue" at bounding box center [790, 435] width 186 height 31
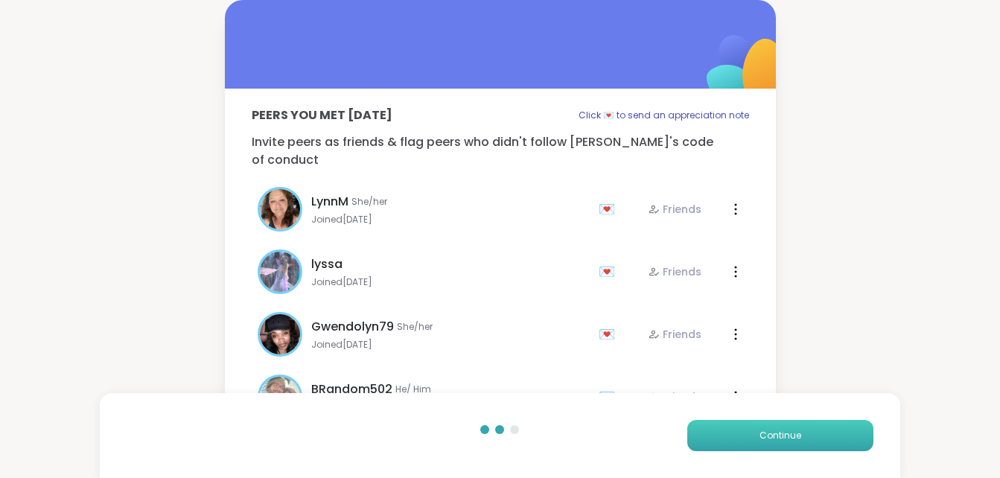
click at [813, 433] on button "Continue" at bounding box center [780, 435] width 186 height 31
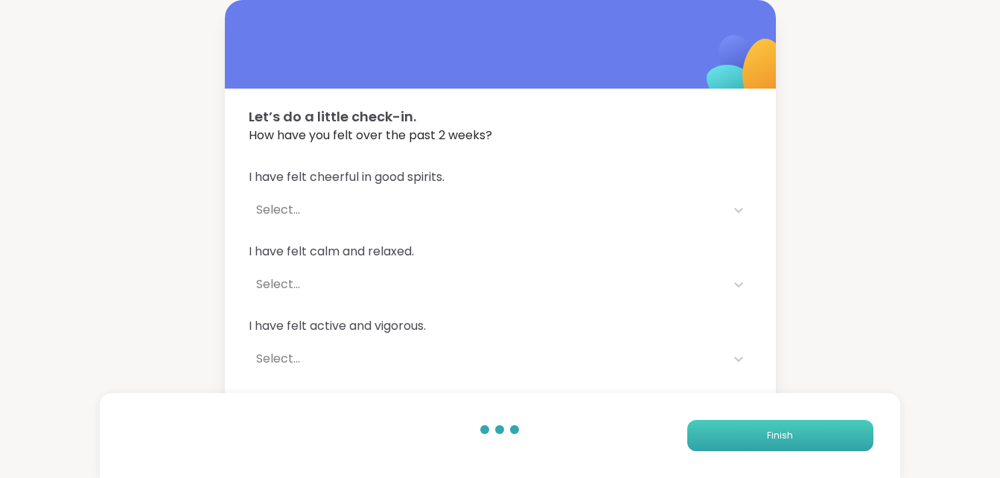
click at [813, 433] on button "Finish" at bounding box center [780, 435] width 186 height 31
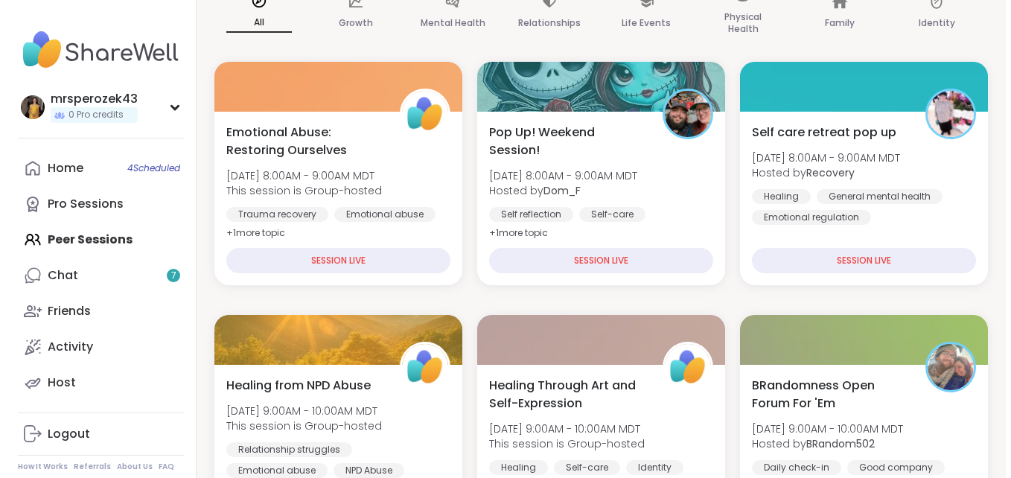
scroll to position [209, 0]
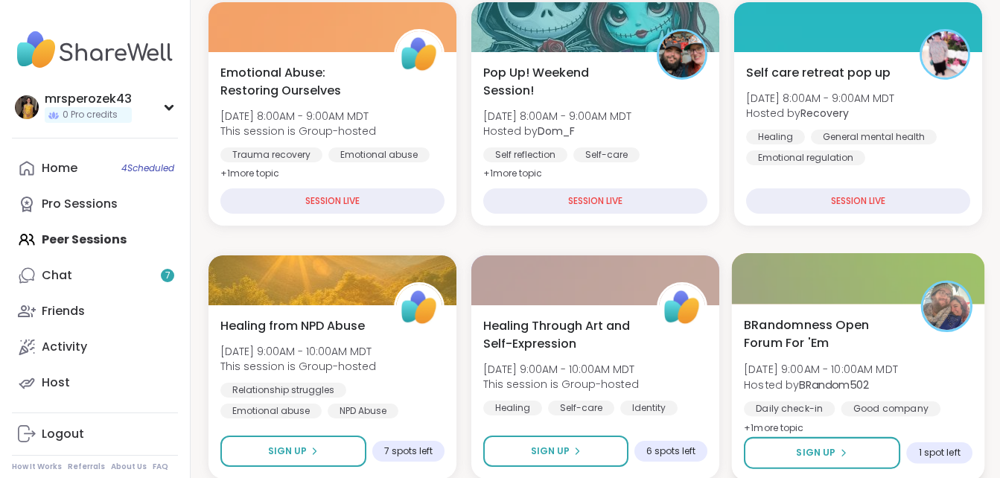
click at [795, 334] on span "BRandomness Open Forum For 'Em" at bounding box center [824, 334] width 160 height 36
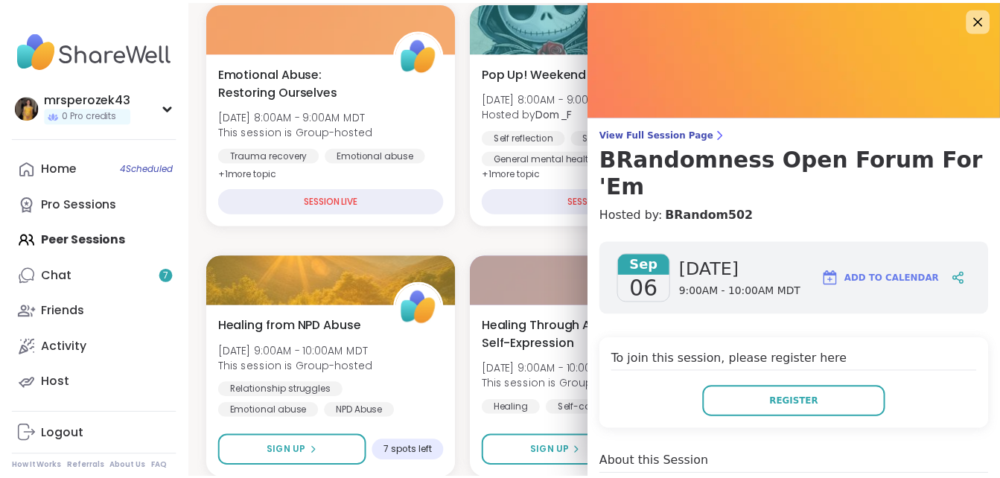
scroll to position [0, 0]
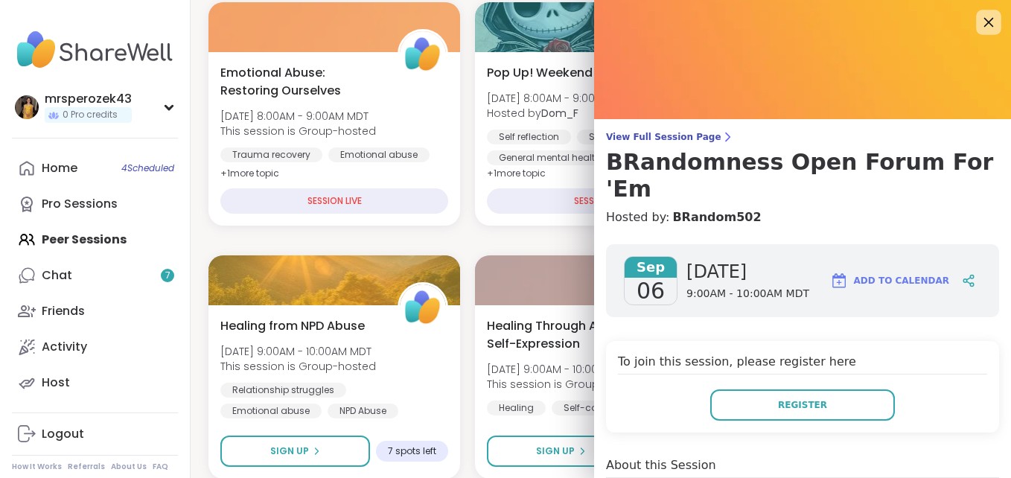
click at [985, 21] on icon at bounding box center [990, 23] width 10 height 10
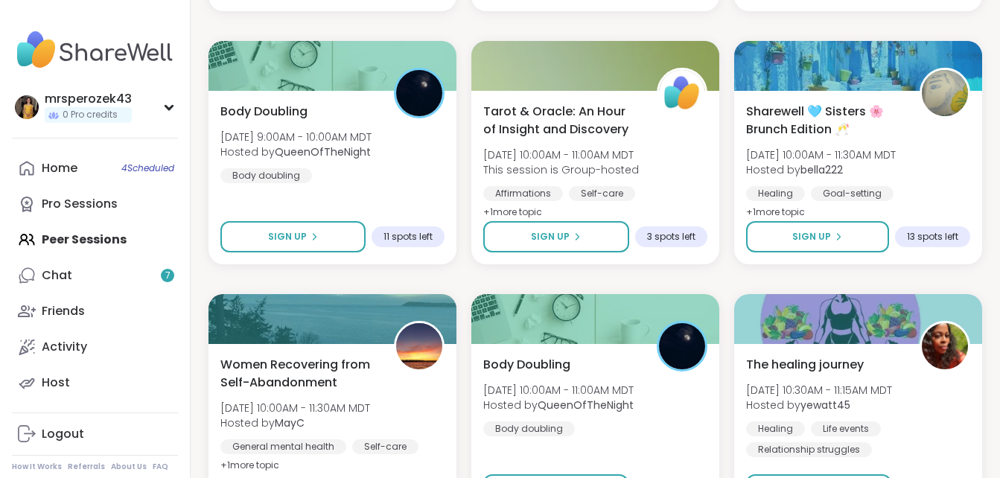
scroll to position [716, 0]
